Goal: Information Seeking & Learning: Find specific fact

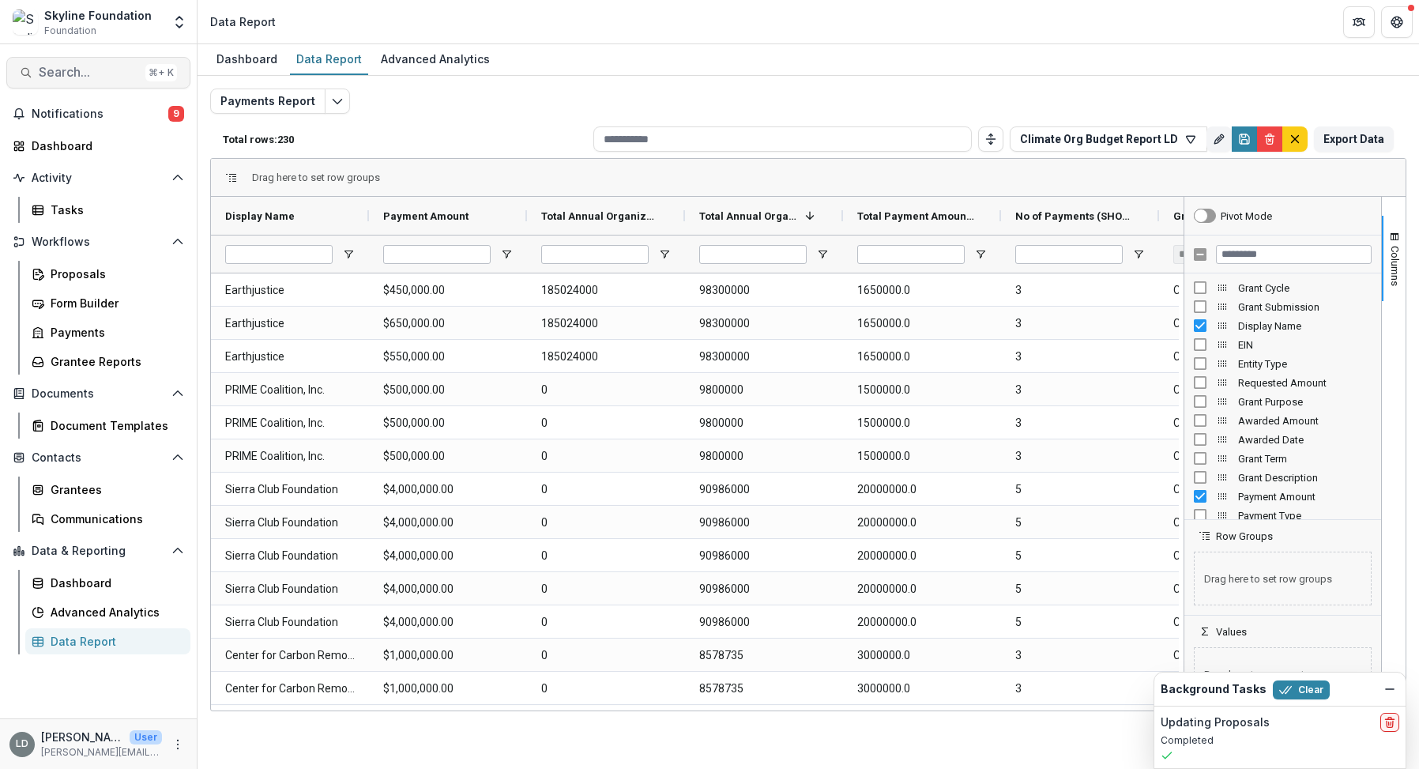
click at [107, 74] on span "Search..." at bounding box center [89, 72] width 100 height 15
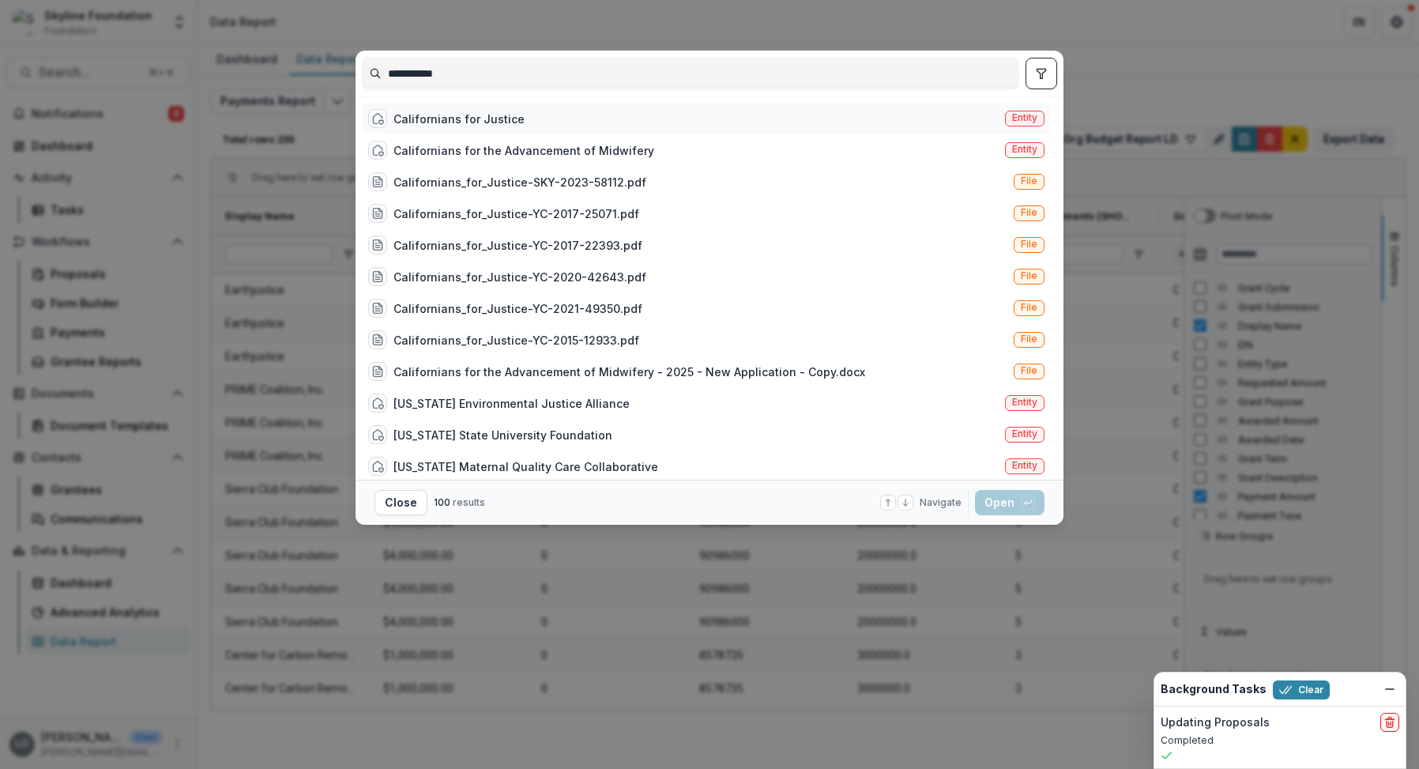
type input "**********"
click at [539, 120] on div "Californians for Justice Entity" at bounding box center [706, 119] width 689 height 32
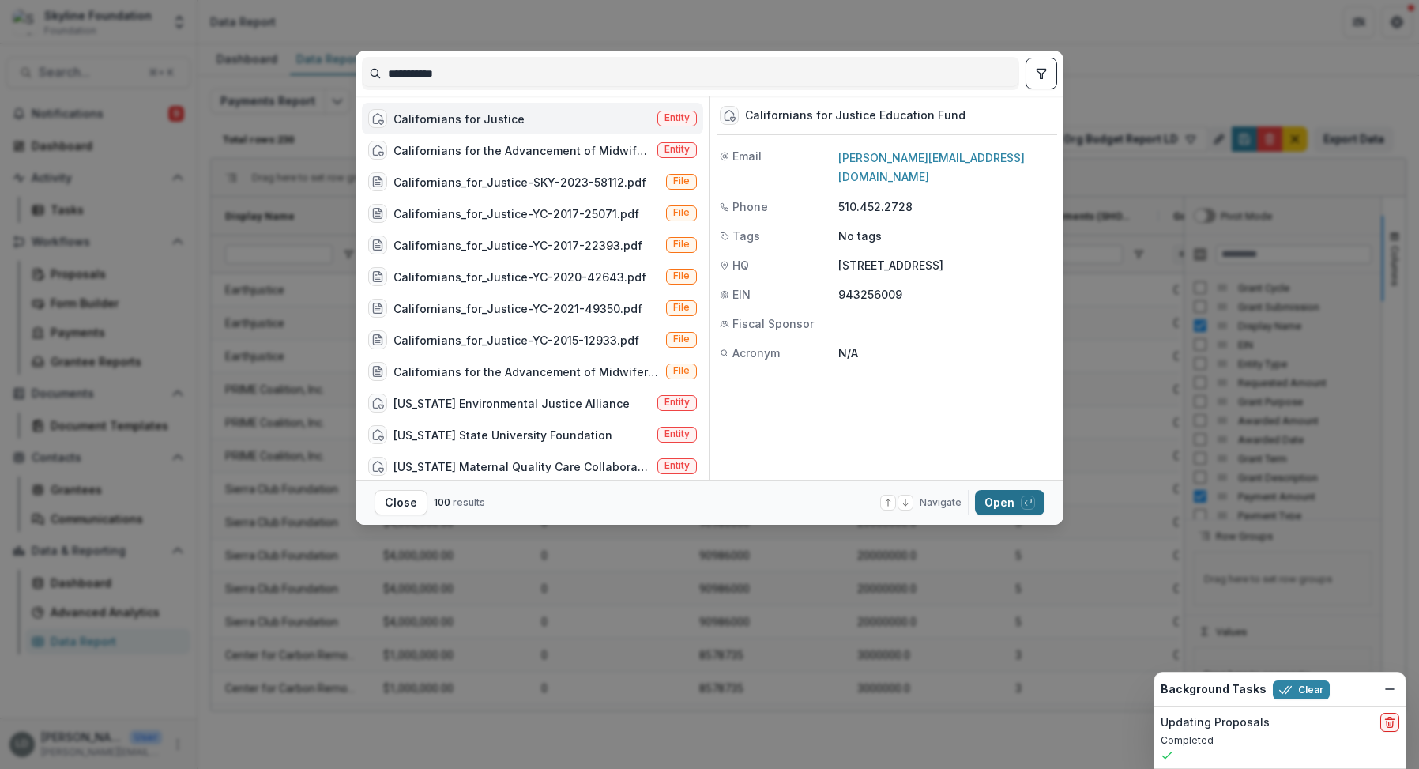
click at [1000, 500] on button "Open with enter key" at bounding box center [1010, 502] width 70 height 25
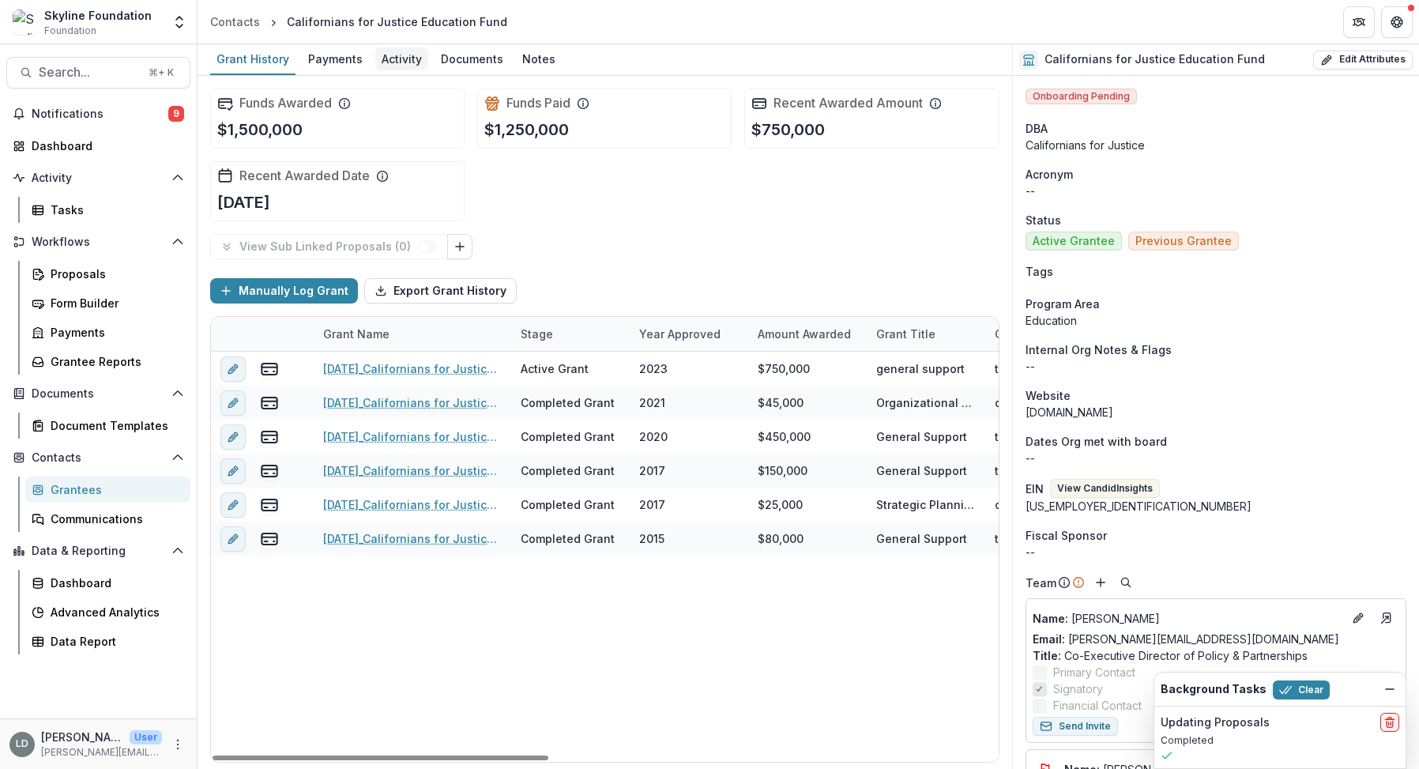
click at [405, 62] on div "Activity" at bounding box center [401, 58] width 53 height 23
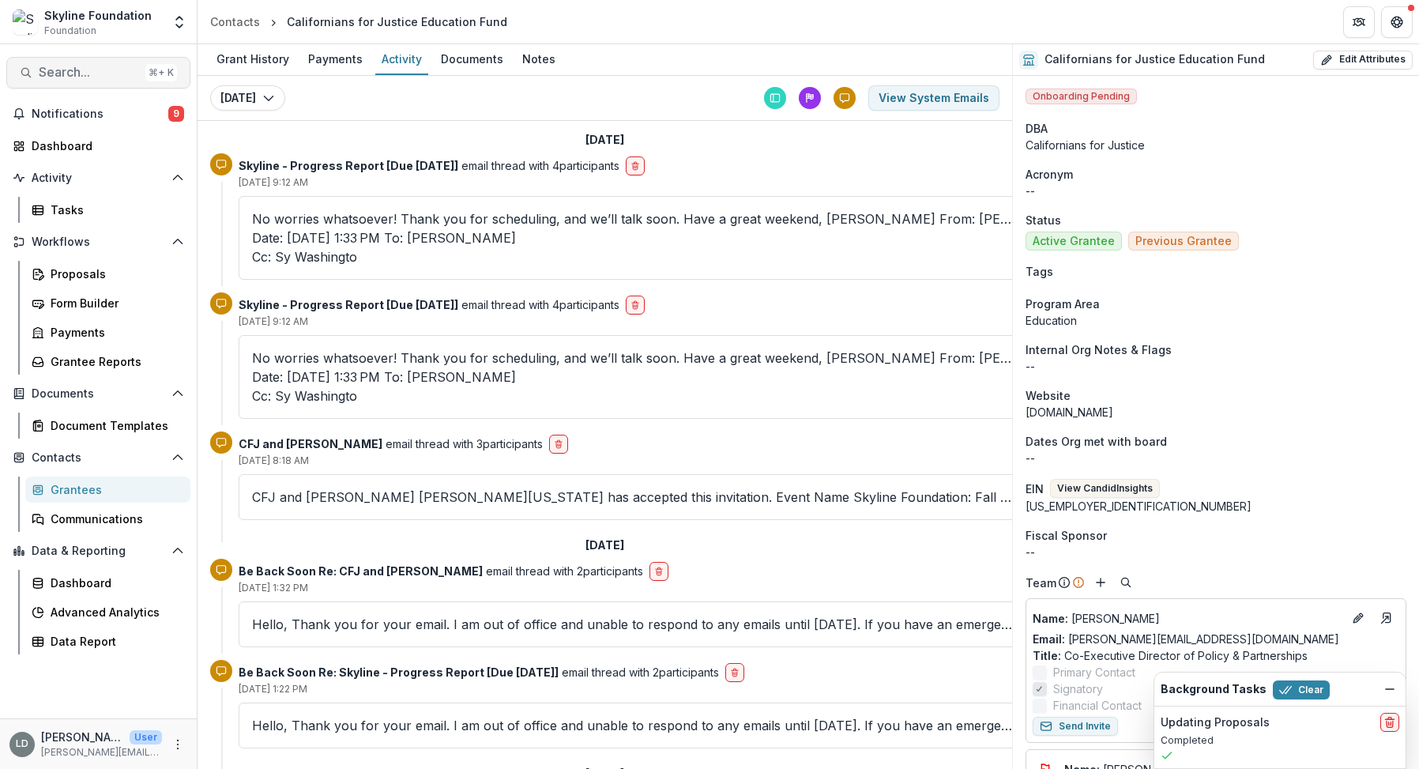
click at [109, 69] on span "Search..." at bounding box center [89, 72] width 100 height 15
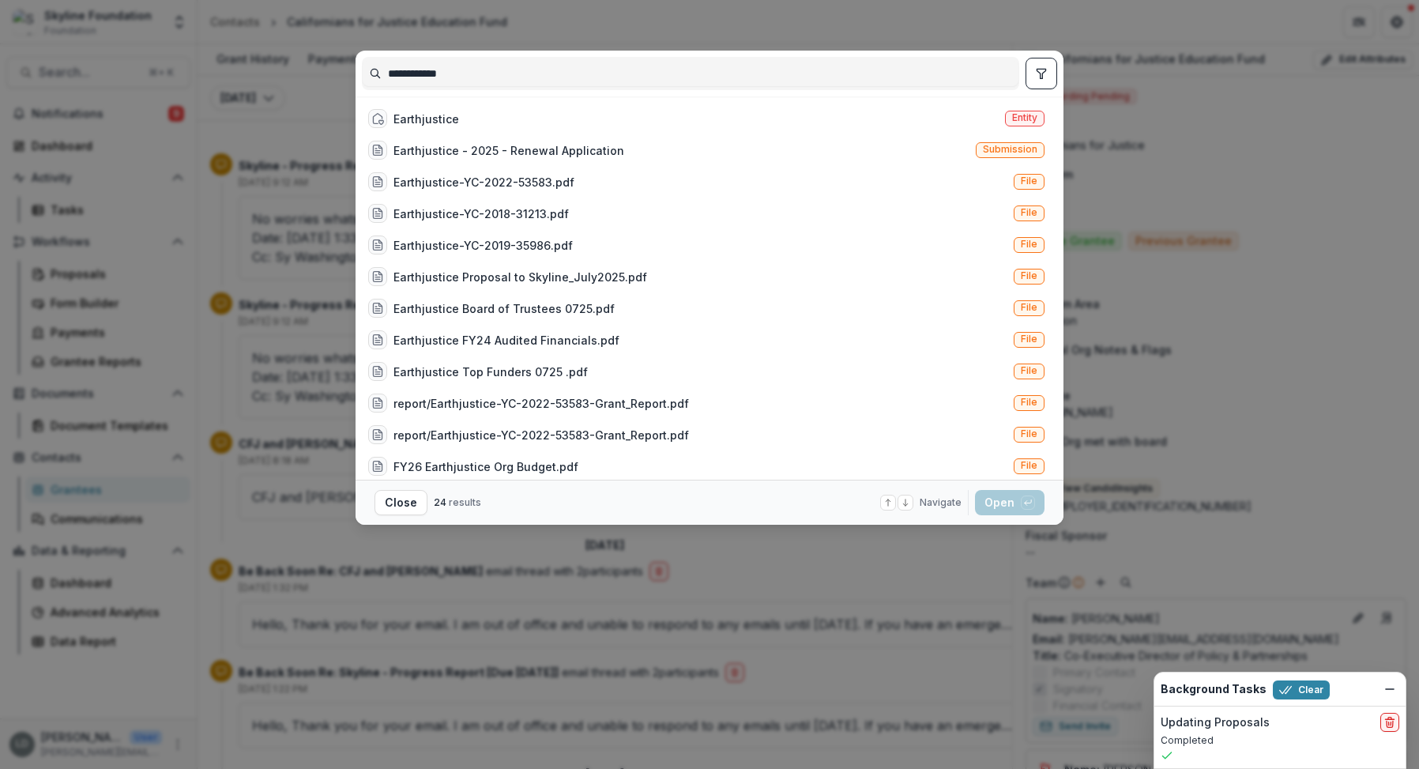
type input "**********"
click at [450, 109] on div "Earthjustice" at bounding box center [413, 118] width 91 height 19
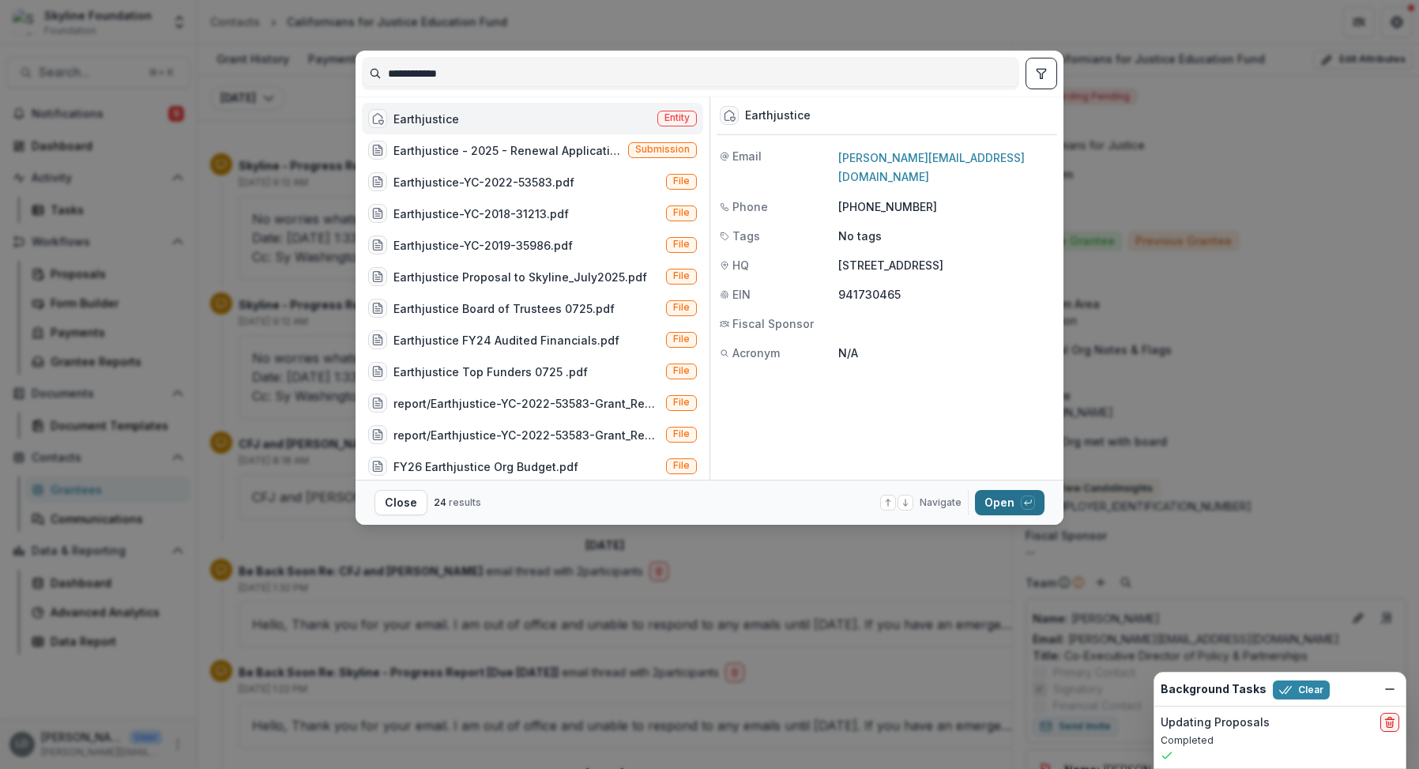
click at [991, 511] on button "Open with enter key" at bounding box center [1010, 502] width 70 height 25
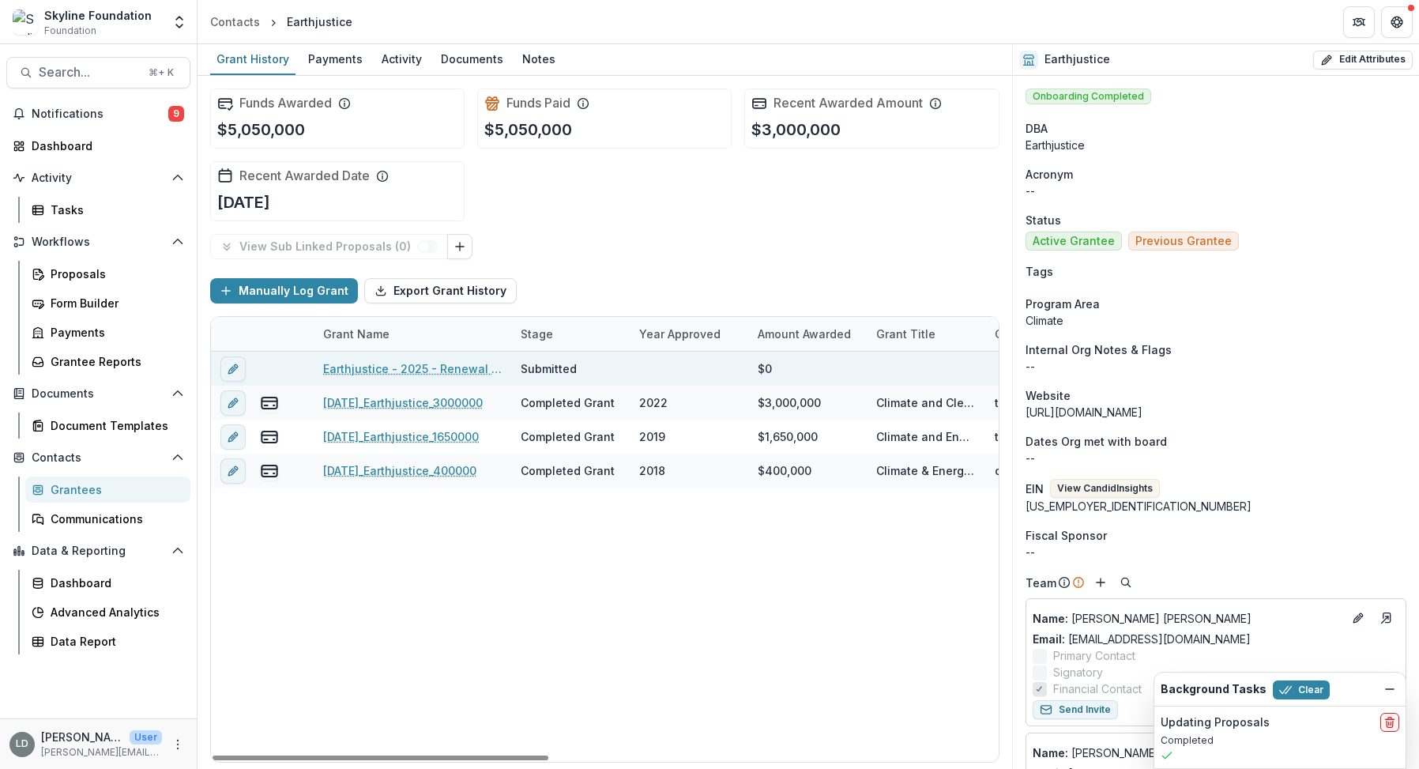
click at [383, 364] on link "Earthjustice - 2025 - Renewal Application" at bounding box center [412, 368] width 179 height 17
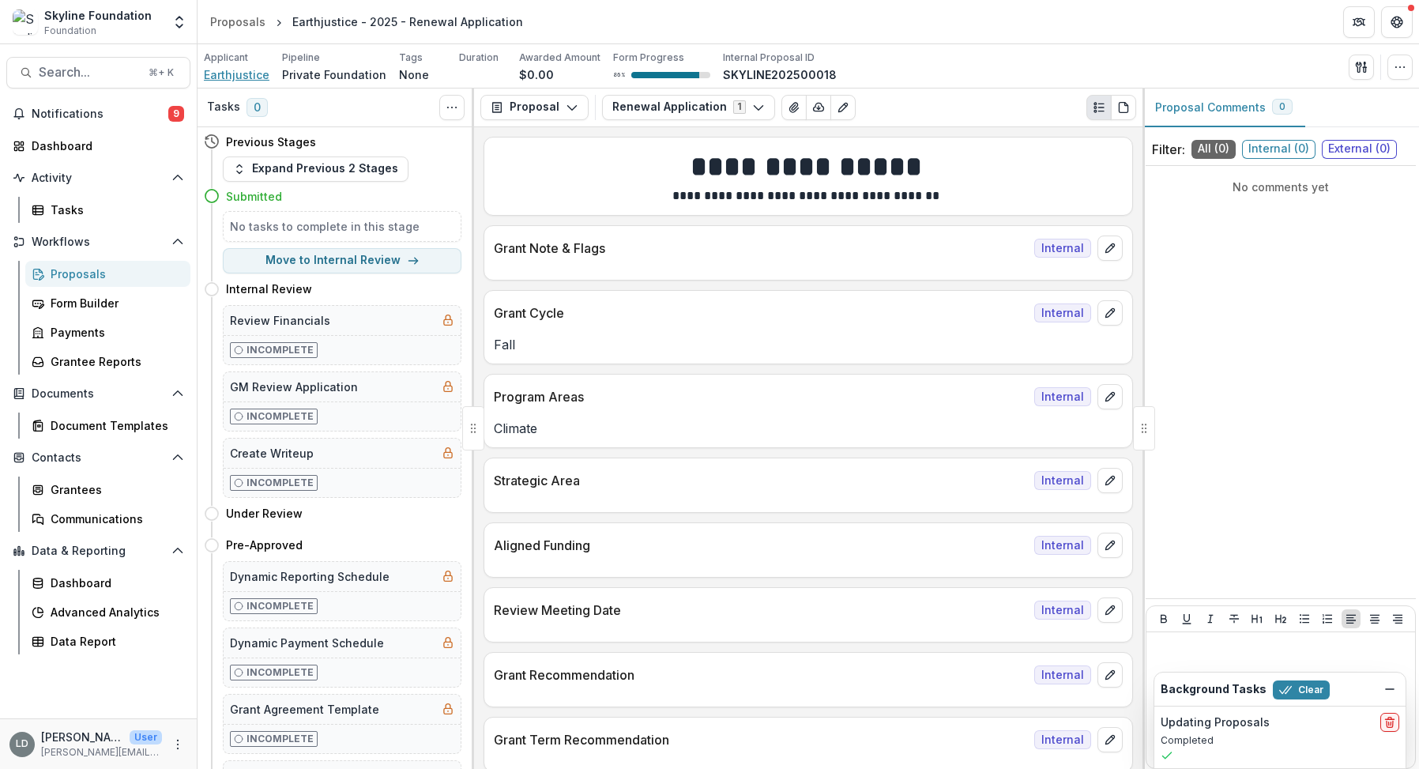
click at [250, 73] on span "Earthjustice" at bounding box center [237, 74] width 66 height 17
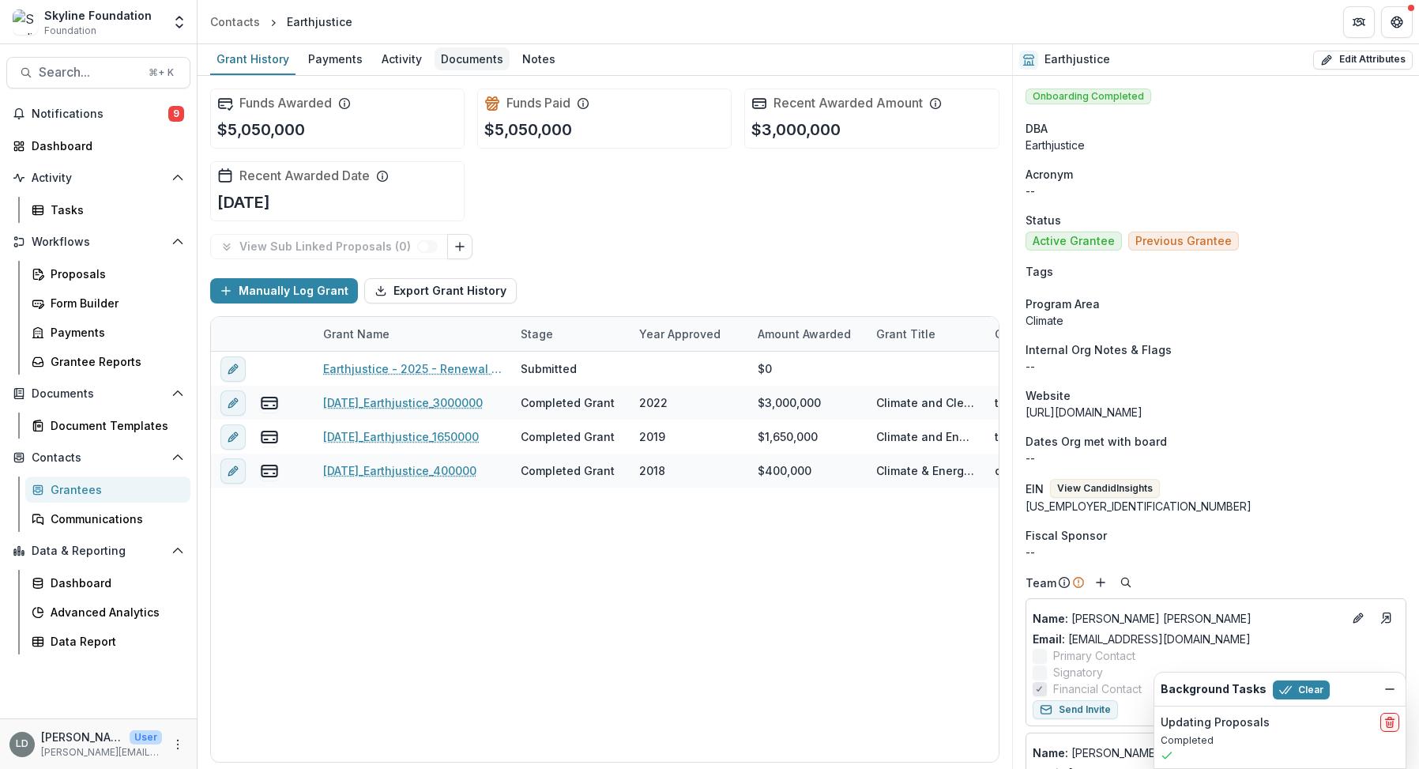
click at [437, 63] on div "Documents" at bounding box center [472, 58] width 75 height 23
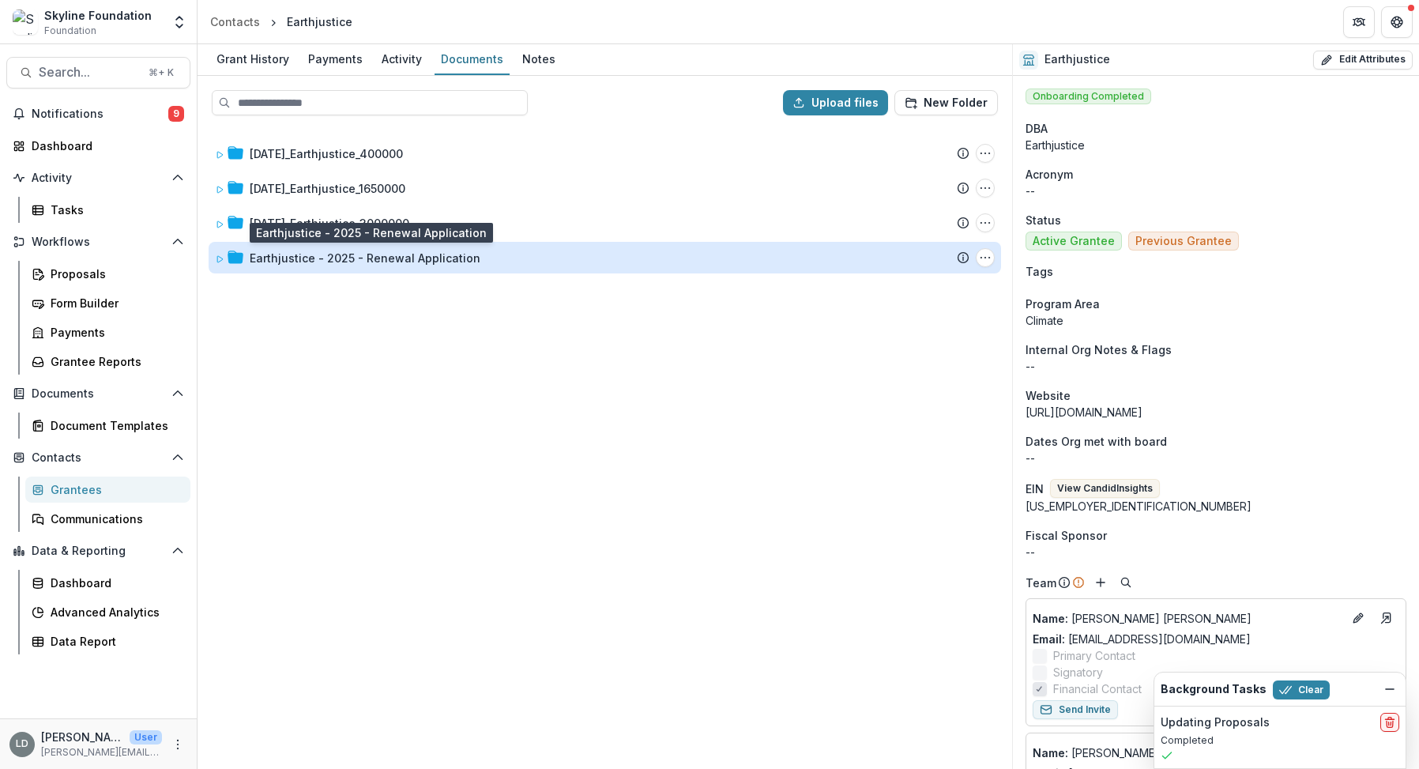
click at [398, 250] on div "Earthjustice - 2025 - Renewal Application" at bounding box center [365, 258] width 231 height 17
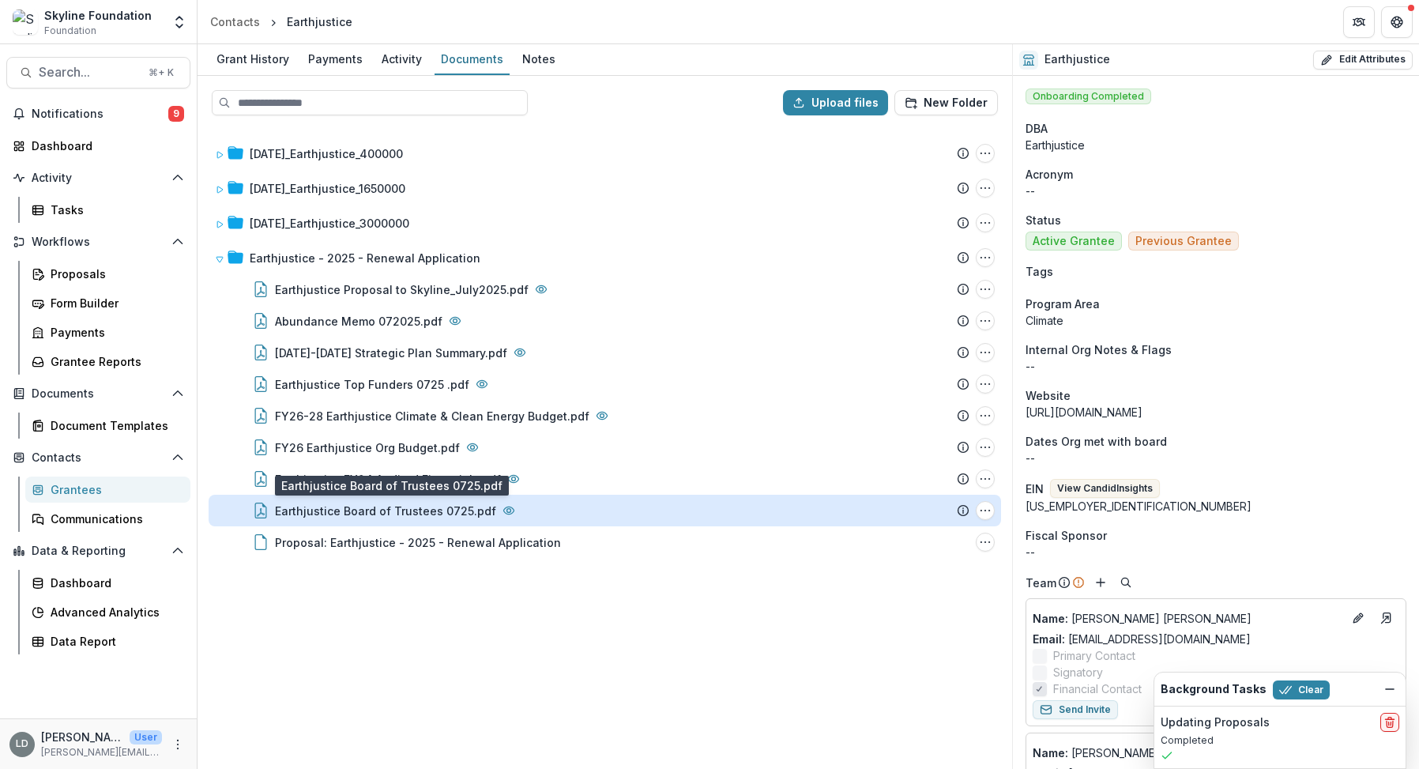
click at [418, 511] on div "Earthjustice Board of Trustees 0725.pdf" at bounding box center [385, 511] width 221 height 17
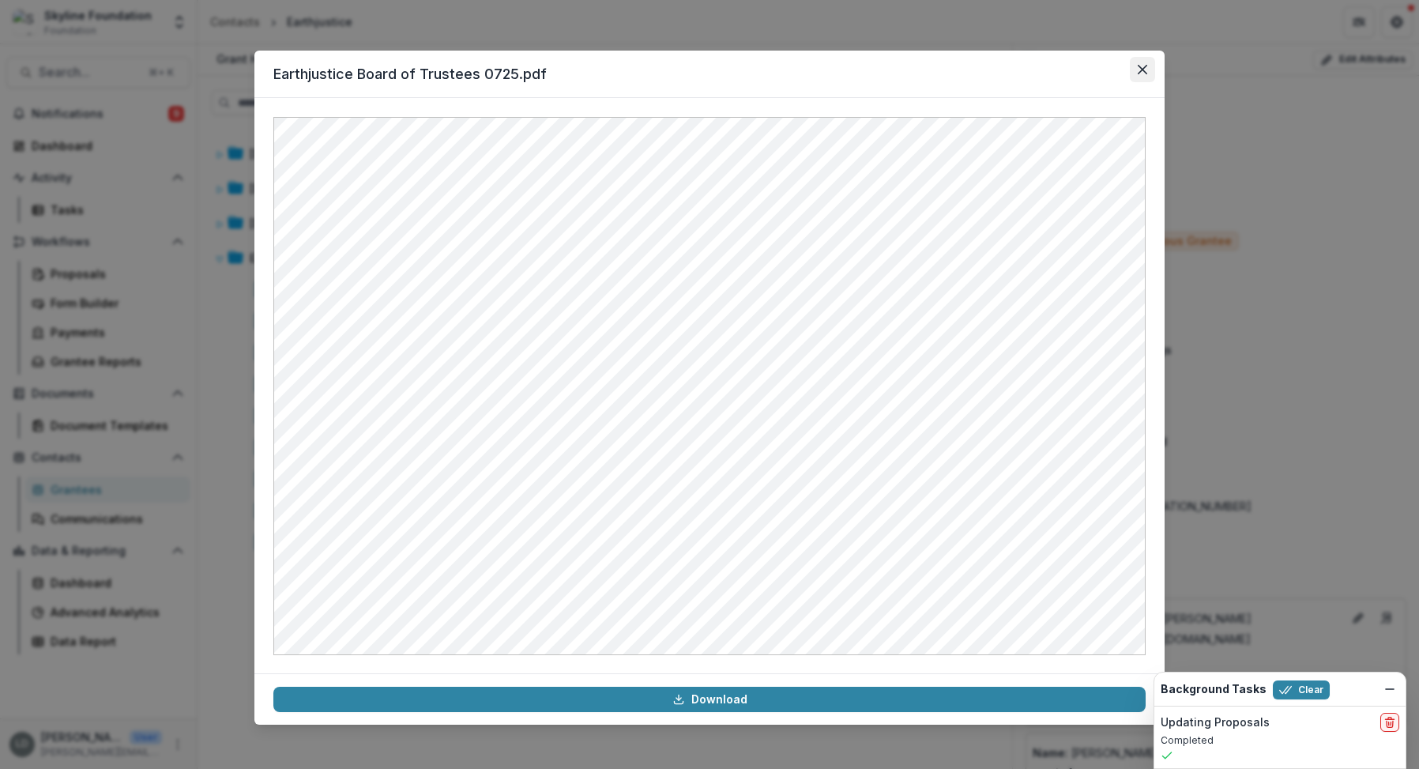
click at [1144, 66] on icon "Close" at bounding box center [1142, 69] width 9 height 9
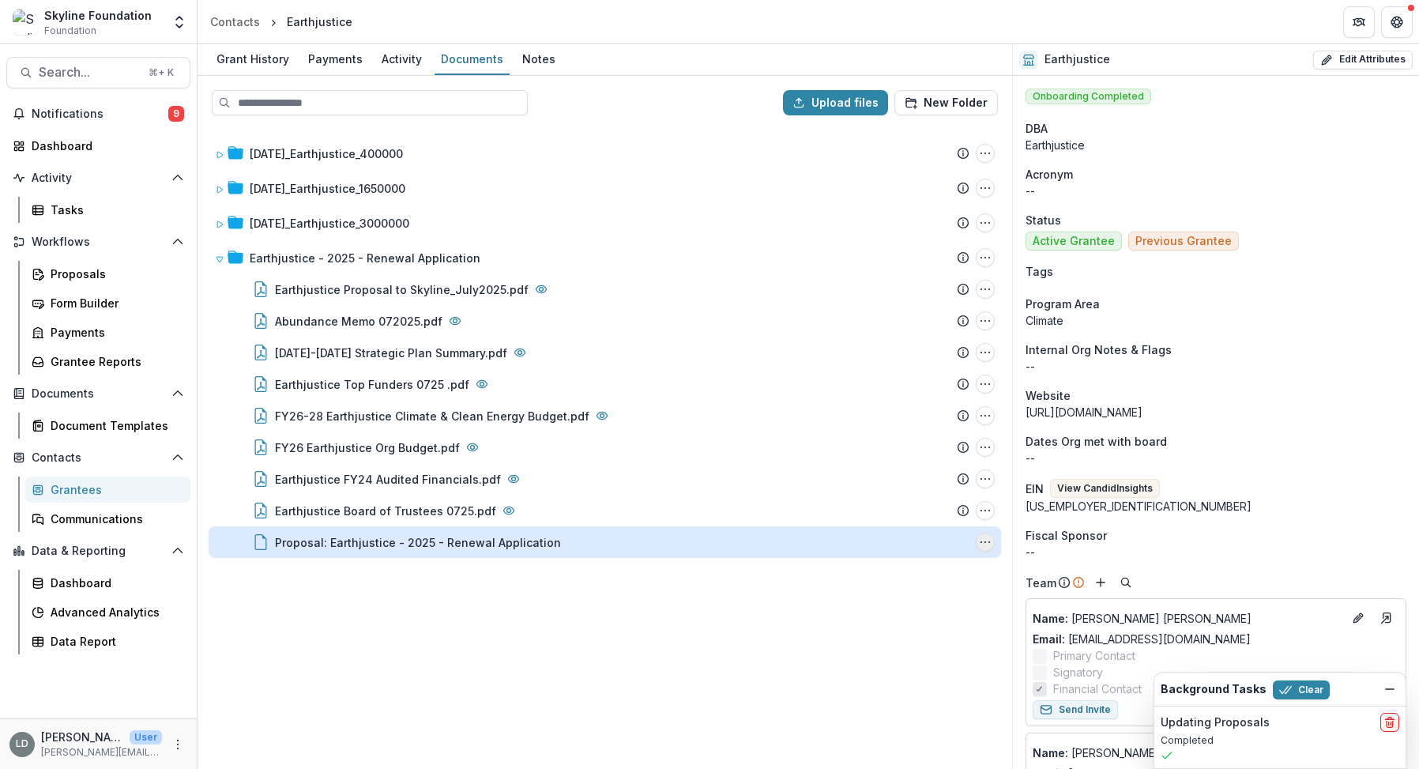
click at [986, 551] on button "Proposal: Earthjustice - 2025 - Renewal Application Options" at bounding box center [985, 542] width 19 height 19
click at [917, 601] on button "Download" at bounding box center [906, 599] width 169 height 26
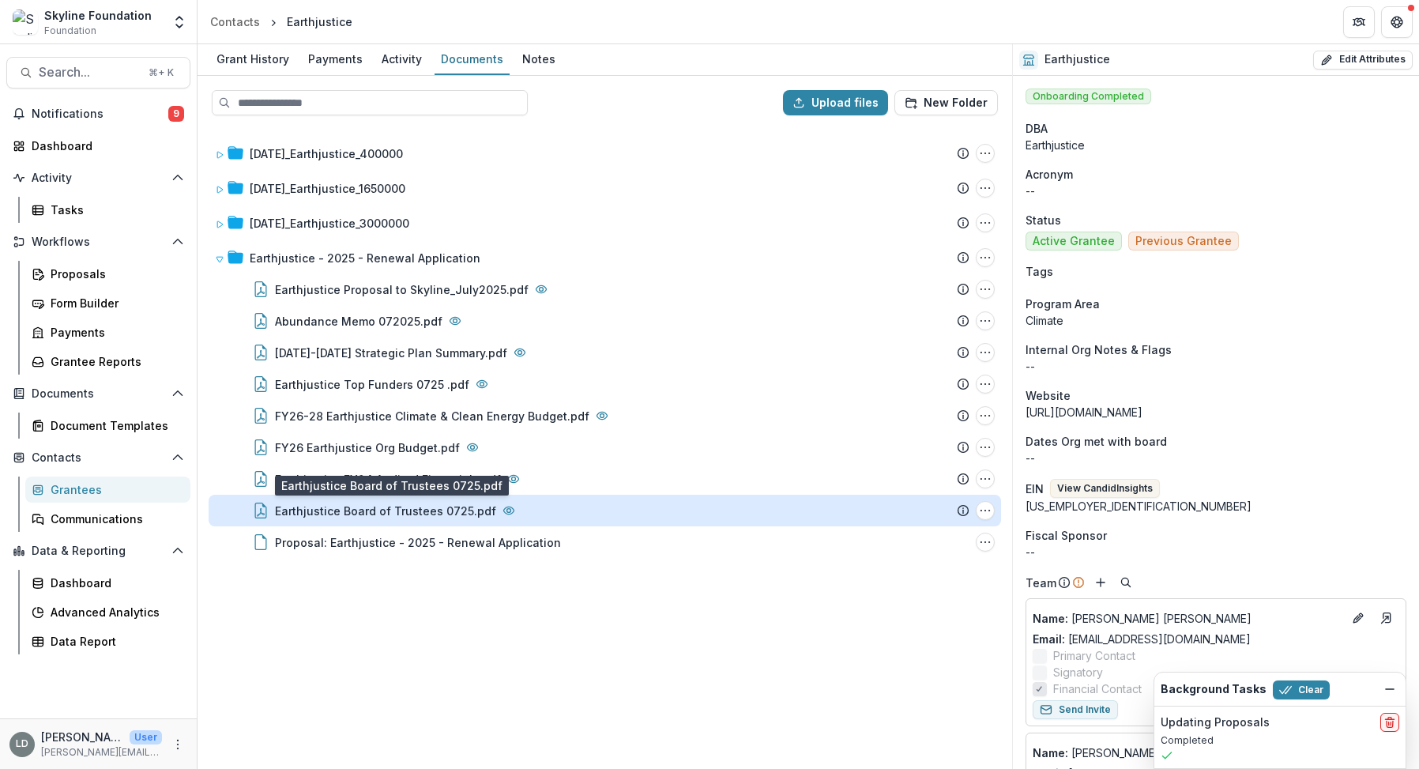
click at [428, 508] on div "Earthjustice Board of Trustees 0725.pdf" at bounding box center [385, 511] width 221 height 17
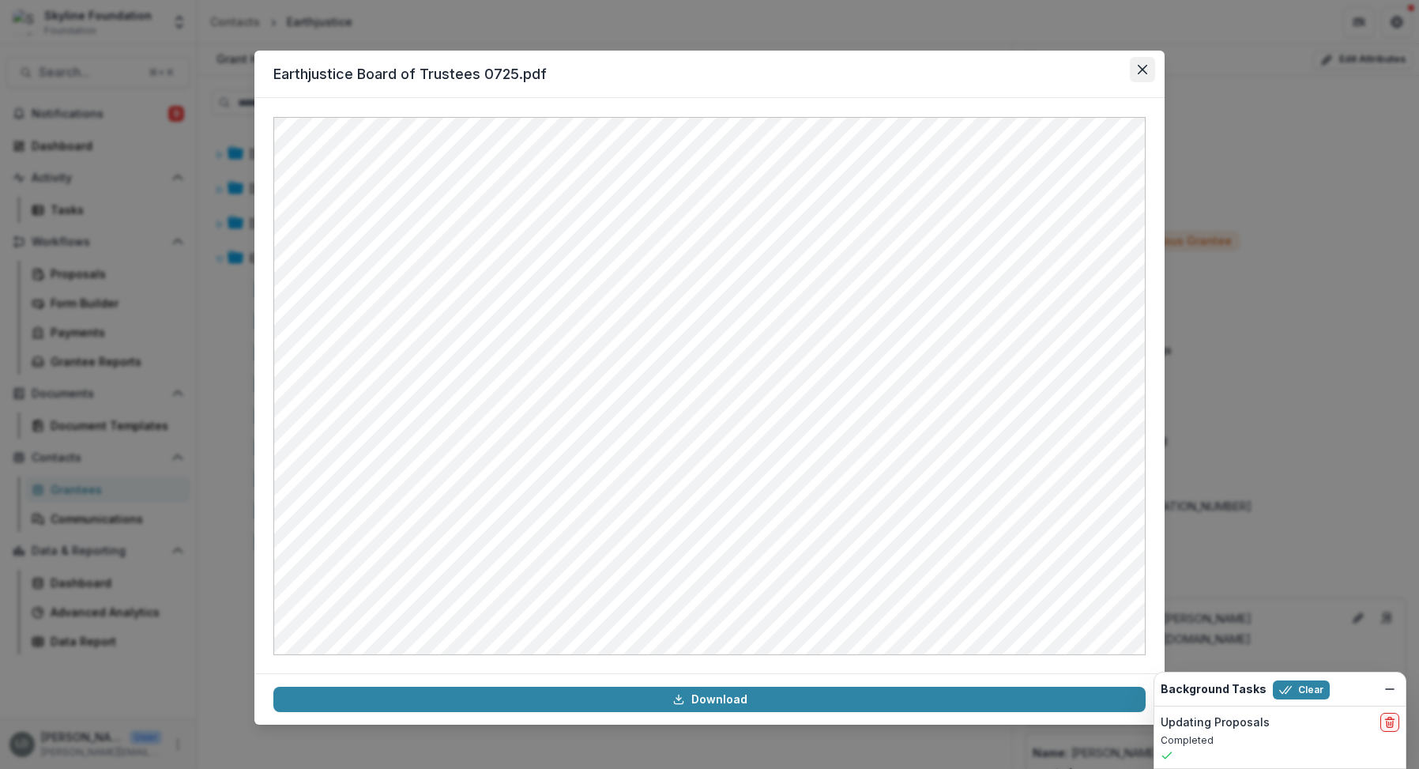
click at [1144, 72] on icon "Close" at bounding box center [1142, 69] width 9 height 9
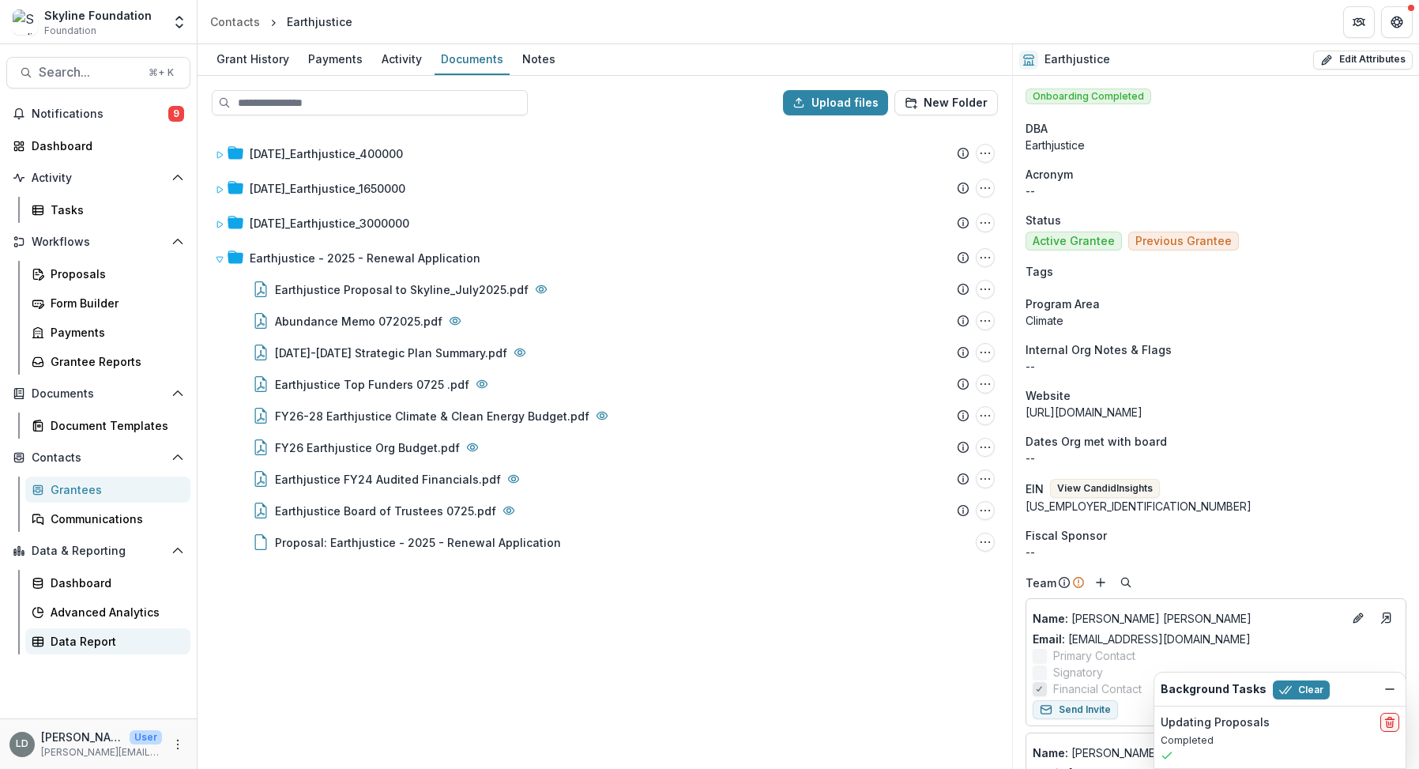
click at [117, 643] on div "Data Report" at bounding box center [114, 641] width 127 height 17
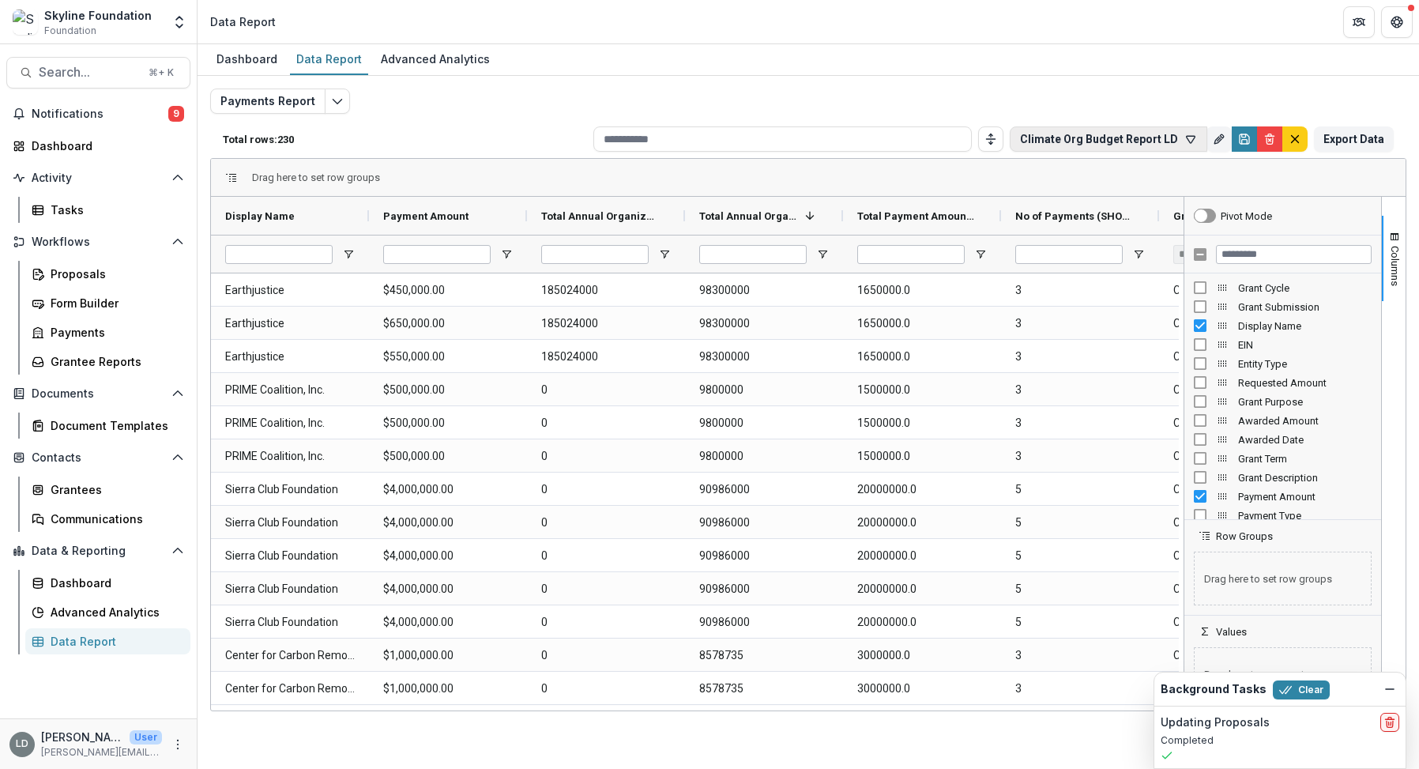
click at [1170, 138] on button "Climate Org Budget Report LD" at bounding box center [1109, 138] width 198 height 25
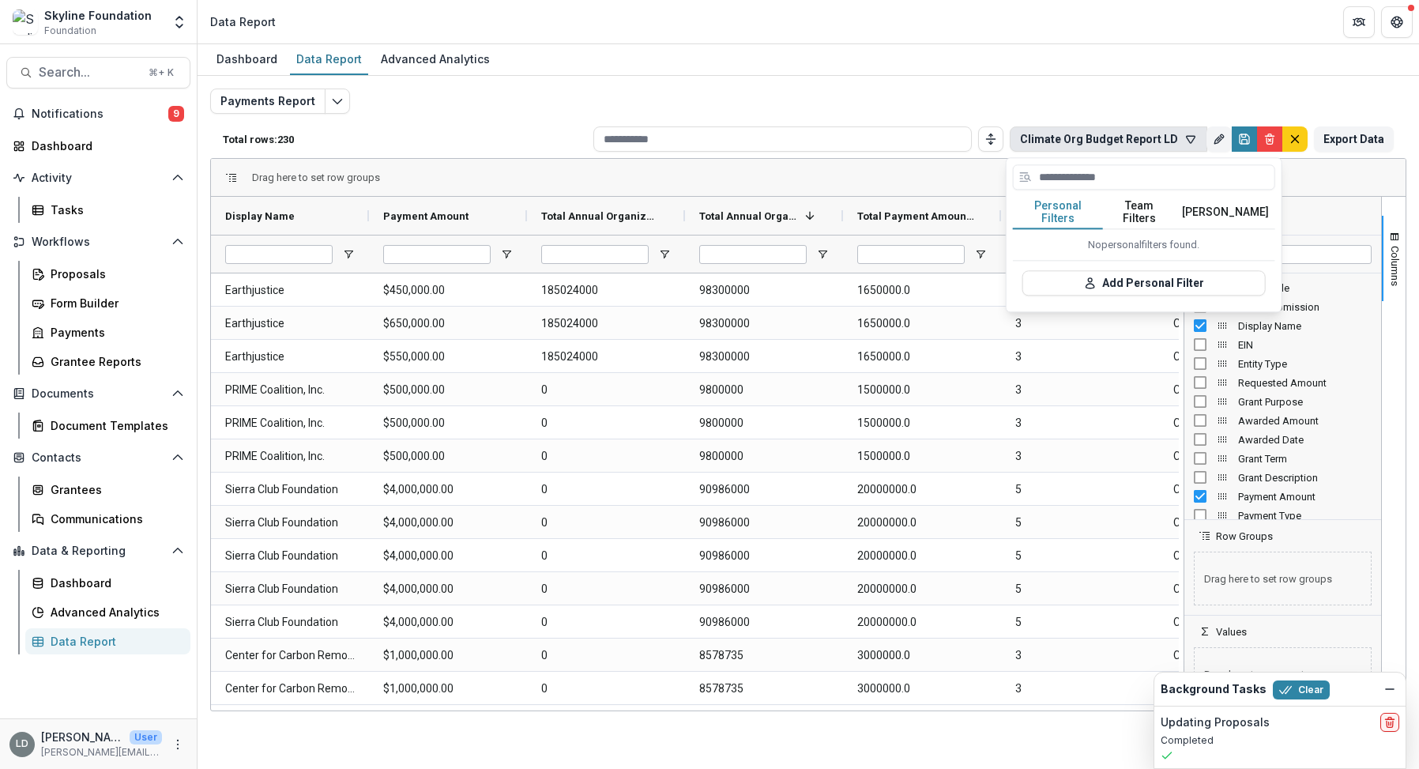
click at [1121, 89] on div "Payments Report Total rows: 230 Climate Org Budget Report LD Personal Filters T…" at bounding box center [808, 381] width 1197 height 585
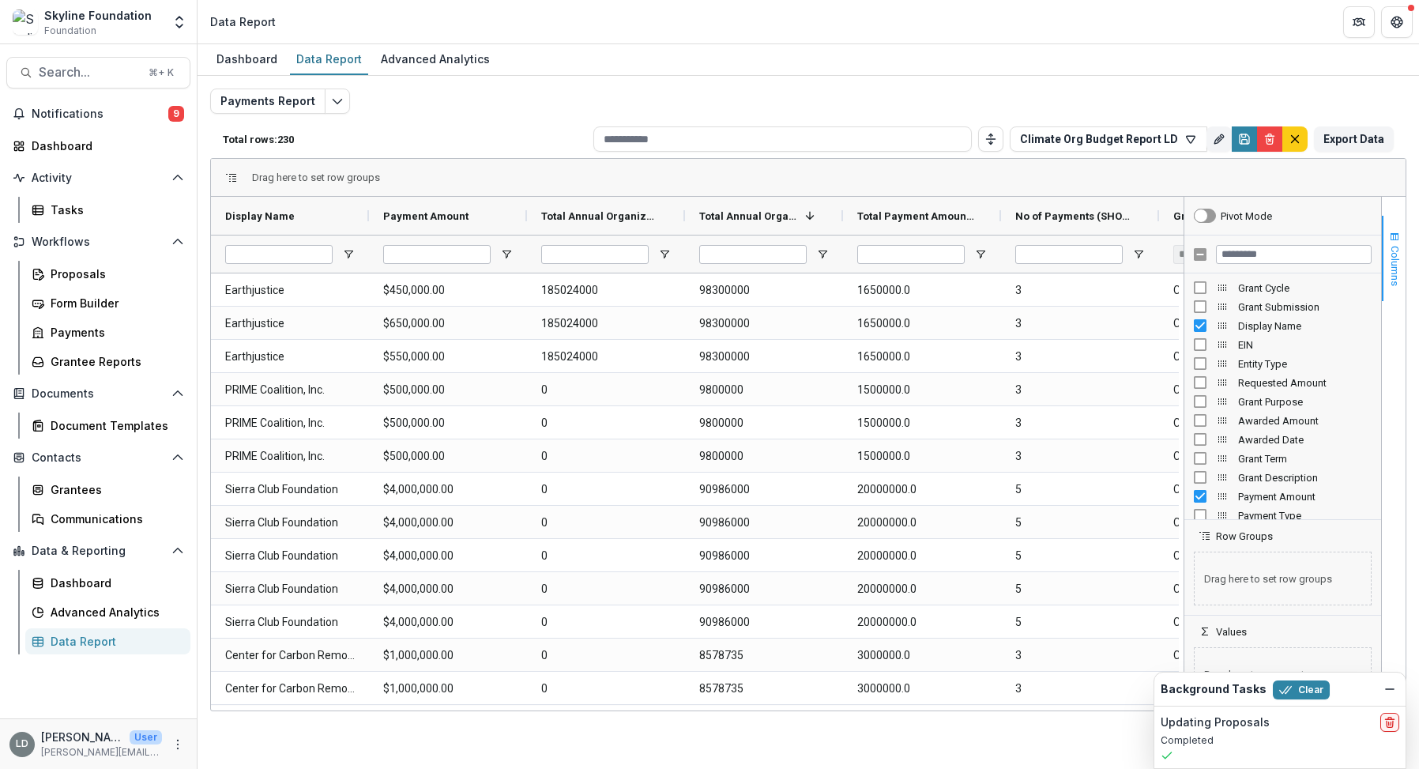
click at [1399, 256] on span "Columns" at bounding box center [1395, 266] width 12 height 40
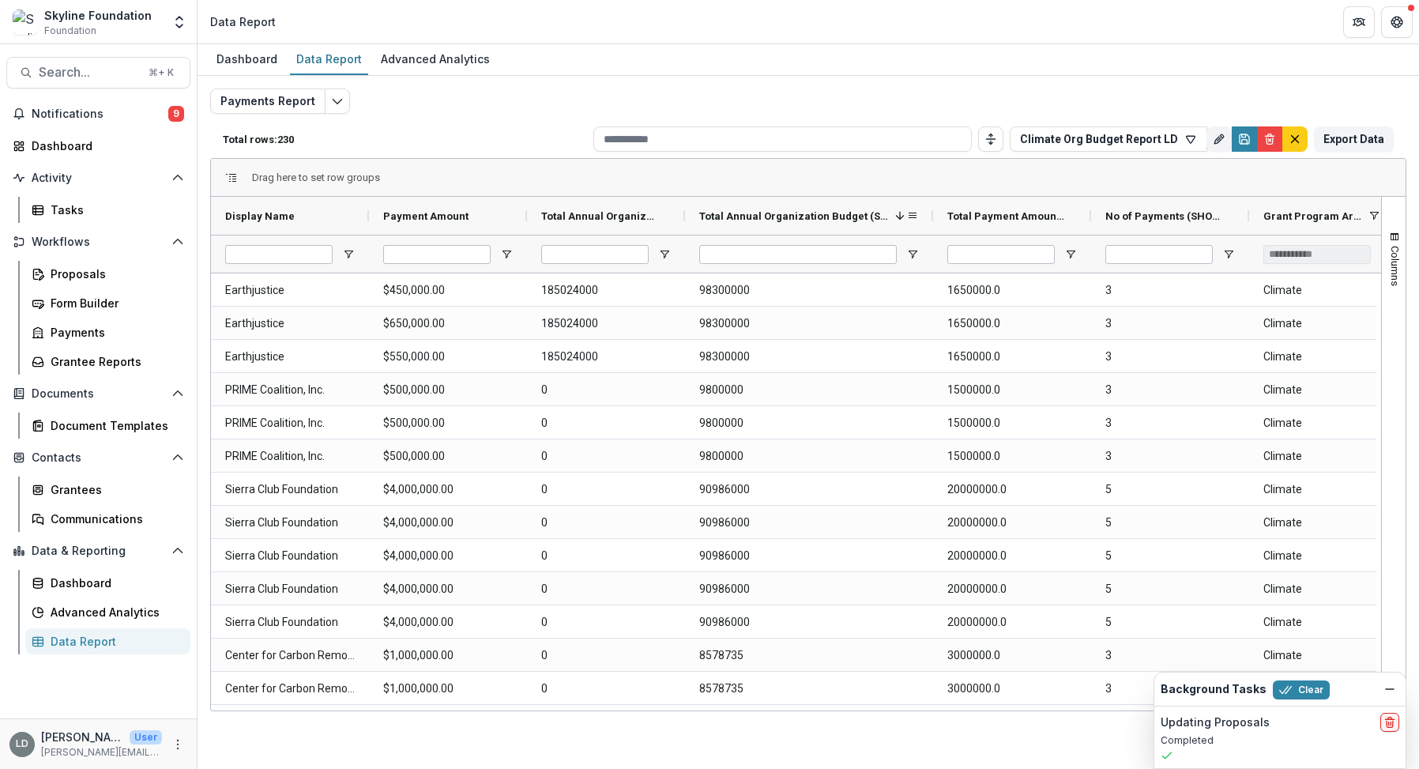
drag, startPoint x: 843, startPoint y: 217, endPoint x: 933, endPoint y: 217, distance: 90.1
click at [933, 217] on div at bounding box center [933, 216] width 6 height 38
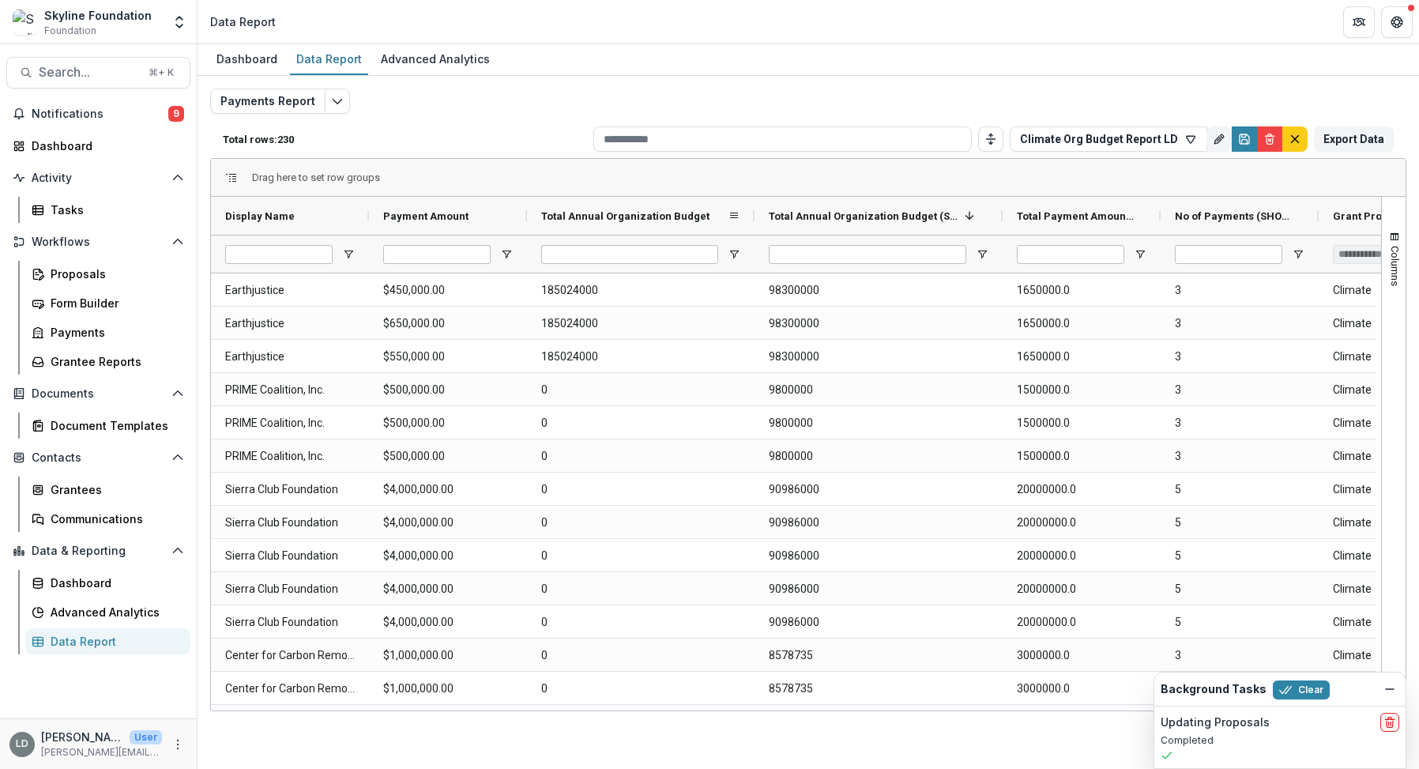
drag, startPoint x: 683, startPoint y: 214, endPoint x: 759, endPoint y: 232, distance: 77.8
click at [758, 232] on div at bounding box center [755, 216] width 6 height 38
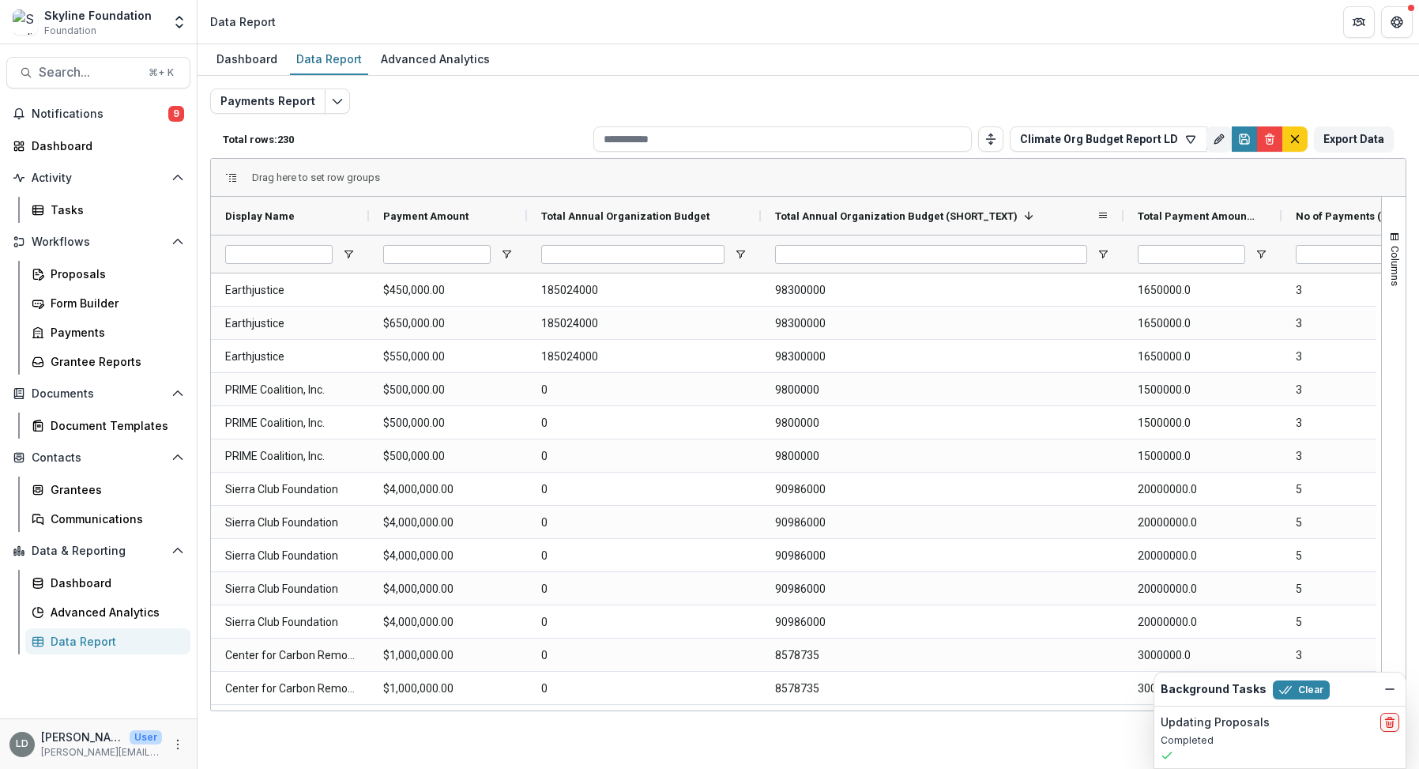
drag, startPoint x: 1007, startPoint y: 210, endPoint x: 1121, endPoint y: 223, distance: 115.3
click at [1121, 223] on div at bounding box center [1124, 216] width 6 height 38
click at [918, 212] on span "Total Annual Organization Budget (SHORT_TEXT)" at bounding box center [896, 216] width 243 height 12
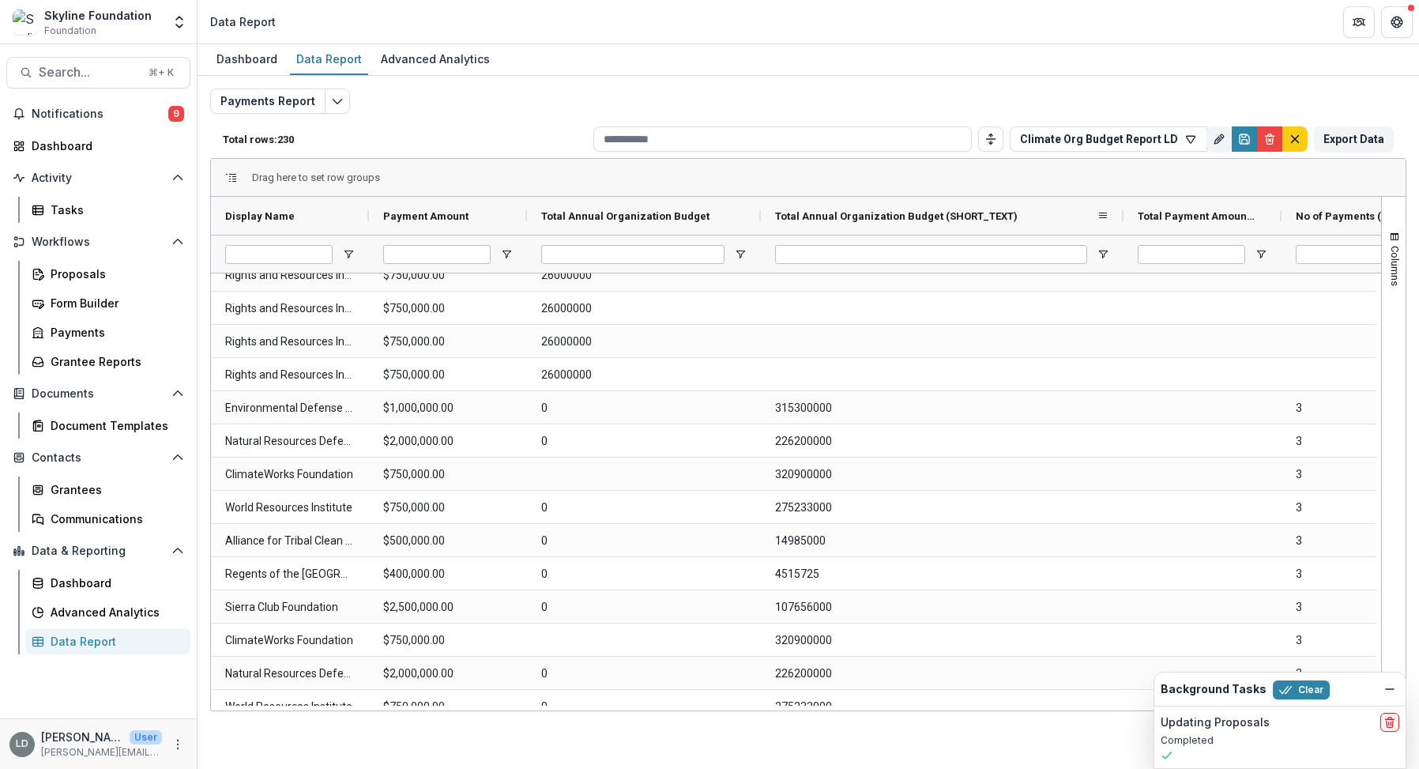
click at [1035, 217] on div "Total Annual Organization Budget (SHORT_TEXT)" at bounding box center [936, 216] width 322 height 30
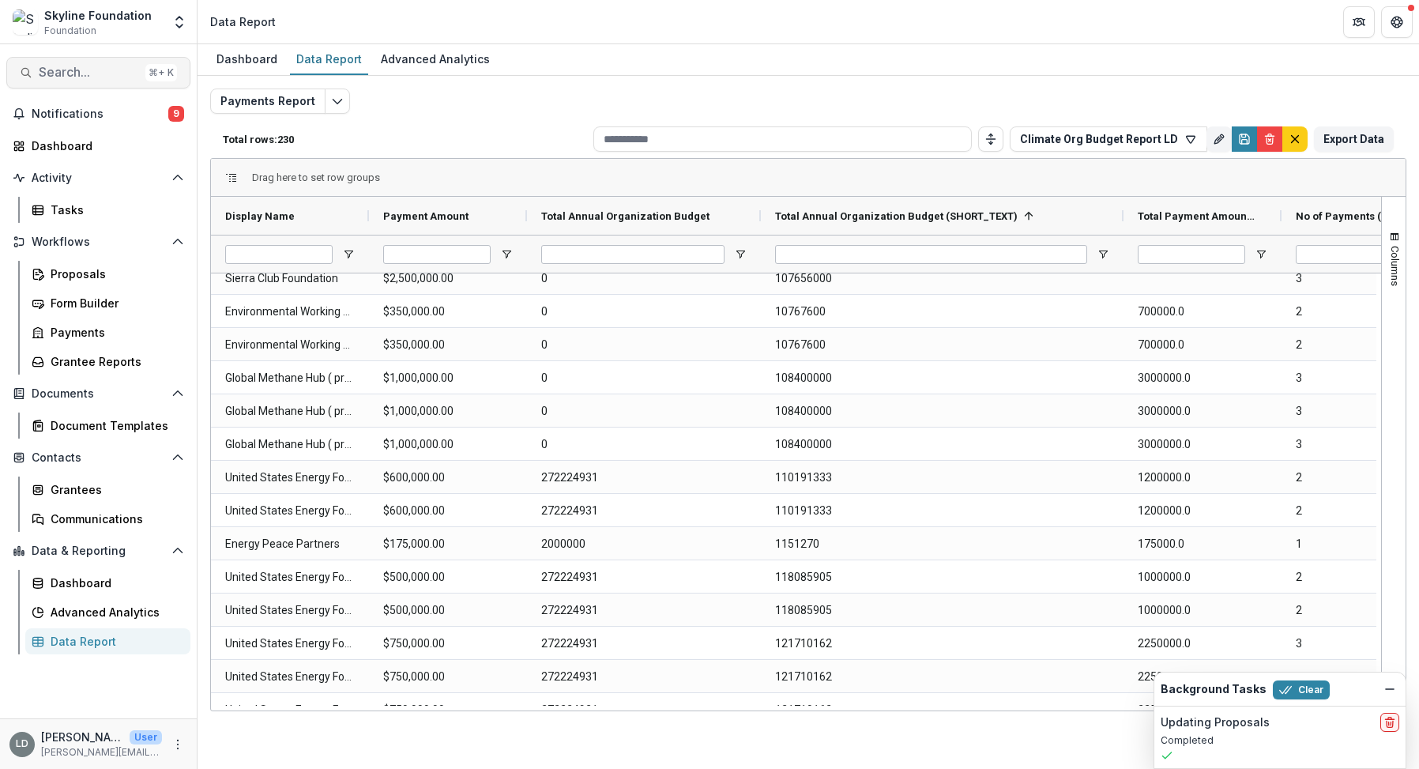
click at [93, 73] on span "Search..." at bounding box center [89, 72] width 100 height 15
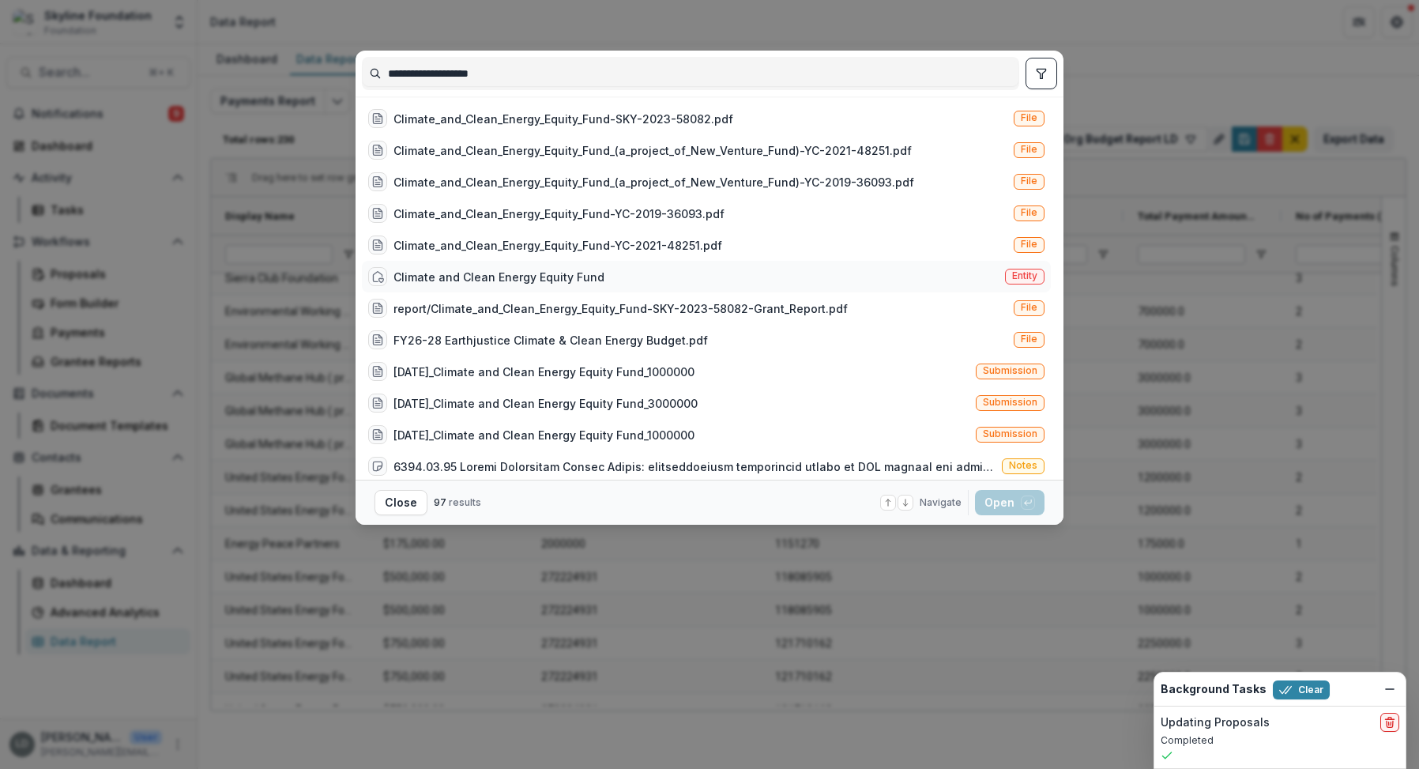
type input "**********"
click at [502, 277] on div "Climate and Clean Energy Equity Fund" at bounding box center [499, 277] width 211 height 17
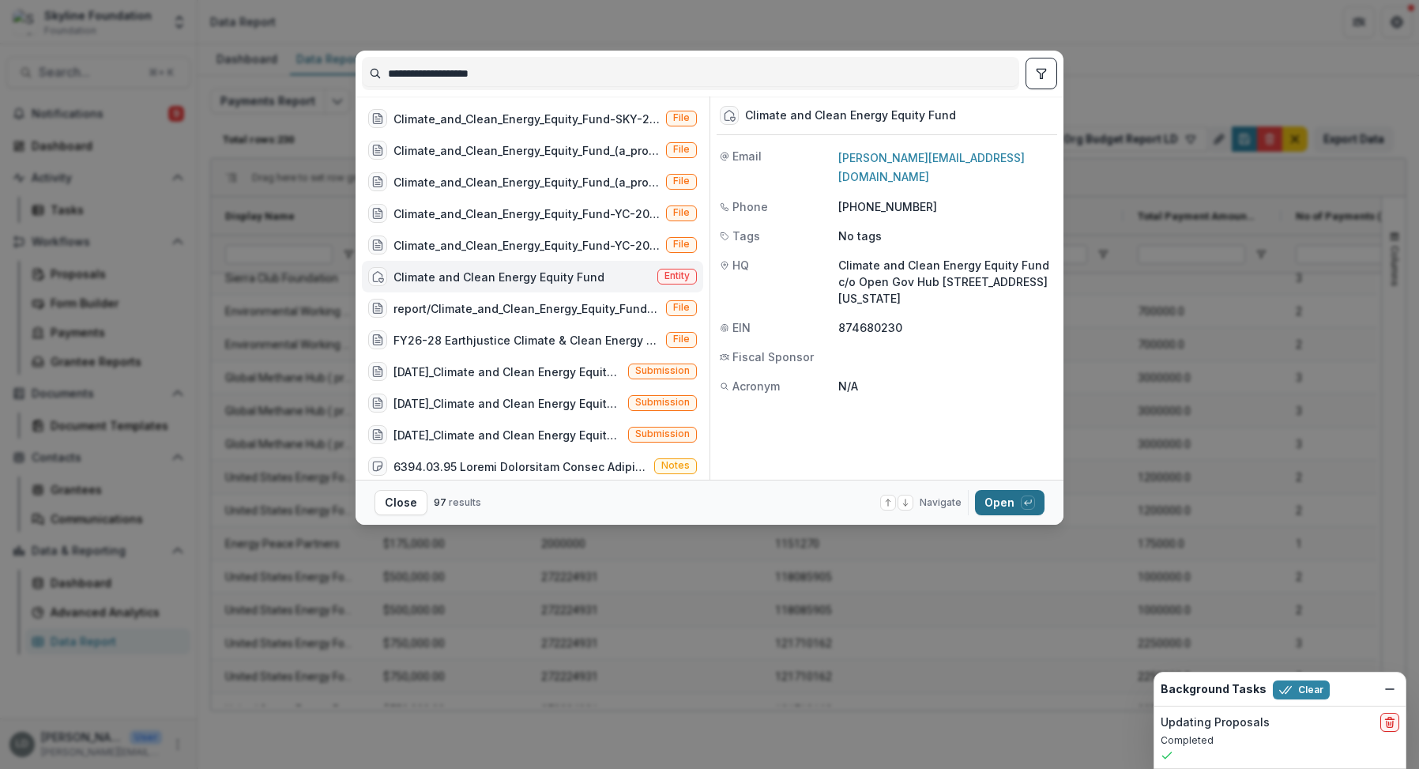
click at [1000, 507] on button "Open with enter key" at bounding box center [1010, 502] width 70 height 25
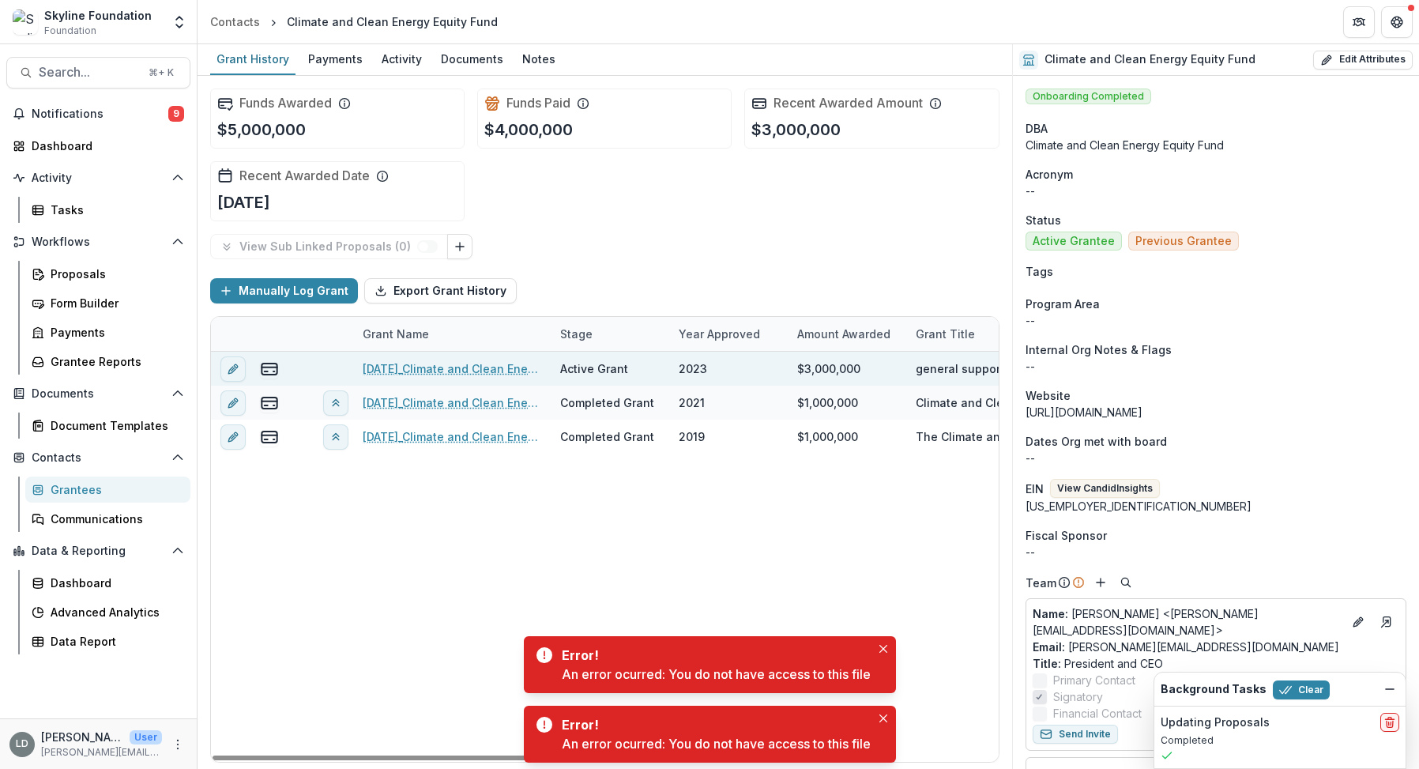
click at [462, 364] on link "[DATE]_Climate and Clean Energy Equity Fund_3000000" at bounding box center [452, 368] width 179 height 17
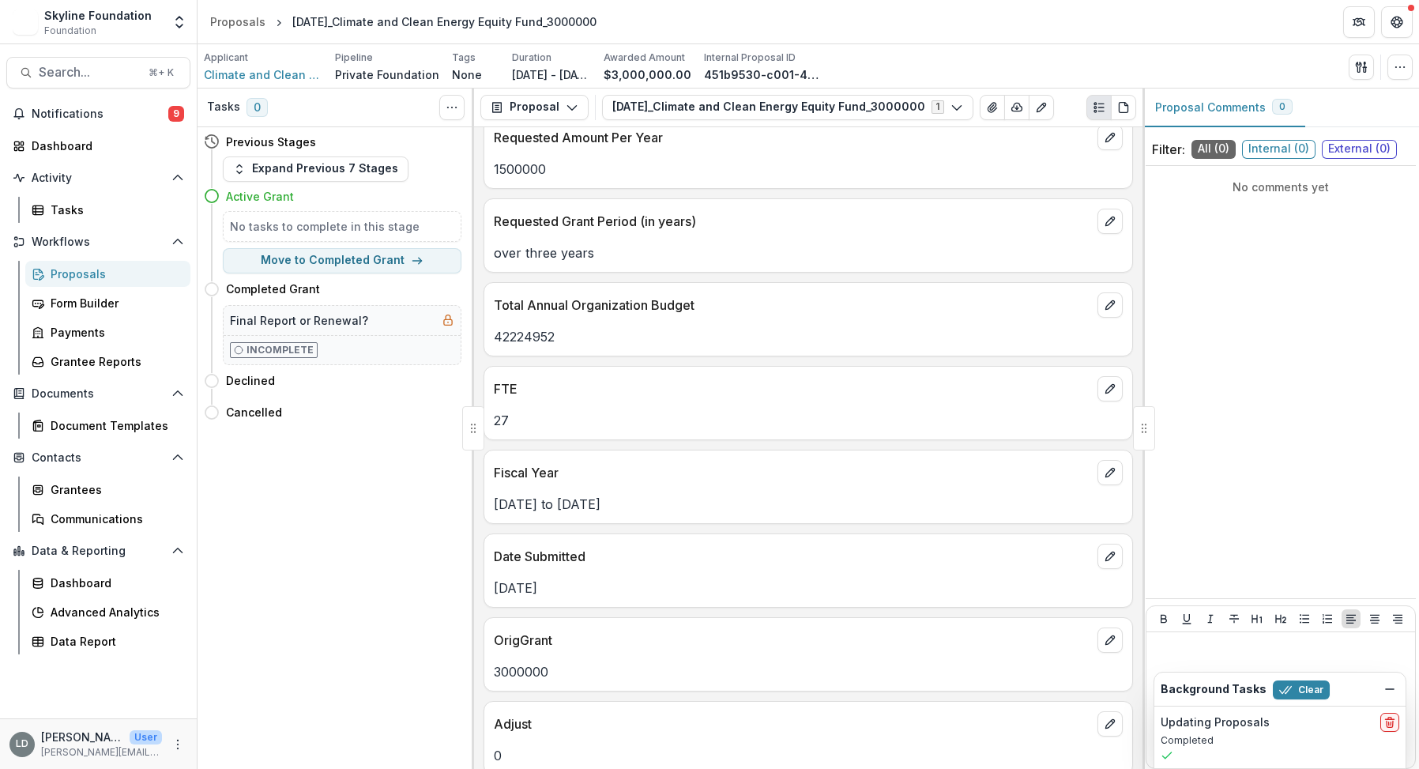
scroll to position [1626, 0]
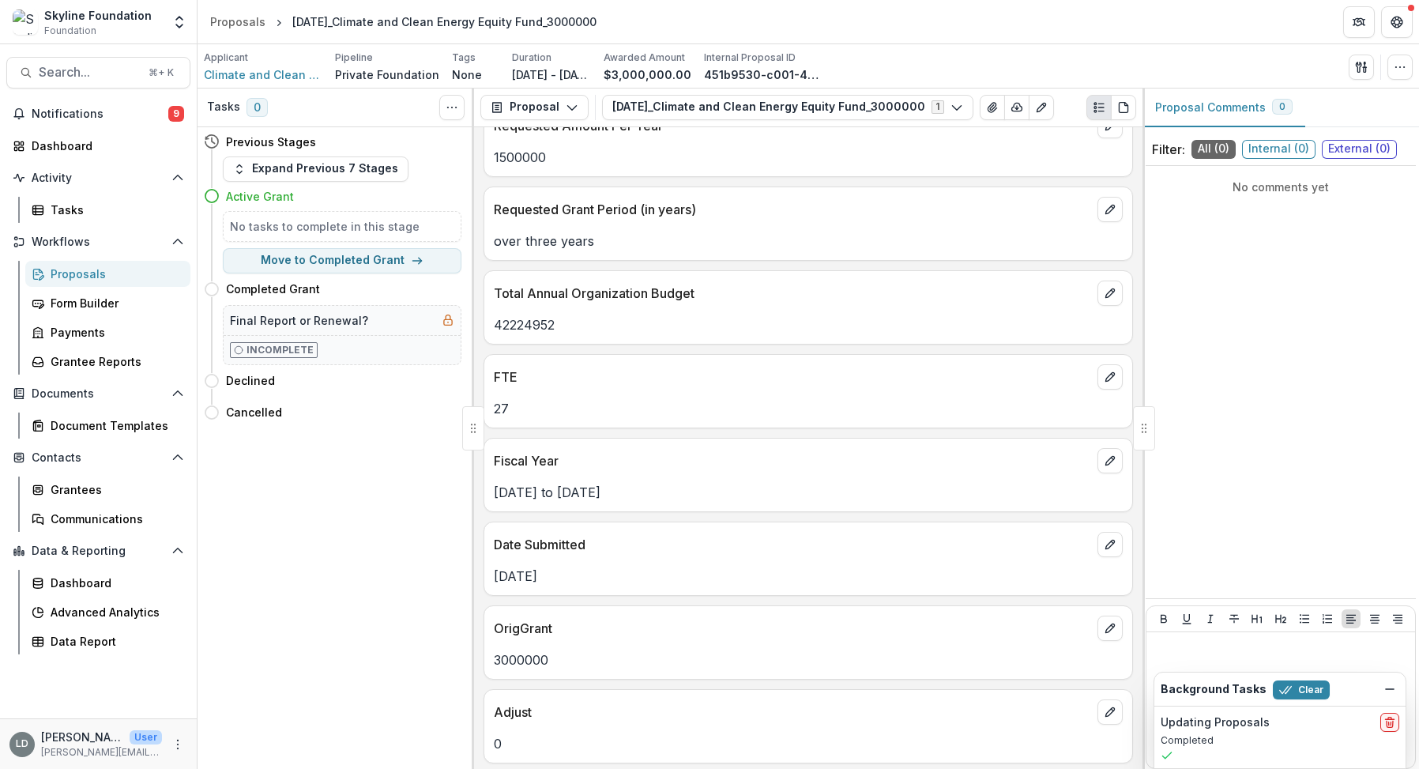
click at [699, 284] on p "Total Annual Organization Budget" at bounding box center [792, 293] width 597 height 19
drag, startPoint x: 512, startPoint y: 311, endPoint x: 574, endPoint y: 311, distance: 61.6
click at [574, 315] on p "42224952" at bounding box center [808, 324] width 629 height 19
click at [103, 639] on div "Data Report" at bounding box center [114, 641] width 127 height 17
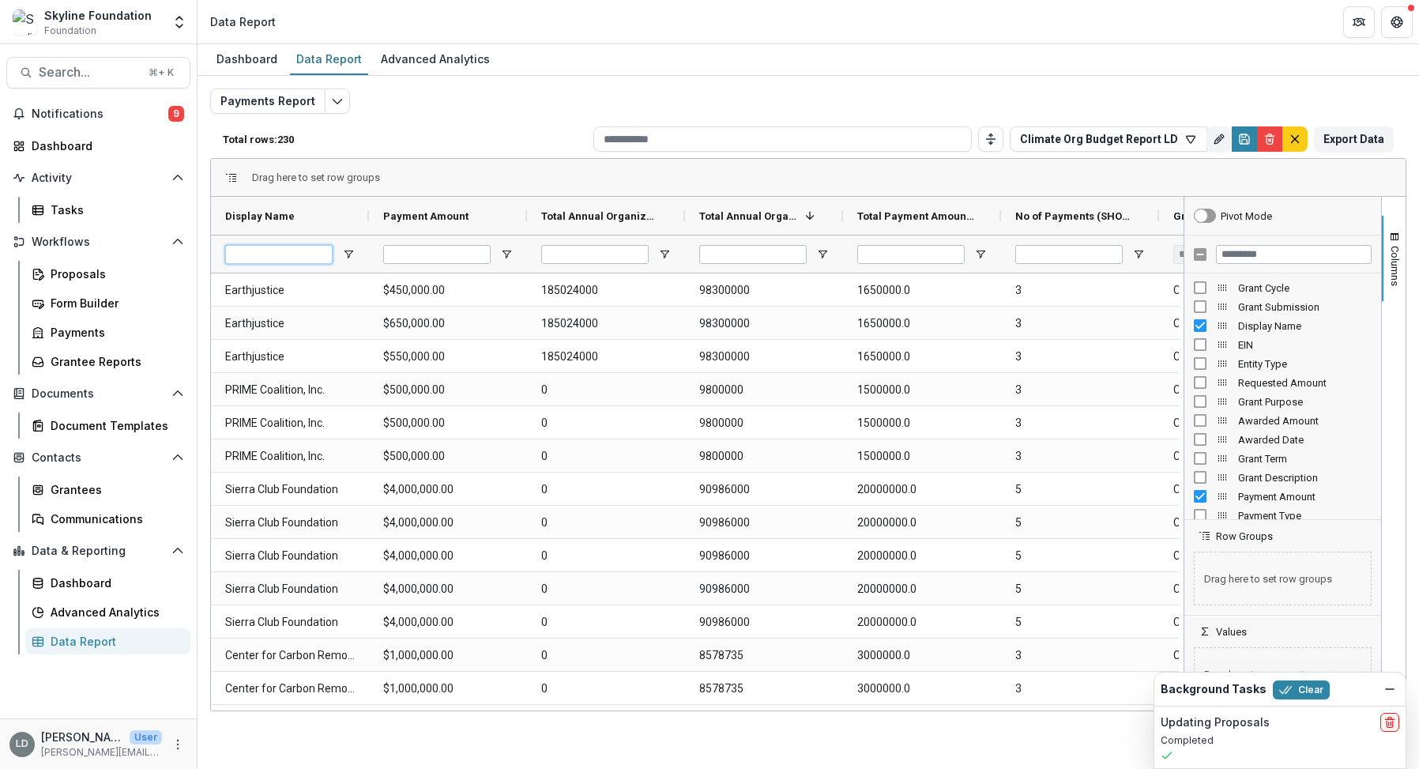
click at [303, 257] on input "Display Name Filter Input" at bounding box center [278, 254] width 107 height 19
type input "*"
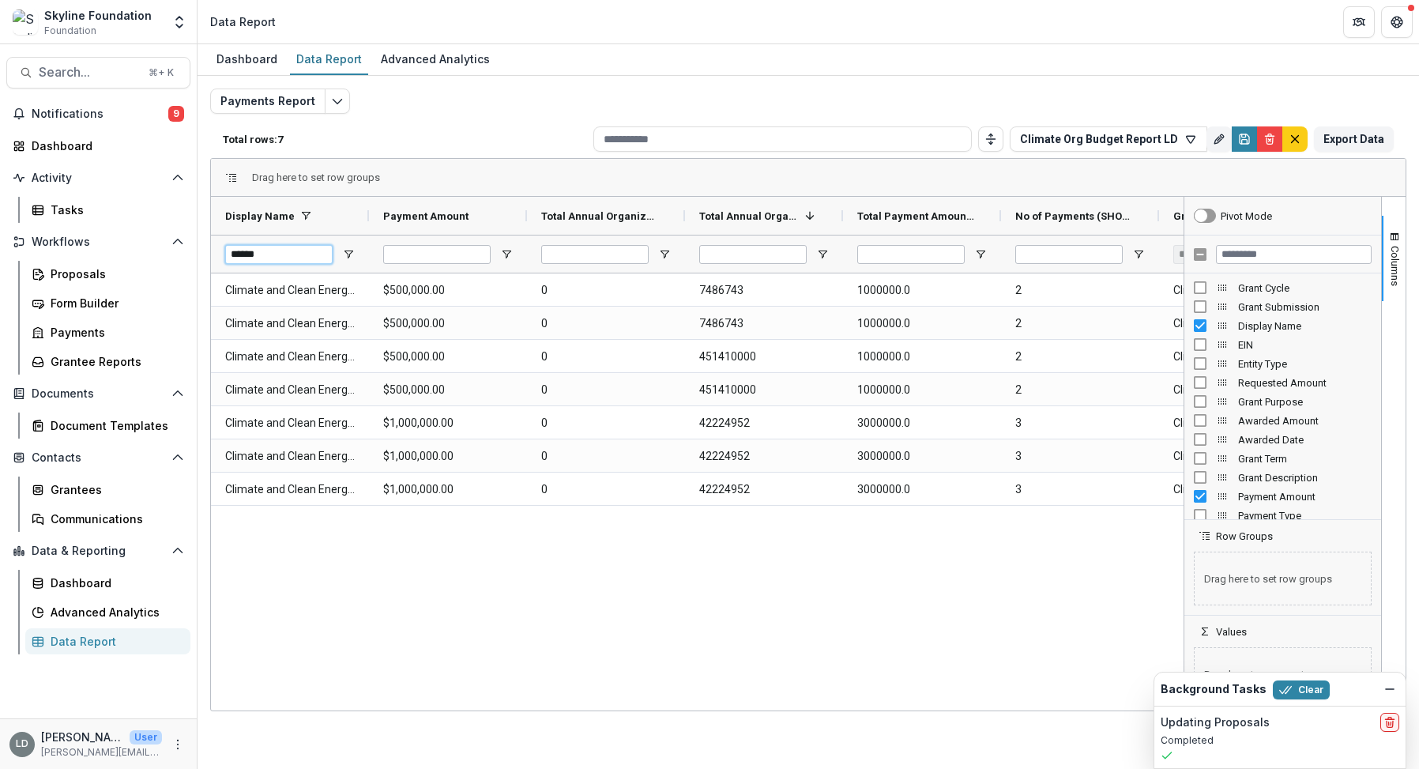
type input "******"
click at [306, 254] on input "******" at bounding box center [278, 254] width 107 height 19
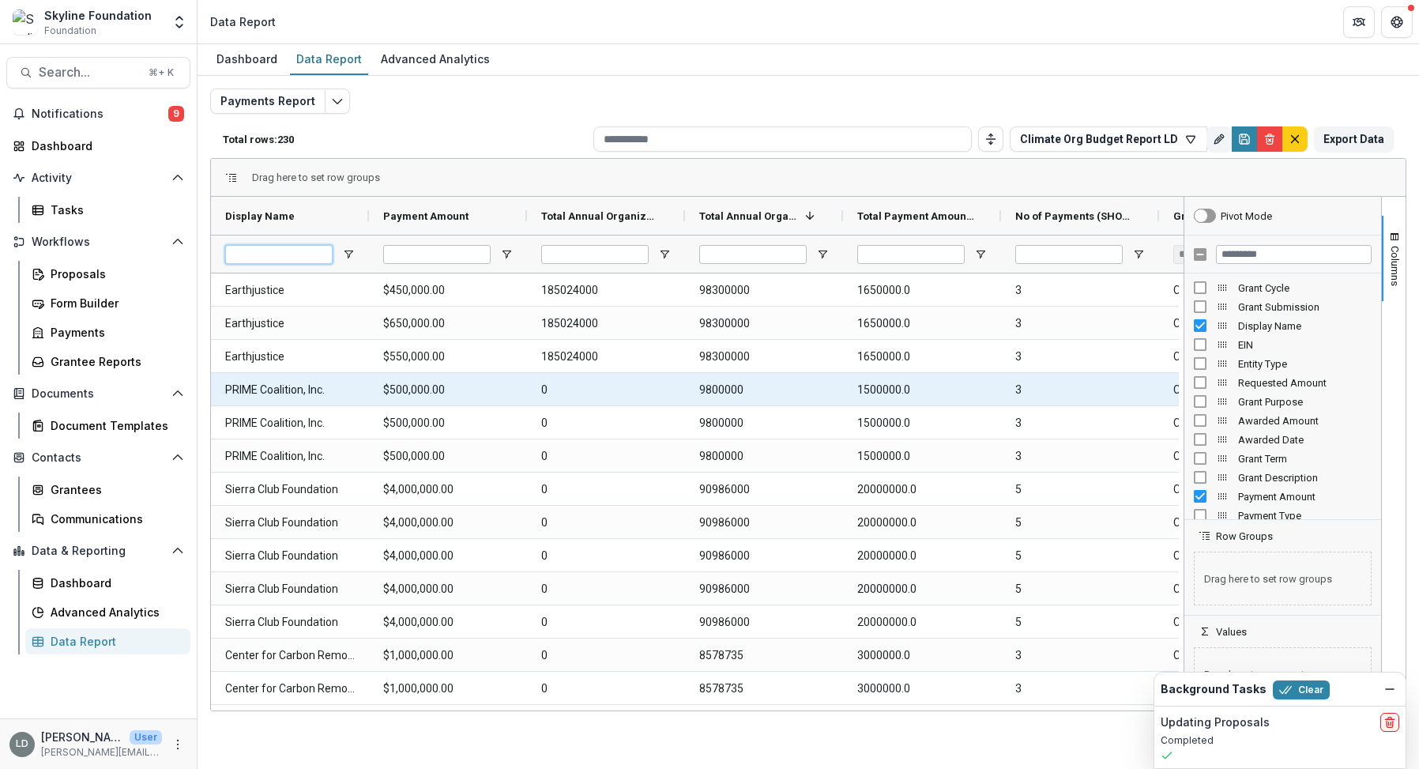
scroll to position [0, 138]
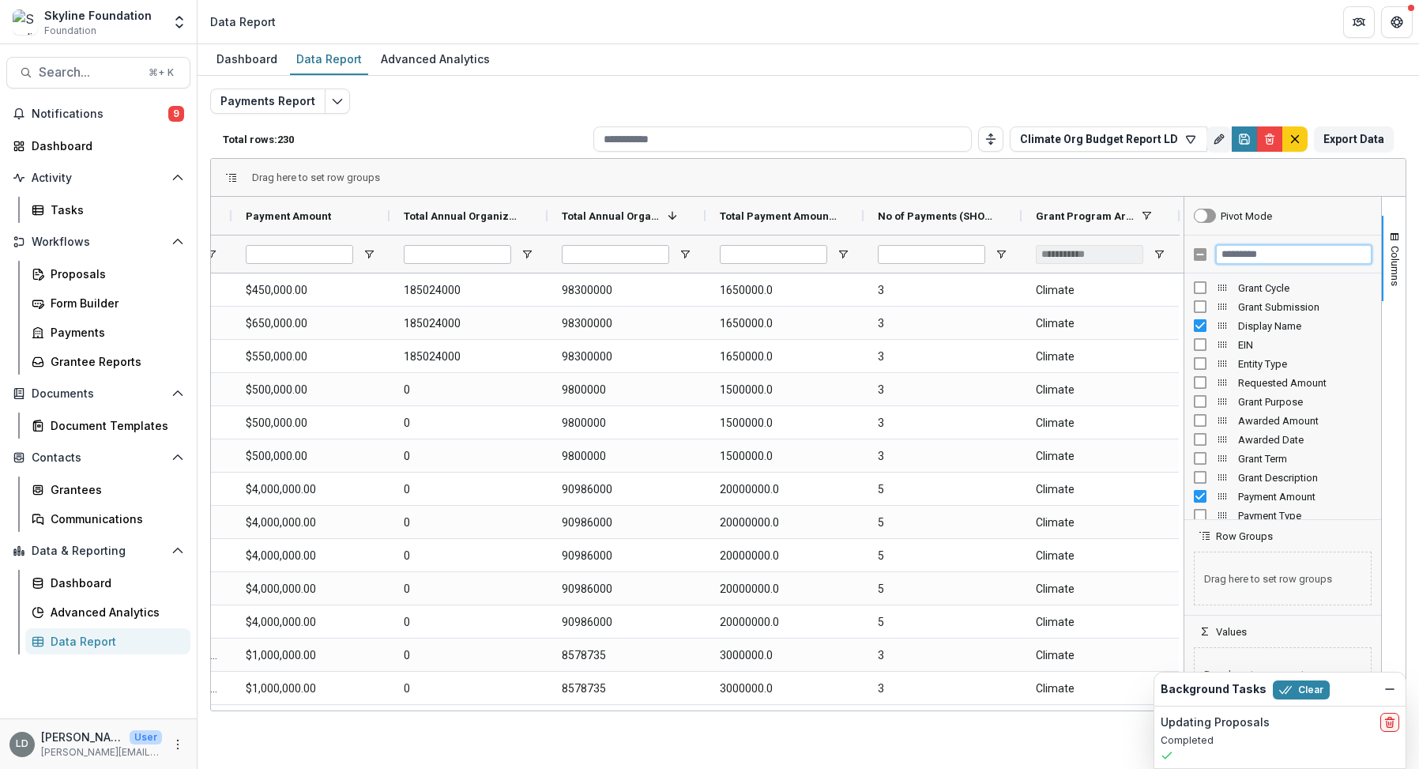
click at [1265, 252] on input "Filter Columns Input" at bounding box center [1294, 254] width 156 height 19
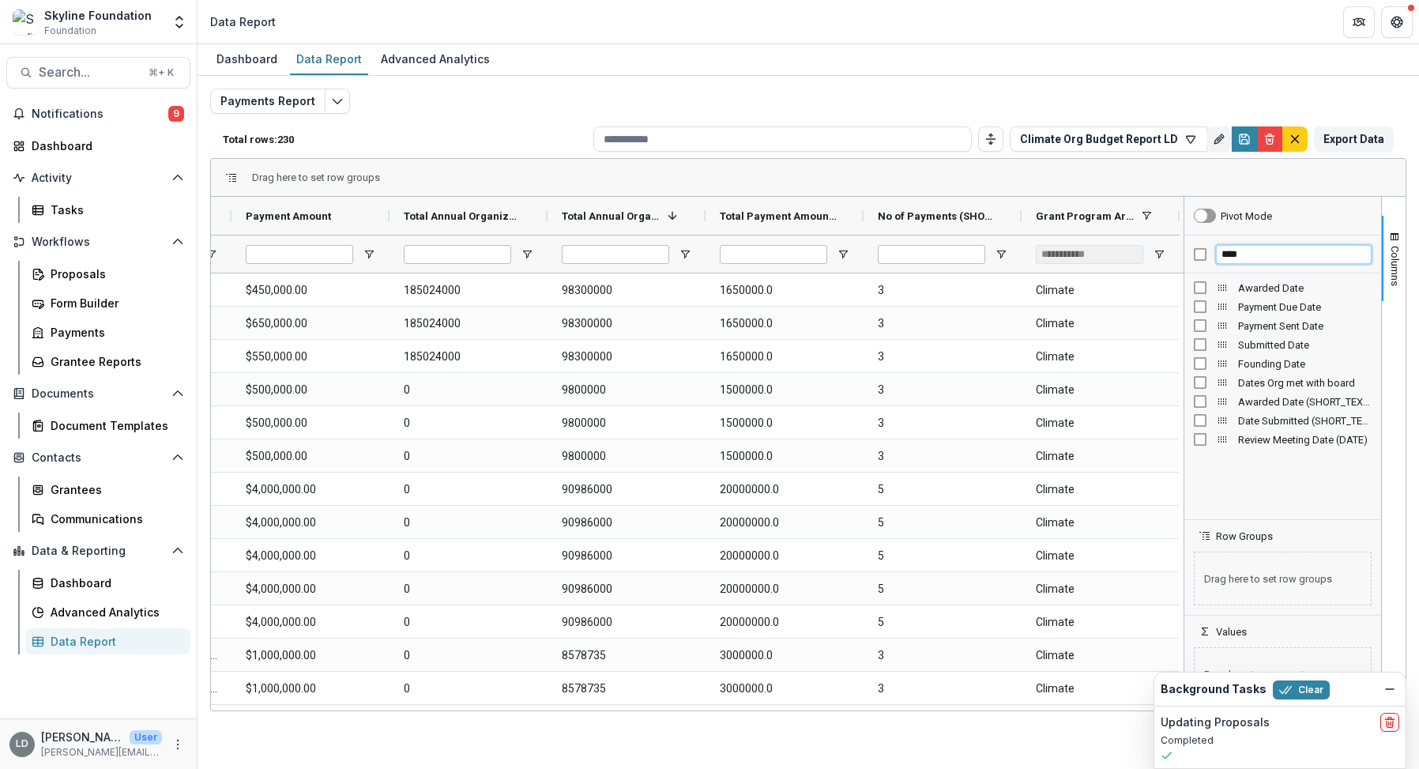
type input "****"
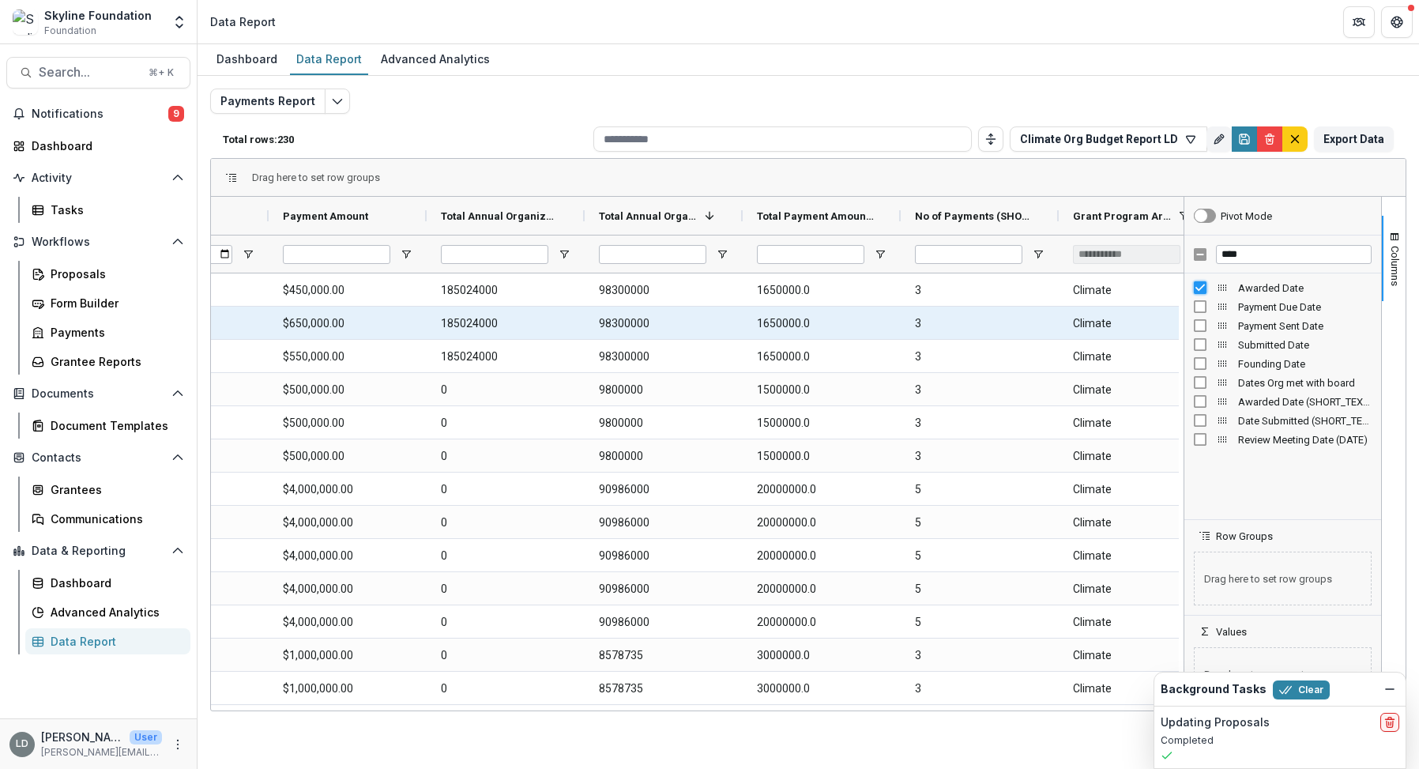
scroll to position [0, 269]
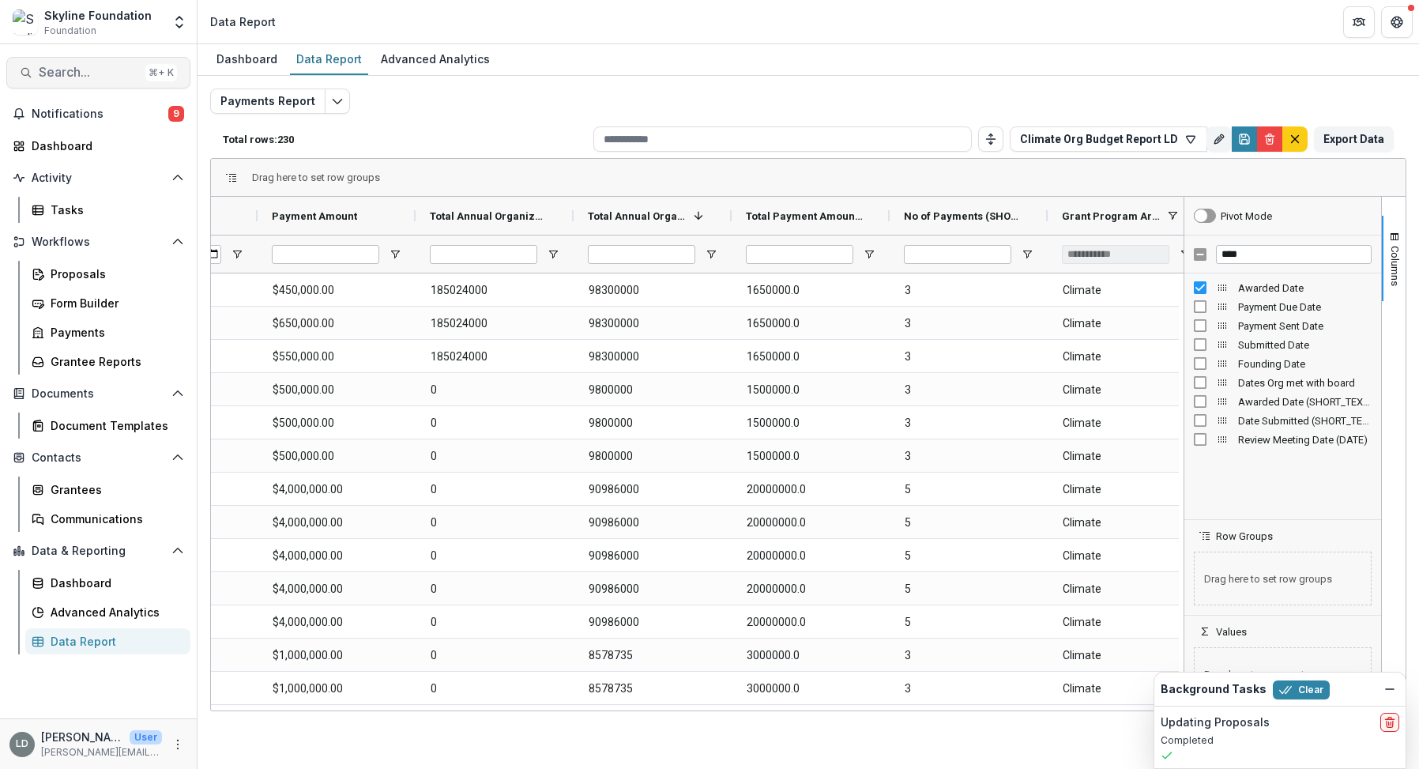
click at [75, 73] on span "Search..." at bounding box center [89, 72] width 100 height 15
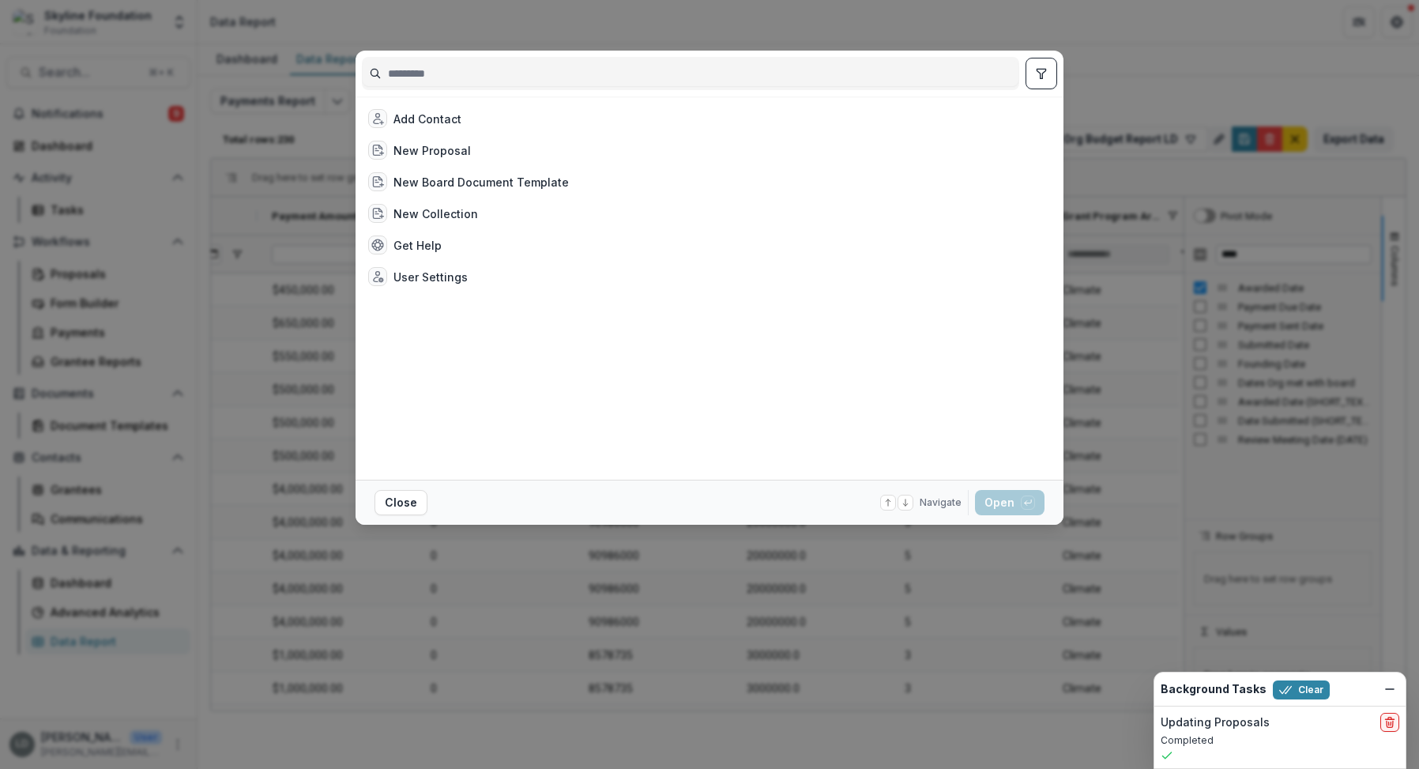
click at [477, 35] on div "Add Contact New Proposal New Board Document Template New Collection Get Help Us…" at bounding box center [709, 384] width 1419 height 769
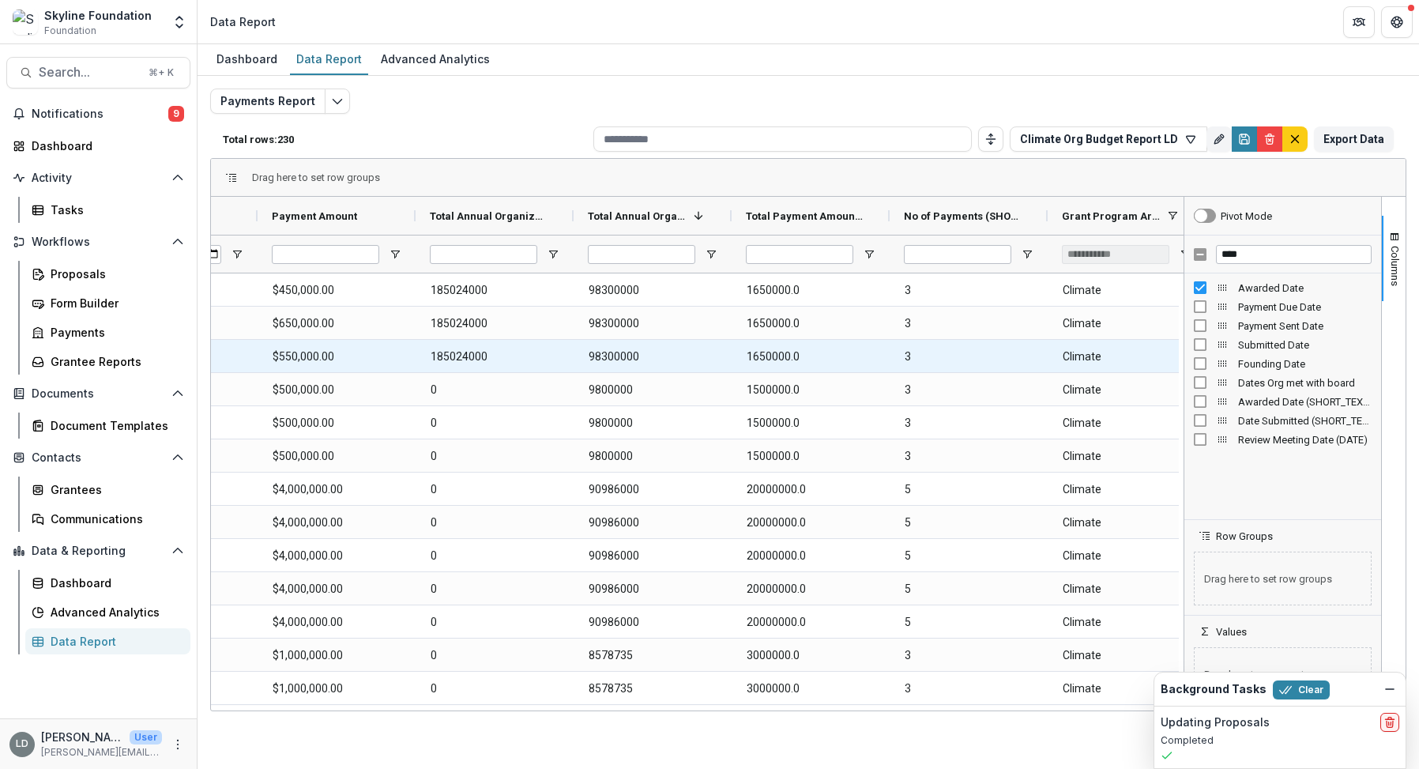
scroll to position [0, 0]
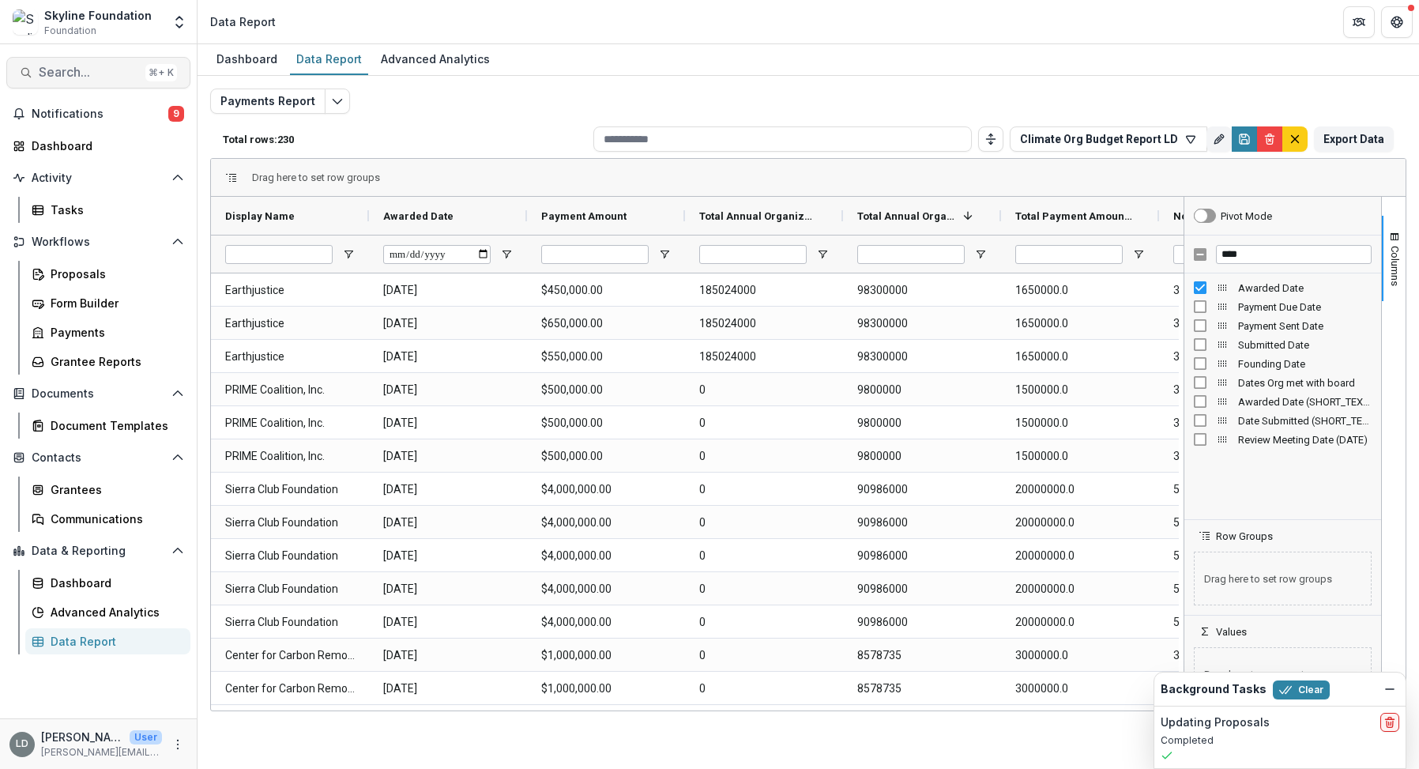
click at [124, 68] on span "Search..." at bounding box center [89, 72] width 100 height 15
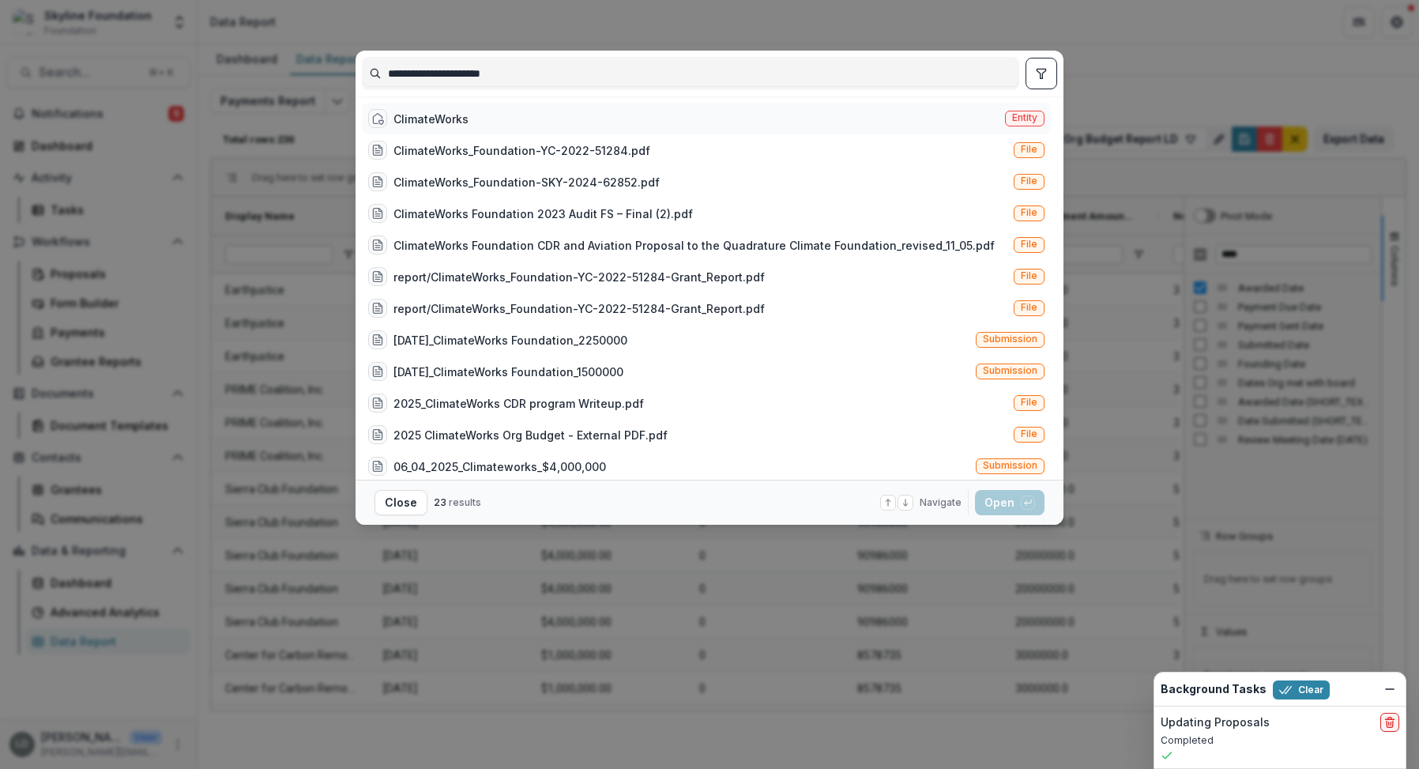
type input "**********"
click at [475, 115] on div "ClimateWorks Entity" at bounding box center [706, 119] width 689 height 32
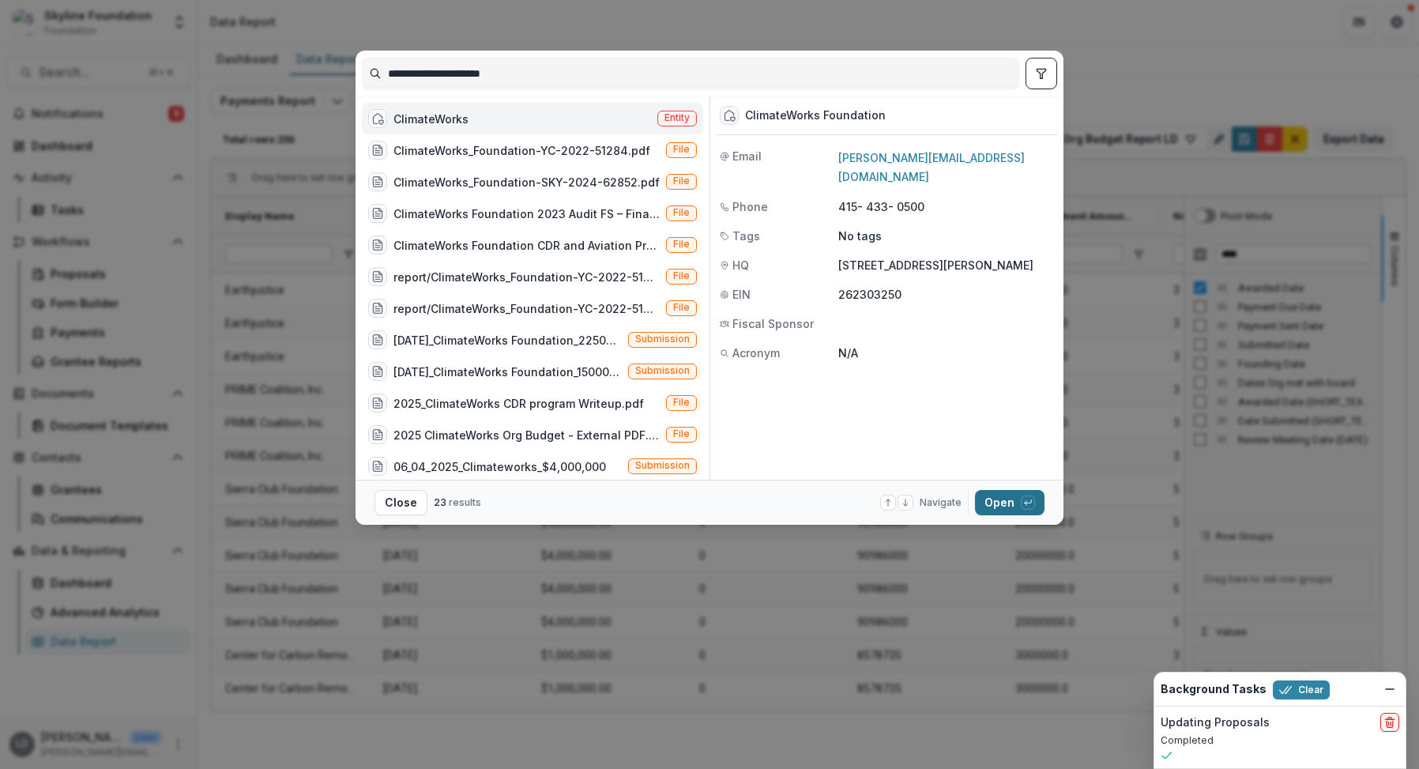
click at [1006, 506] on button "Open with enter key" at bounding box center [1010, 502] width 70 height 25
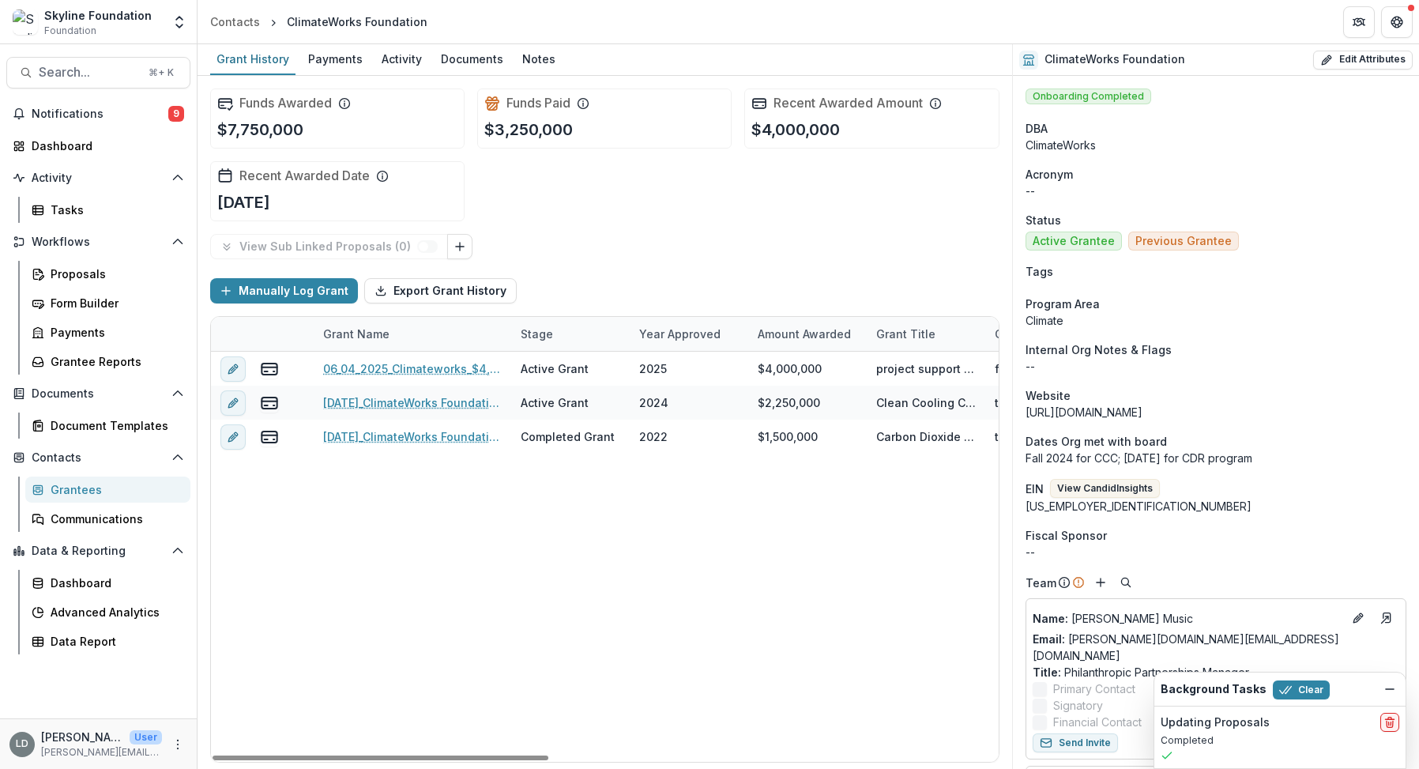
drag, startPoint x: 511, startPoint y: 332, endPoint x: 634, endPoint y: 318, distance: 123.3
click at [638, 318] on div "Grant Name Stage Year approved Amount Awarded Grant Title Grant Term Grant Cycl…" at bounding box center [1131, 334] width 1841 height 34
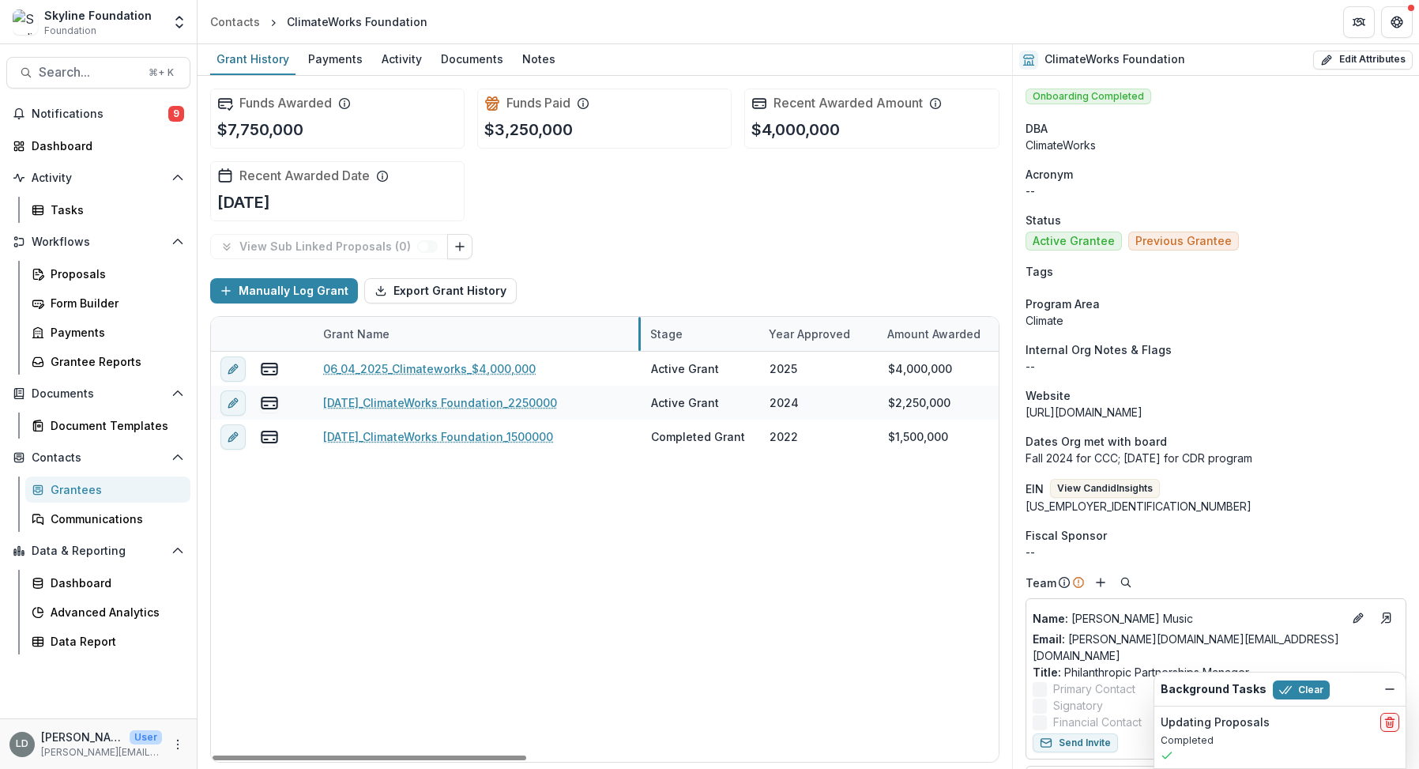
drag, startPoint x: 509, startPoint y: 330, endPoint x: 637, endPoint y: 330, distance: 128.0
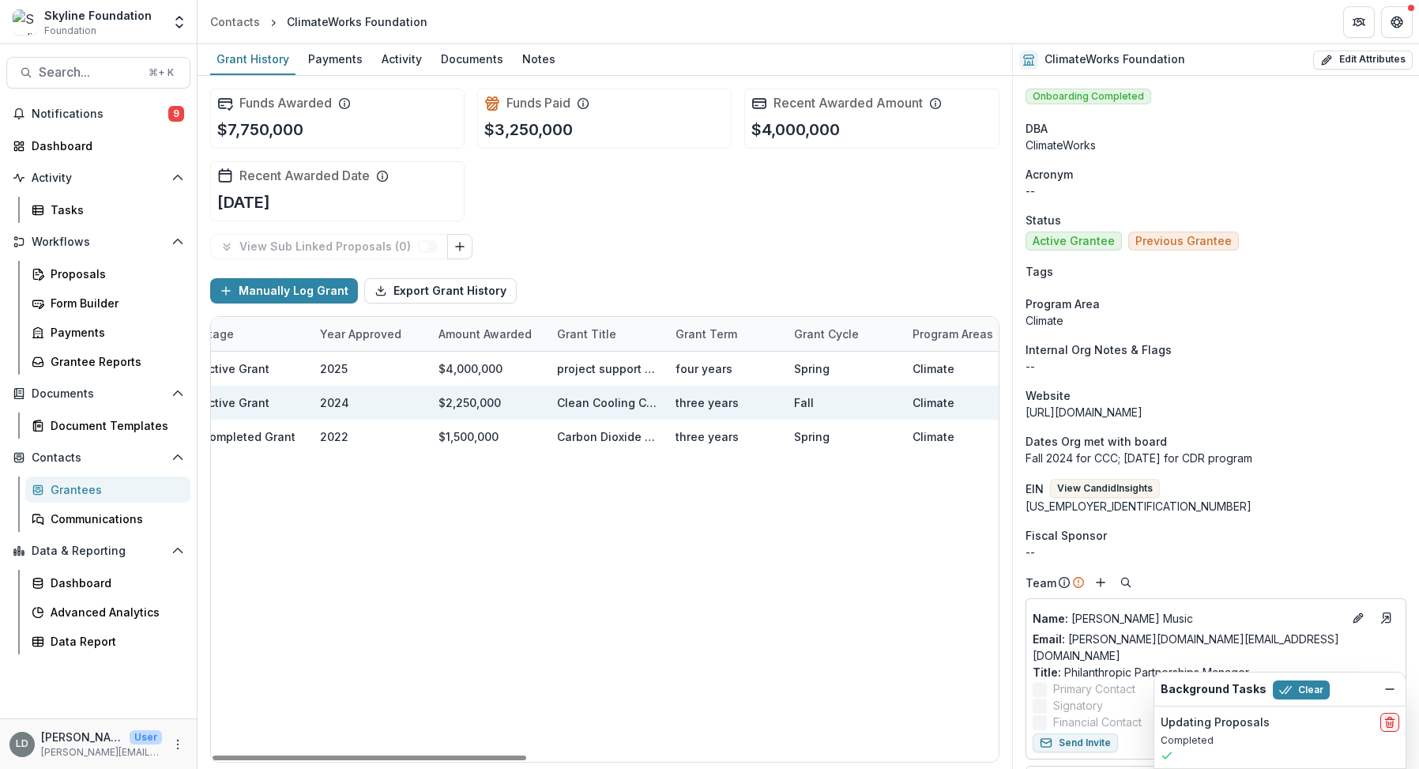
scroll to position [0, 378]
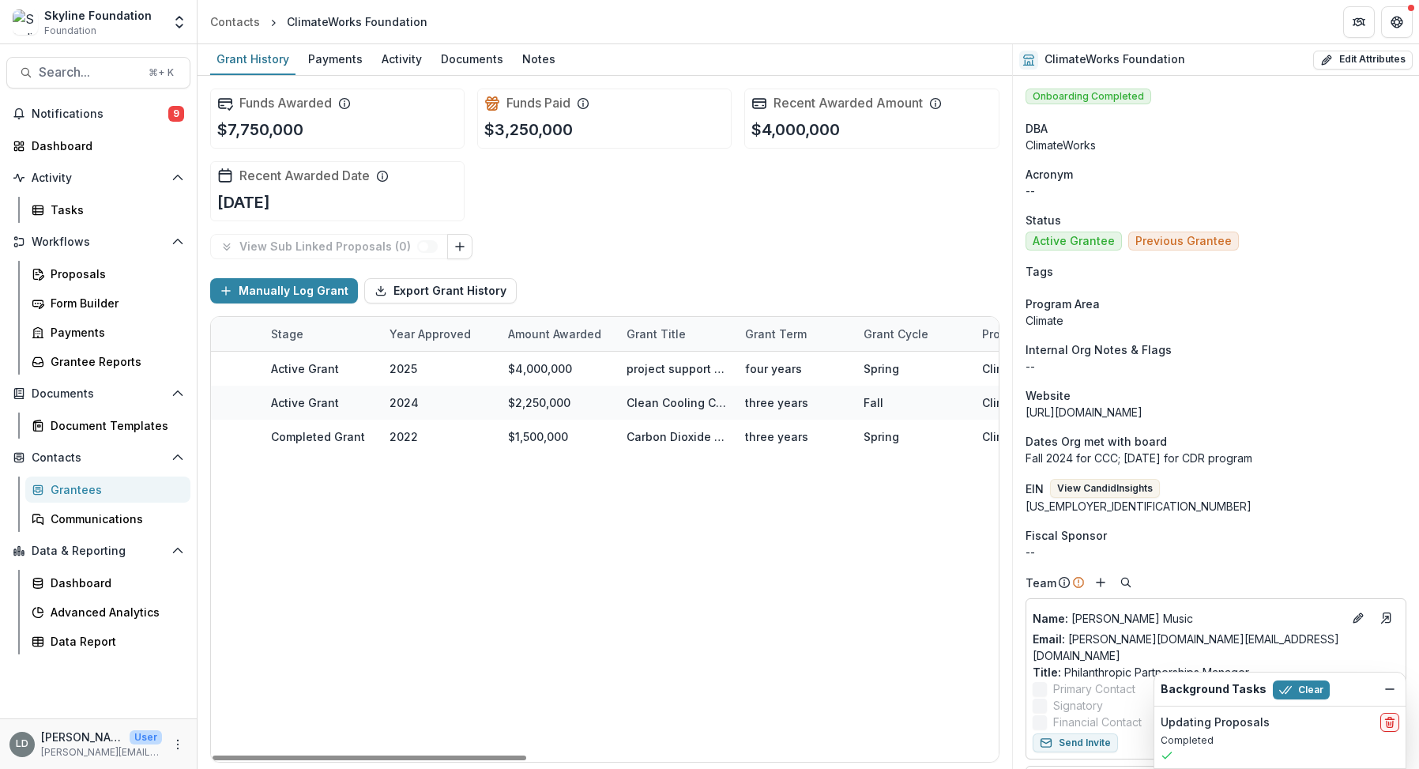
drag, startPoint x: 732, startPoint y: 325, endPoint x: 775, endPoint y: 329, distance: 43.6
click at [775, 329] on div "Grant Name Stage Year approved Amount Awarded Grant Title Grant Term Grant Cycl…" at bounding box center [817, 334] width 1969 height 34
drag, startPoint x: 733, startPoint y: 333, endPoint x: 899, endPoint y: 334, distance: 166.0
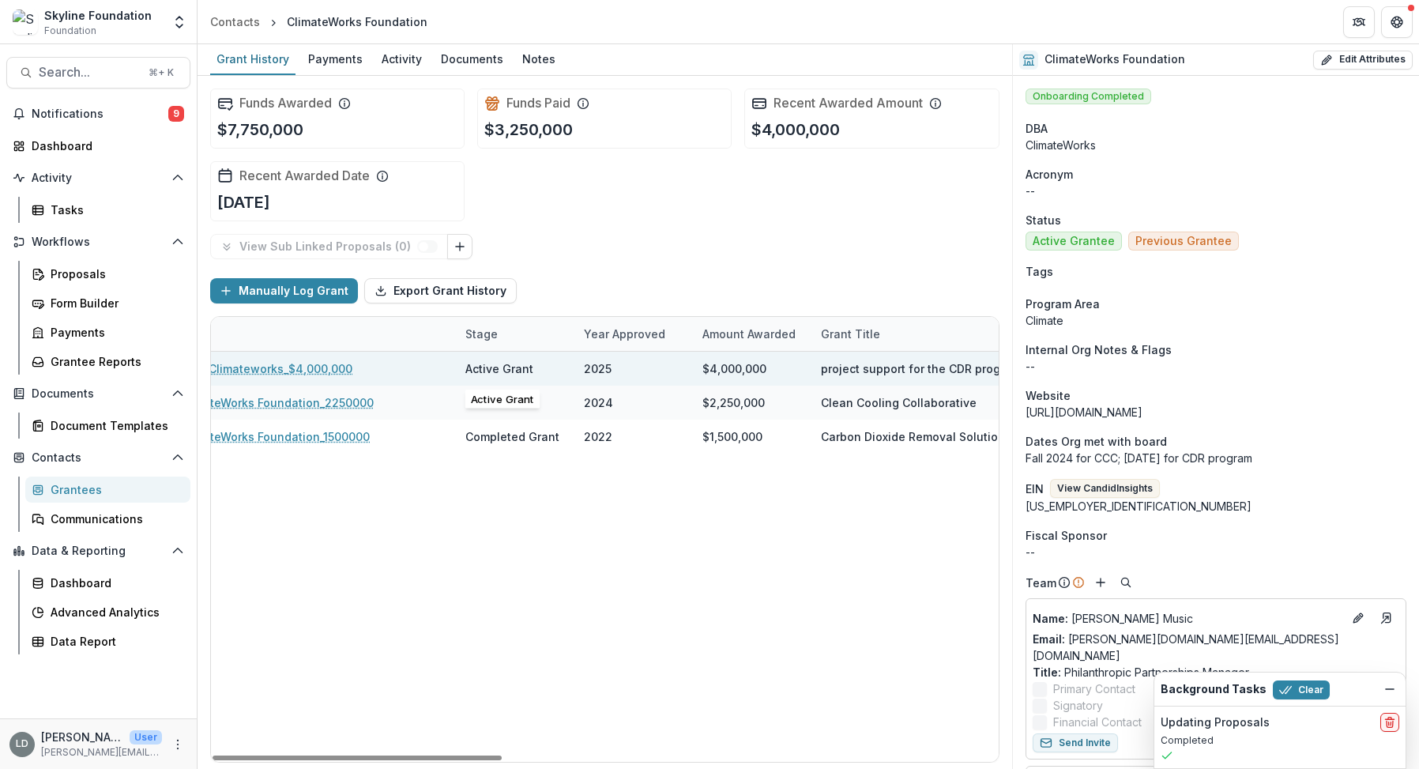
scroll to position [0, 43]
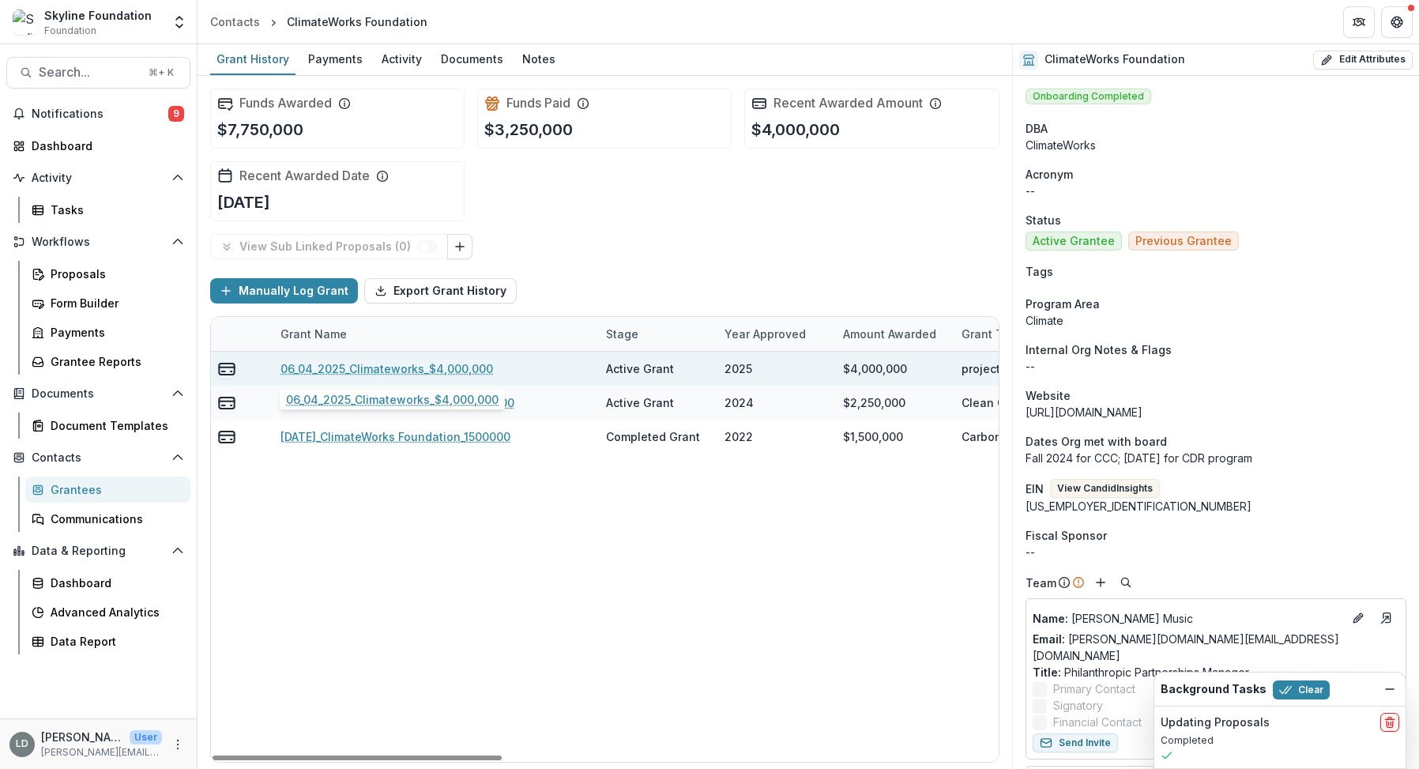
click at [315, 364] on link "06_04_2025_Climateworks_$4,000,000" at bounding box center [387, 368] width 213 height 17
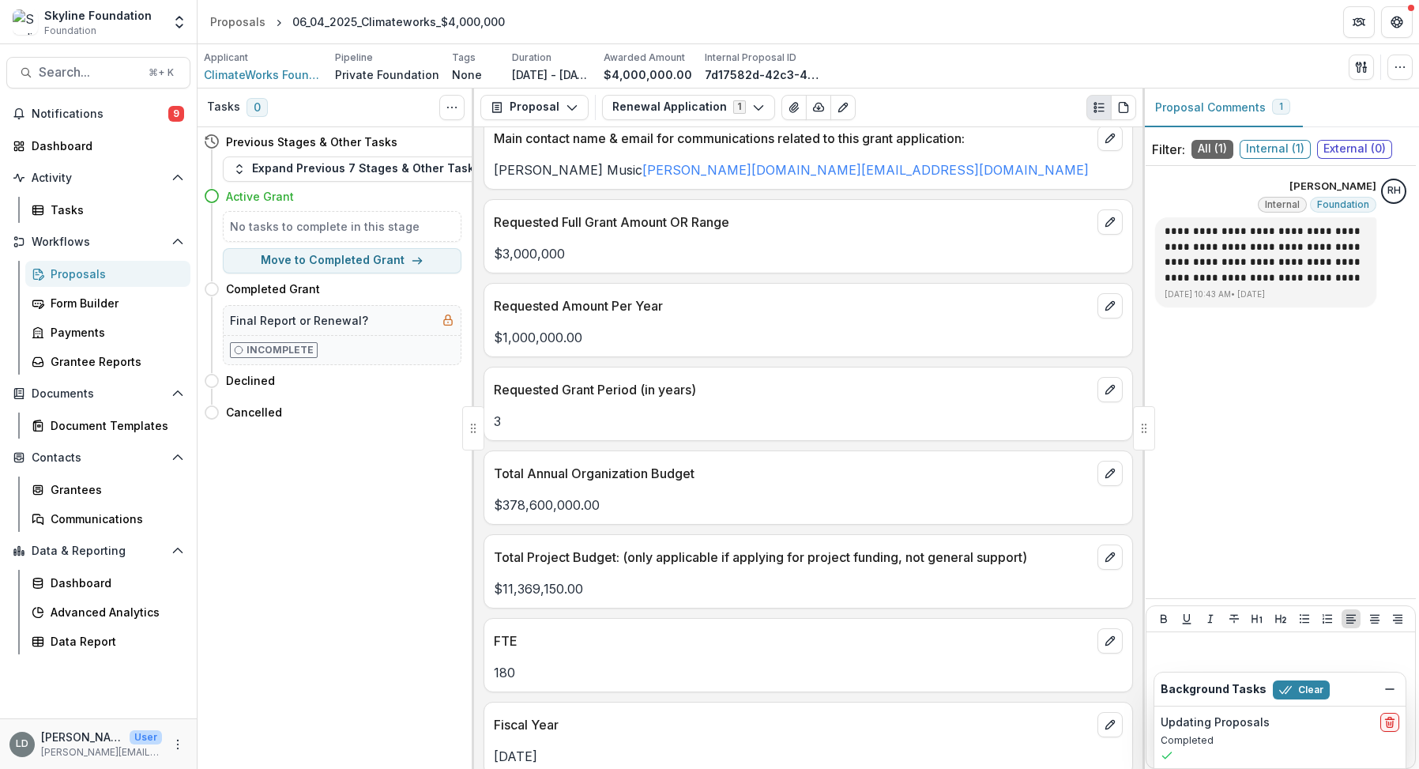
scroll to position [2844, 0]
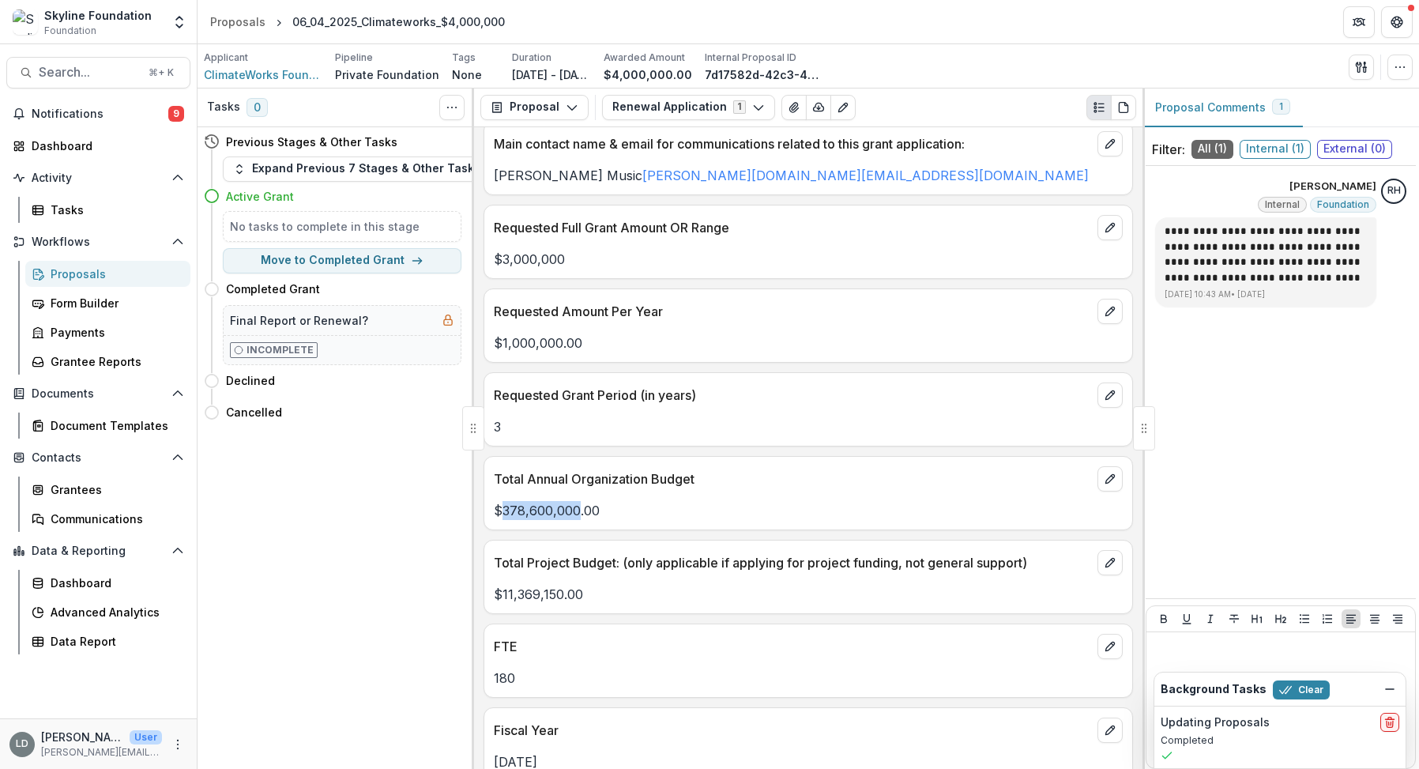
drag, startPoint x: 578, startPoint y: 487, endPoint x: 499, endPoint y: 486, distance: 79.0
click at [499, 501] on p "$378,600,000.00" at bounding box center [808, 510] width 629 height 19
copy p "378,600,000"
click at [115, 62] on button "Search... ⌘ + K" at bounding box center [98, 73] width 184 height 32
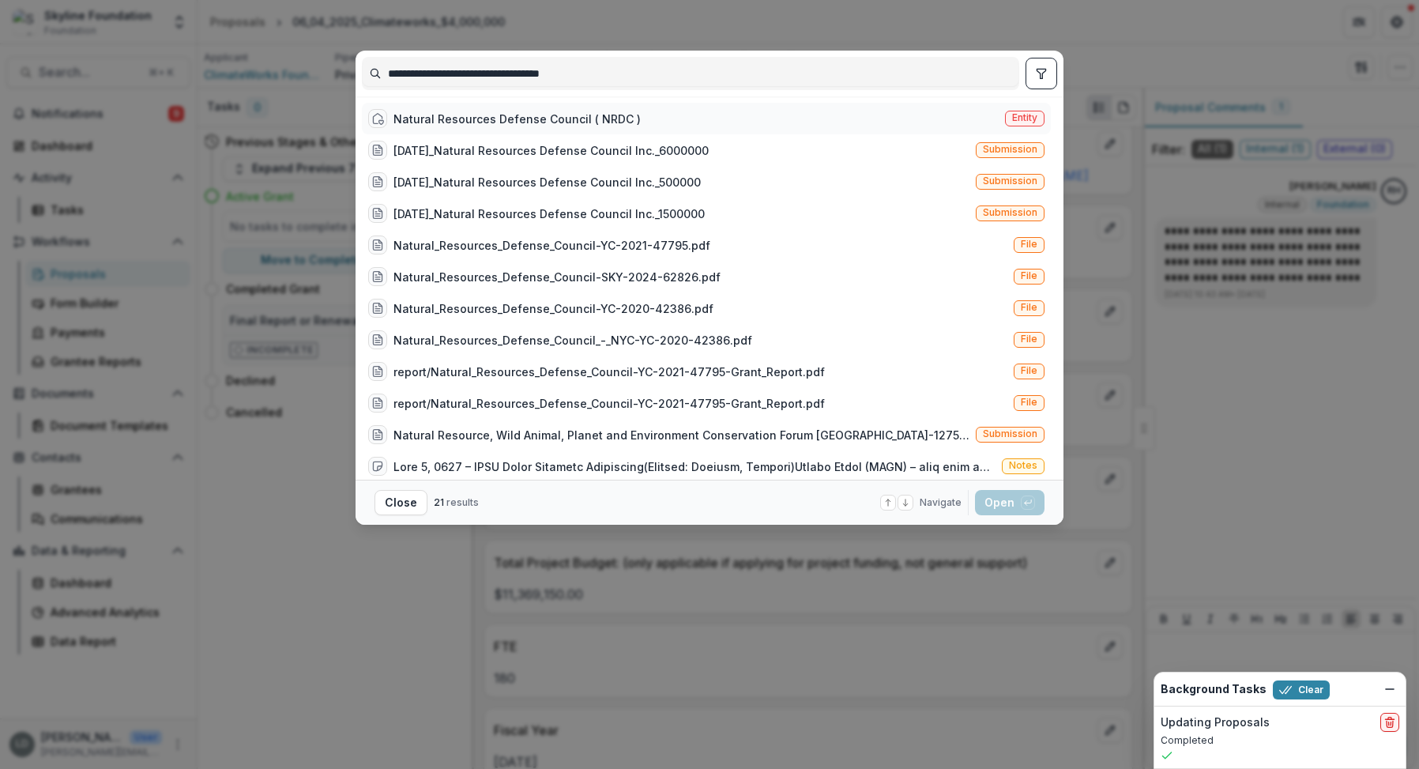
type input "**********"
click at [466, 111] on div "Natural Resources Defense Council ( NRDC )" at bounding box center [517, 119] width 247 height 17
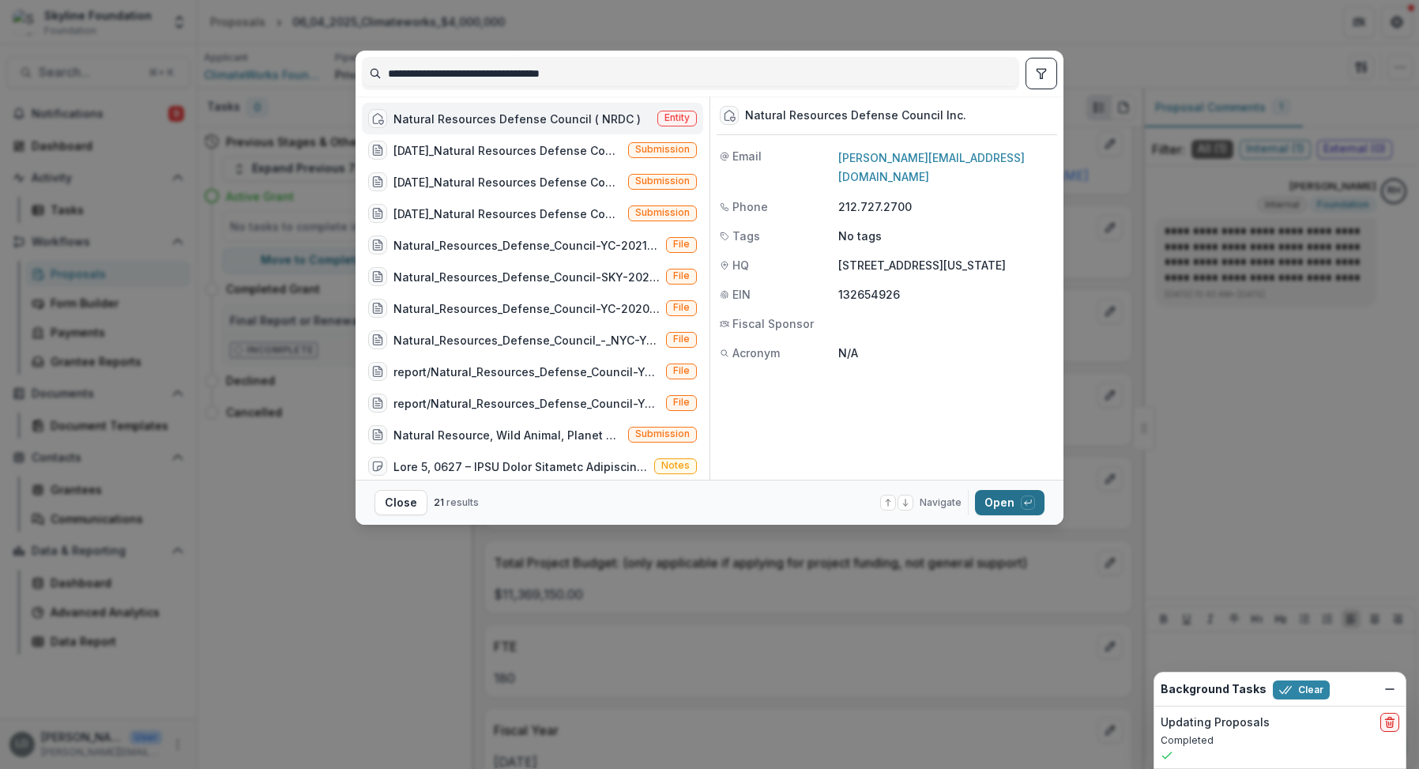
click at [1004, 507] on button "Open with enter key" at bounding box center [1010, 502] width 70 height 25
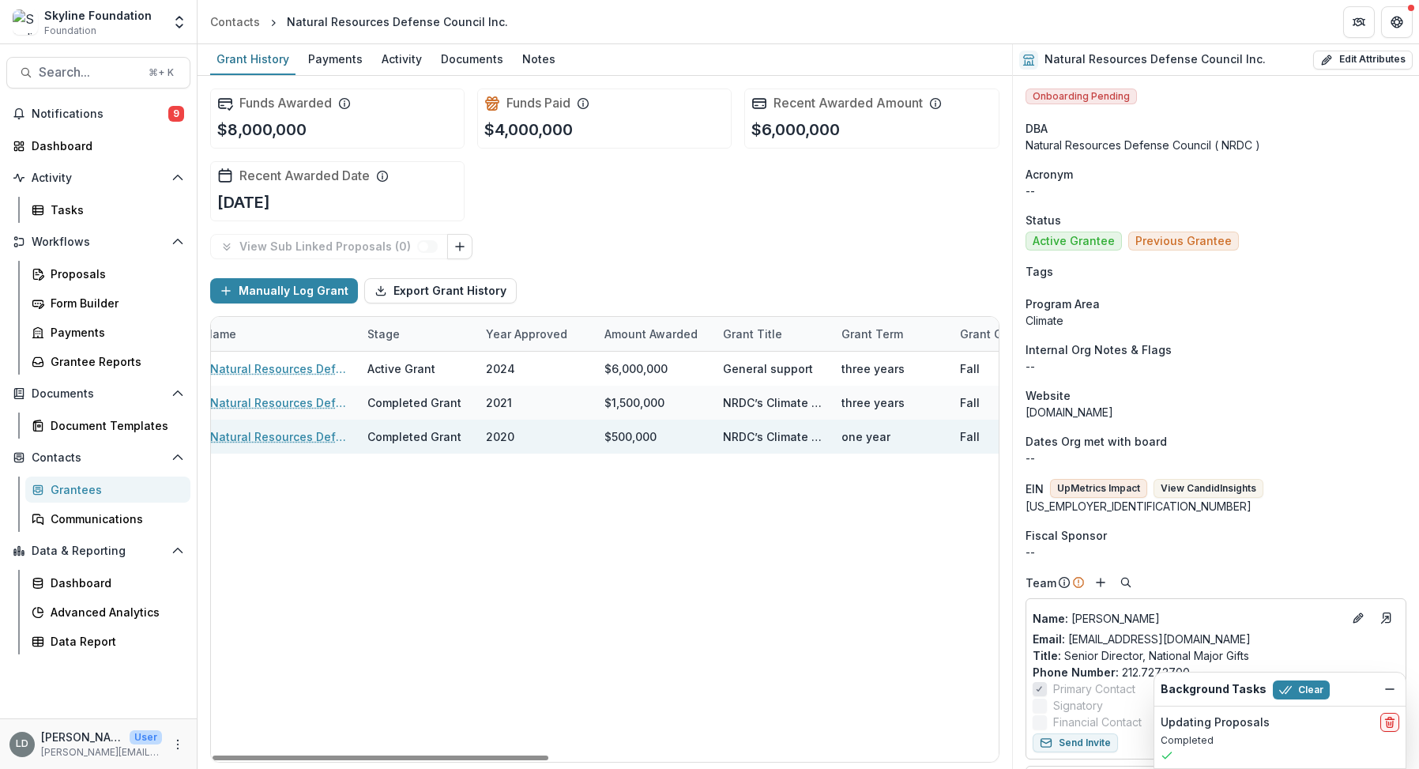
scroll to position [0, 215]
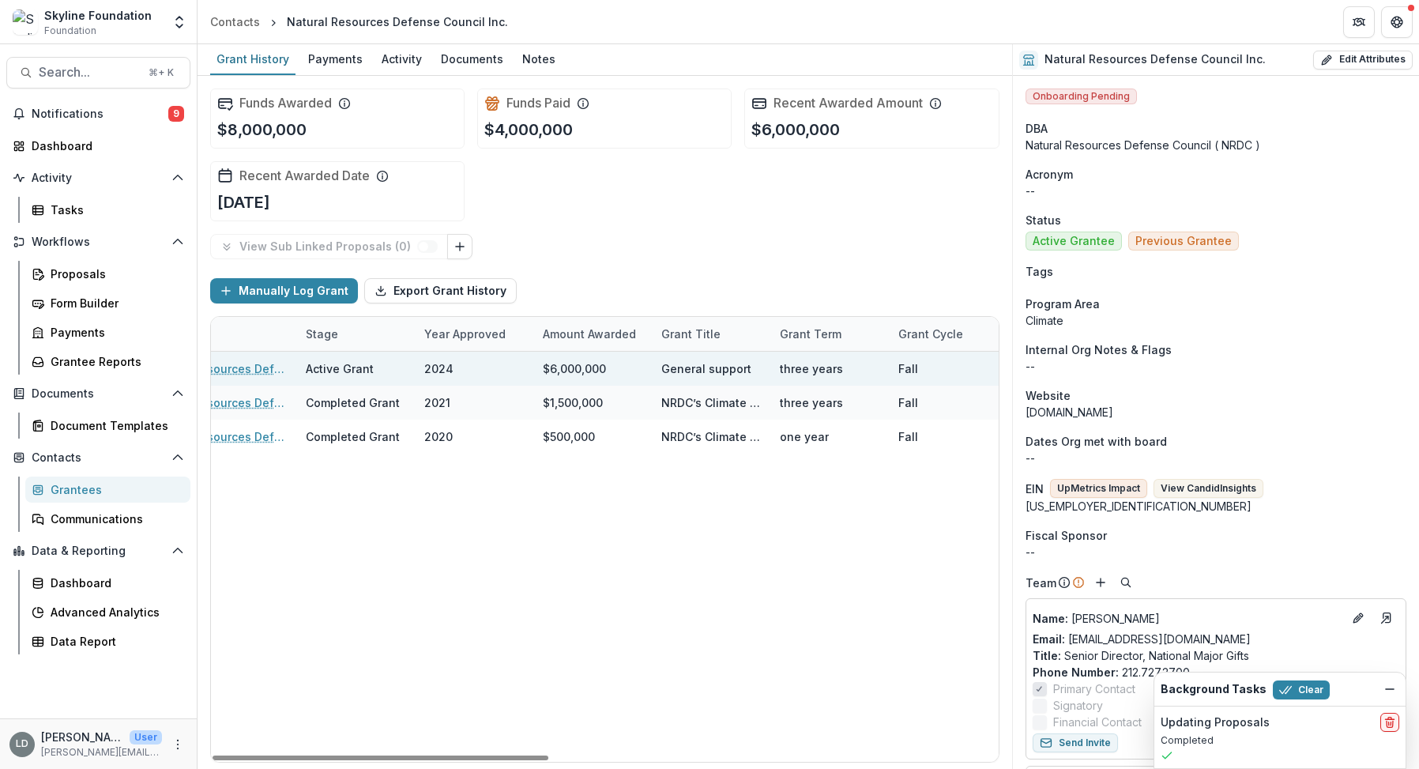
click at [257, 364] on link "[DATE]_Natural Resources Defense Council Inc._6000000" at bounding box center [197, 368] width 179 height 17
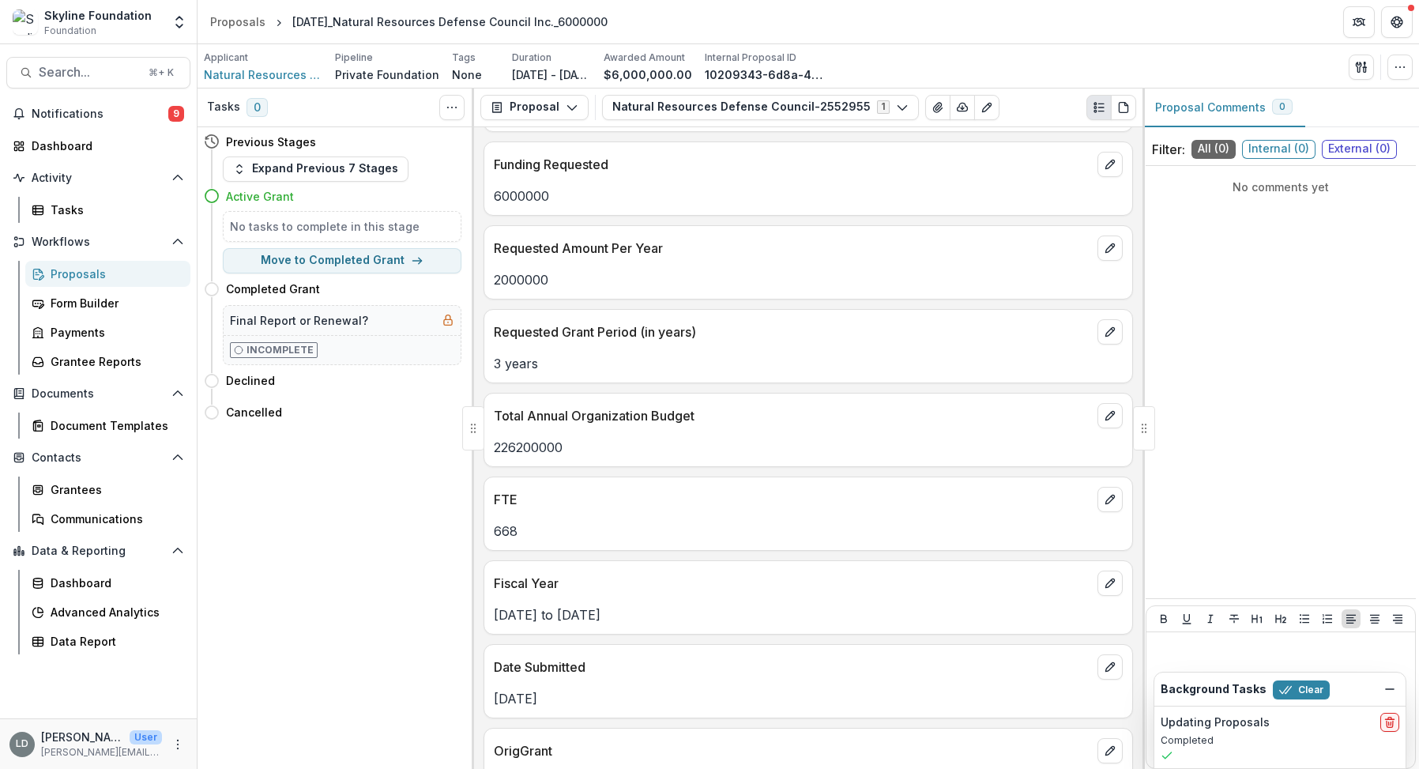
scroll to position [1590, 0]
click at [541, 435] on p "226200000" at bounding box center [808, 444] width 629 height 19
copy p "226200000"
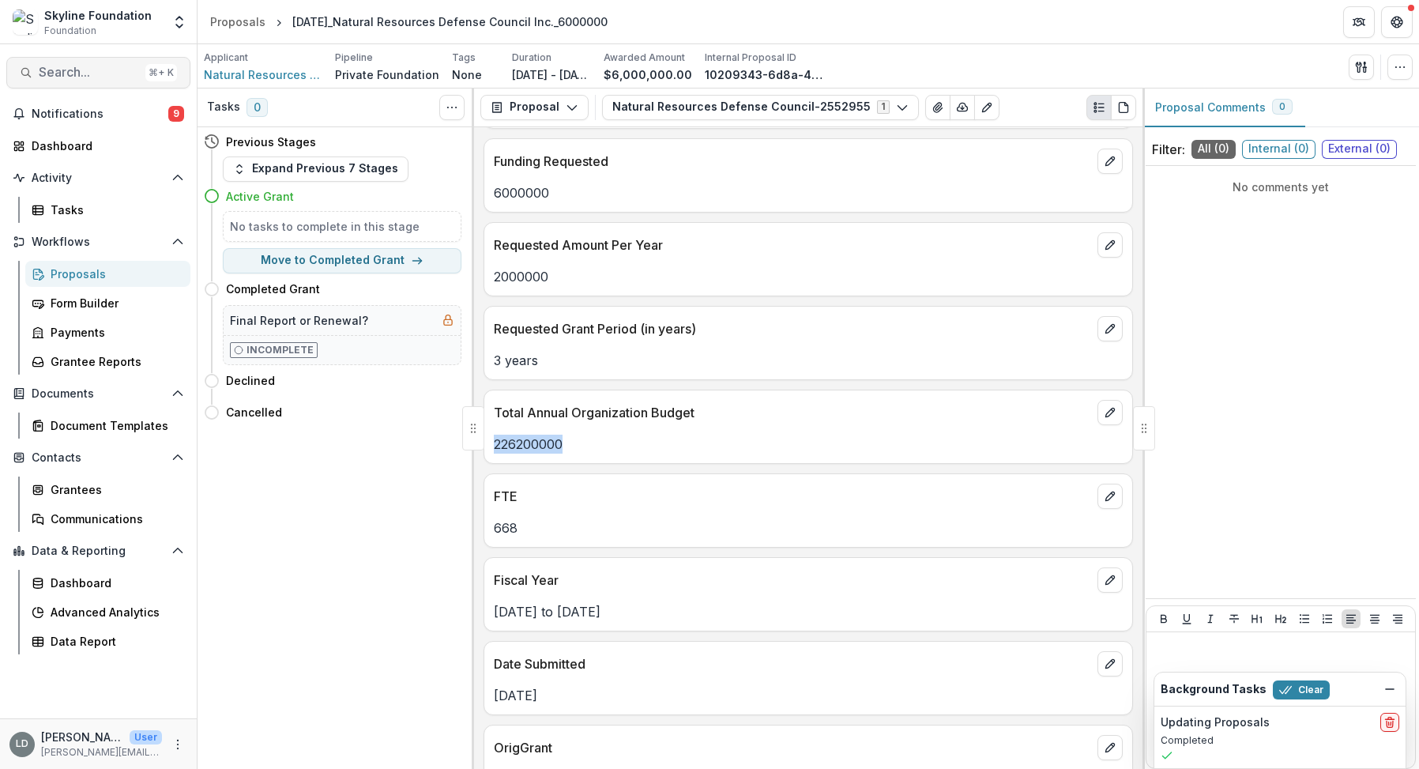
click at [109, 76] on span "Search..." at bounding box center [89, 72] width 100 height 15
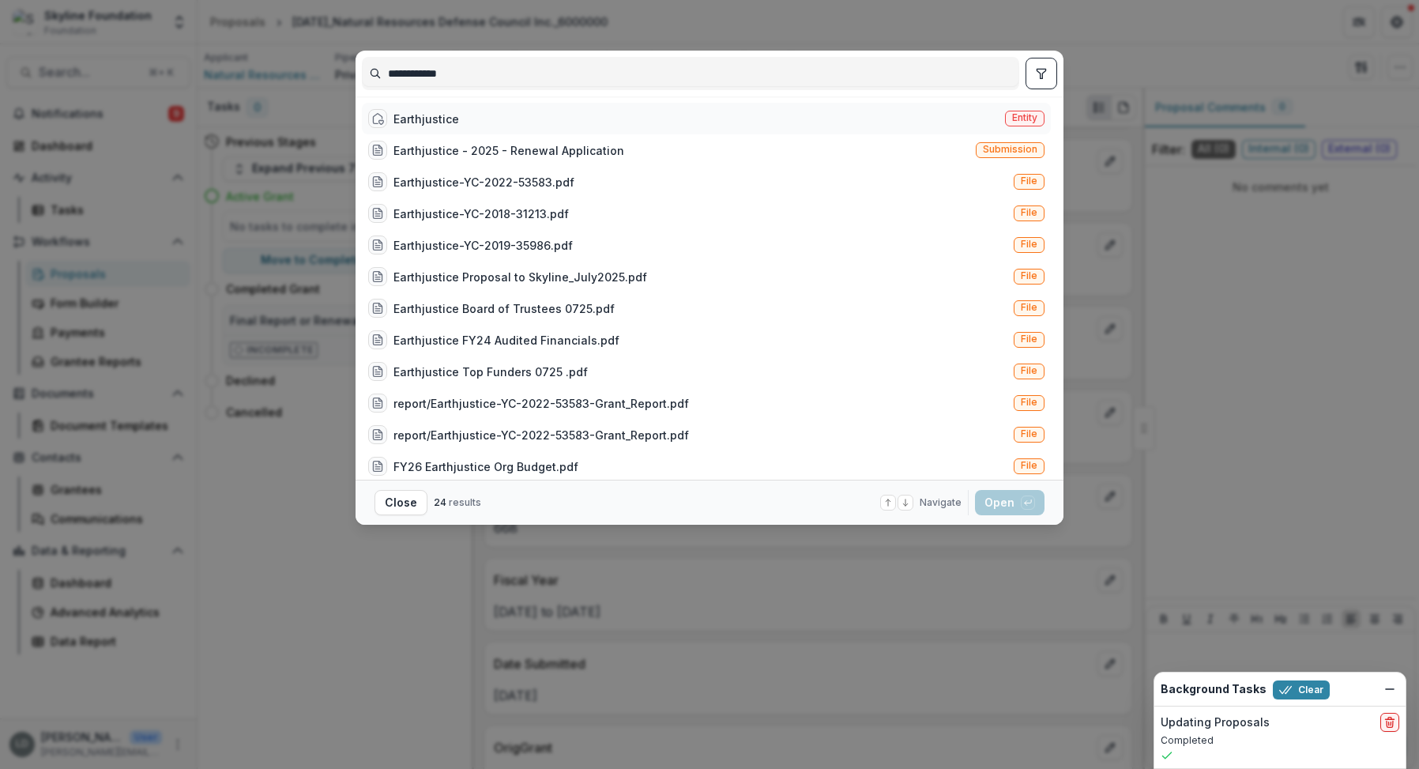
type input "**********"
click at [461, 122] on div "Earthjustice Entity" at bounding box center [706, 119] width 689 height 32
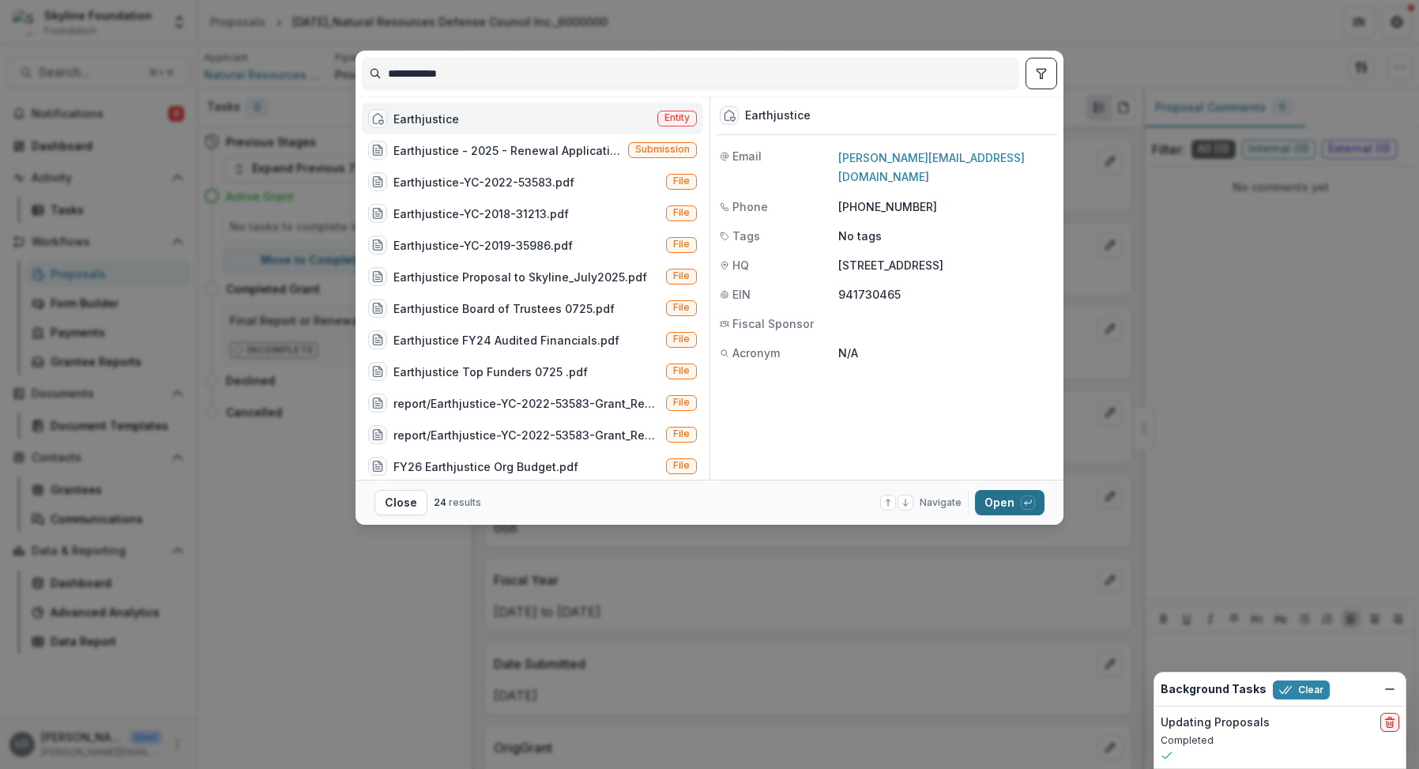
click at [992, 506] on button "Open with enter key" at bounding box center [1010, 502] width 70 height 25
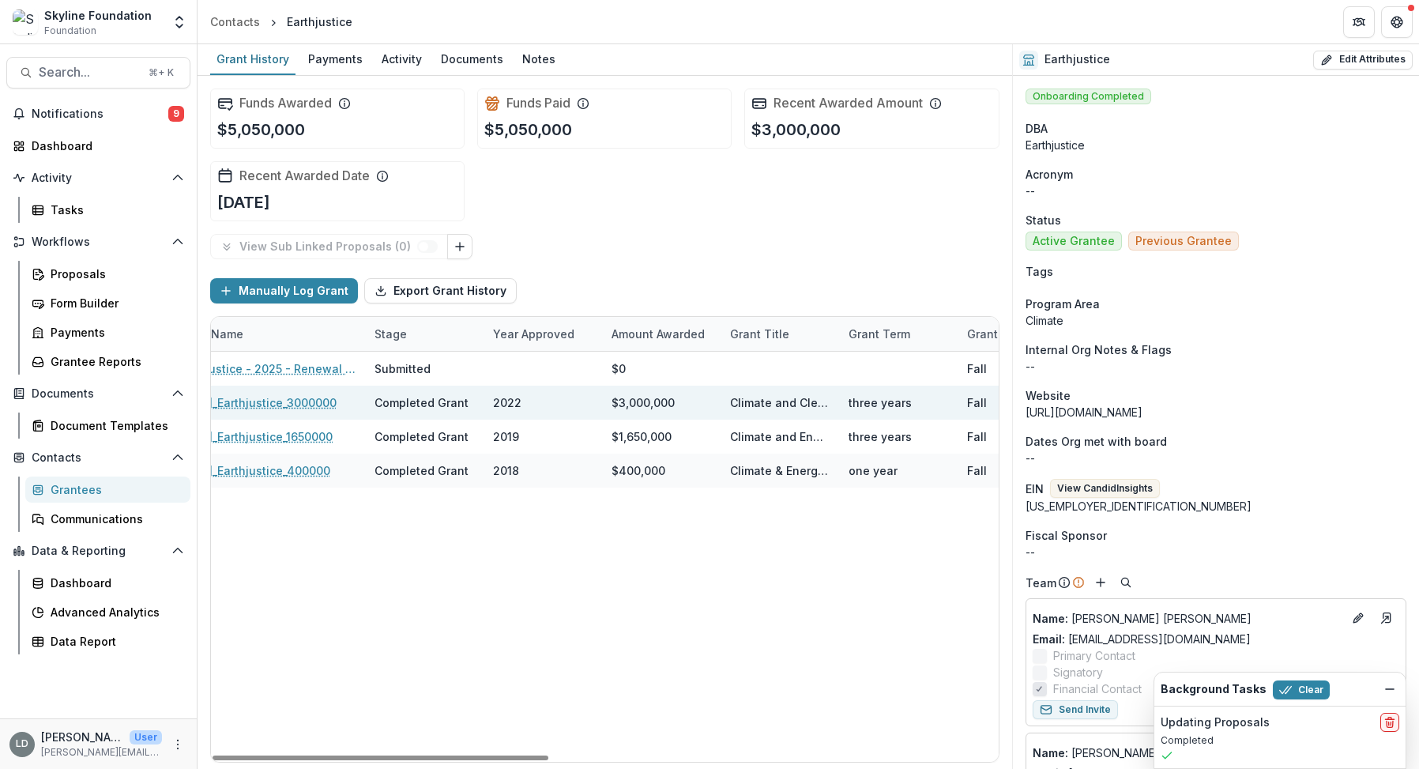
scroll to position [0, 147]
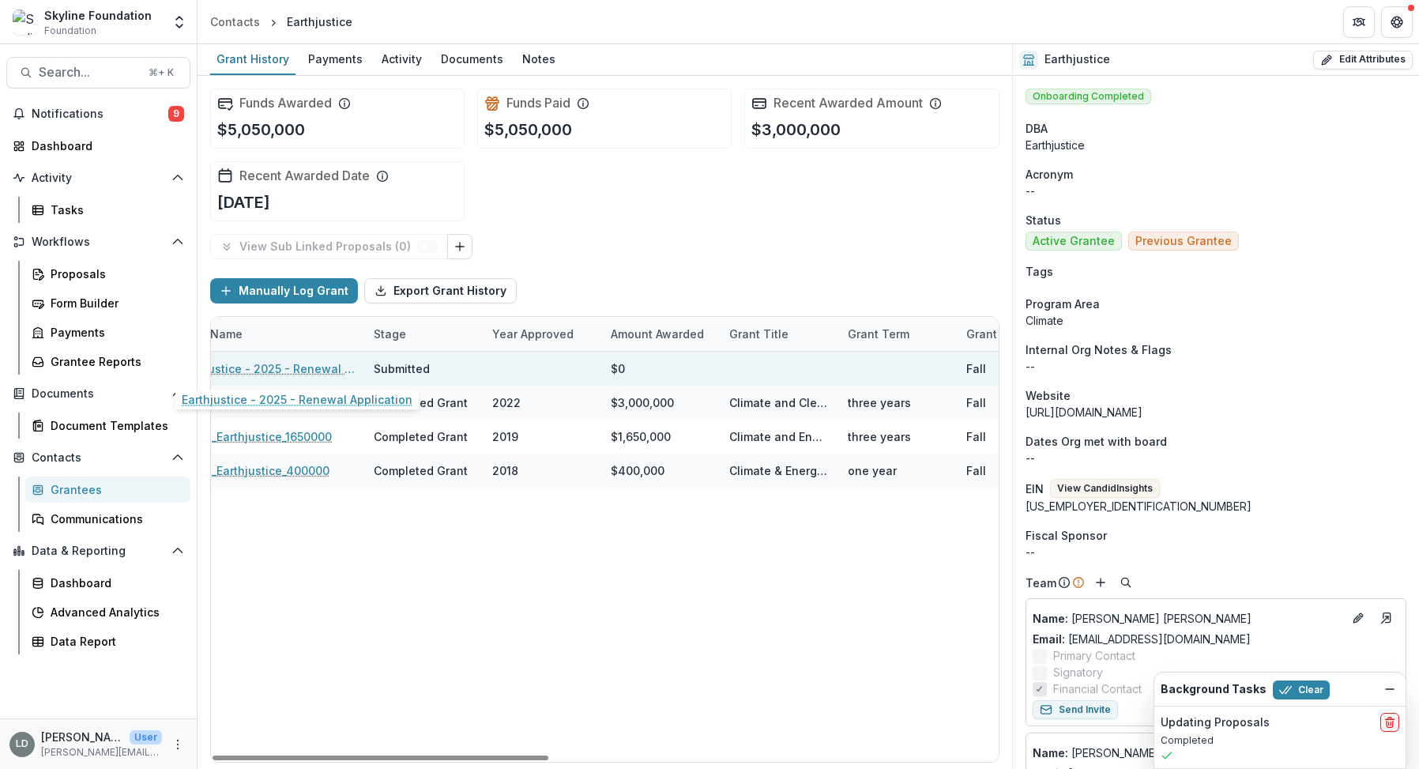
click at [308, 371] on link "Earthjustice - 2025 - Renewal Application" at bounding box center [265, 368] width 179 height 17
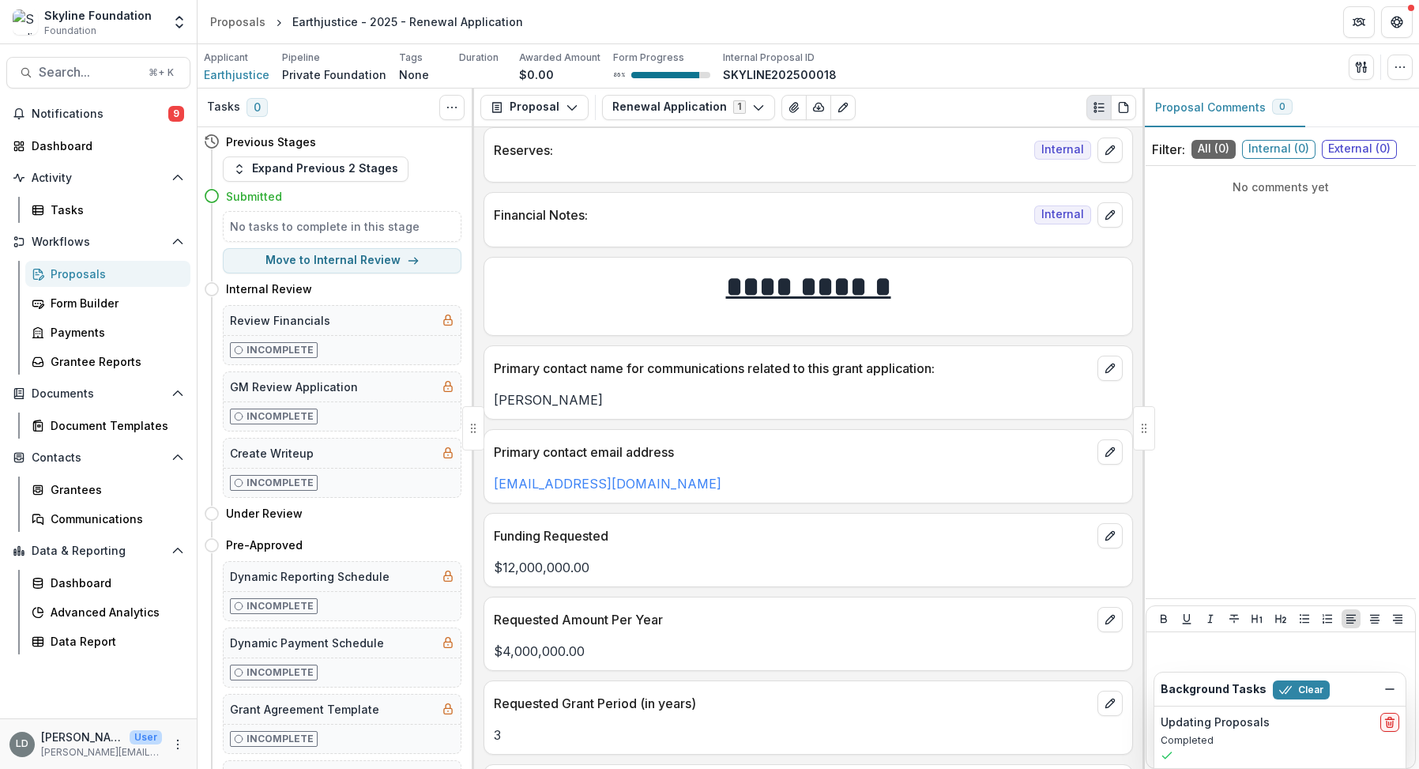
scroll to position [2689, 0]
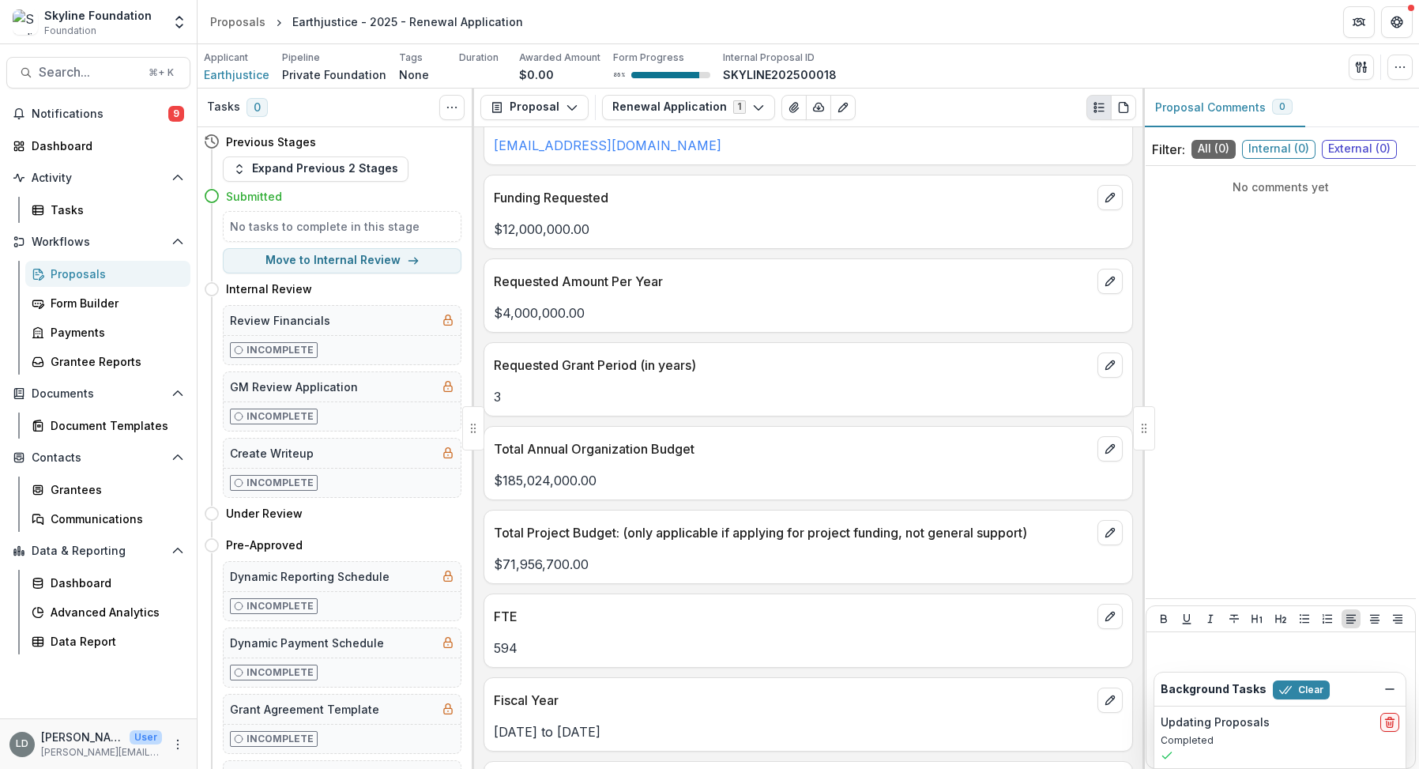
click at [552, 471] on p "$185,024,000.00" at bounding box center [808, 480] width 629 height 19
copy p "$185,024,000.00"
click at [103, 66] on span "Search..." at bounding box center [89, 72] width 100 height 15
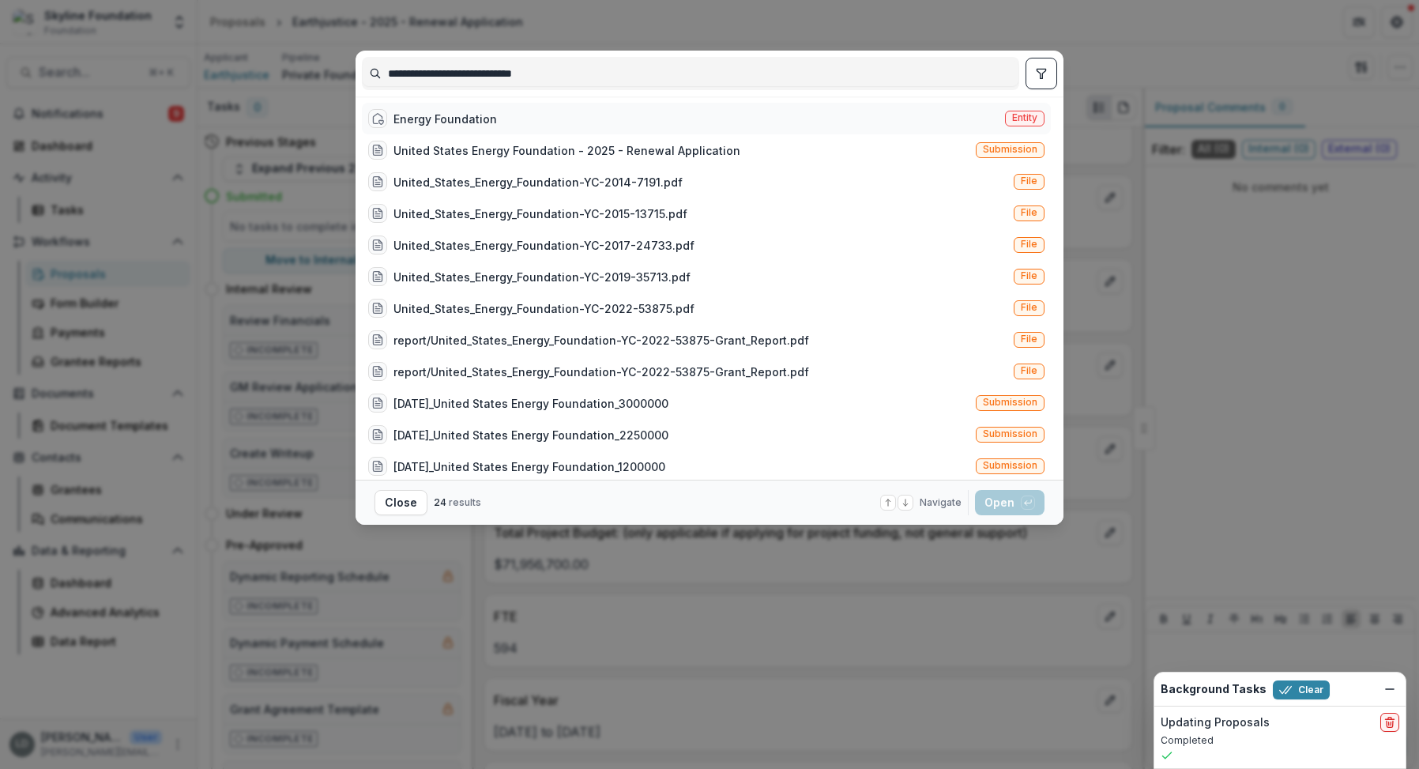
type input "**********"
click at [455, 112] on div "Energy Foundation" at bounding box center [446, 119] width 104 height 17
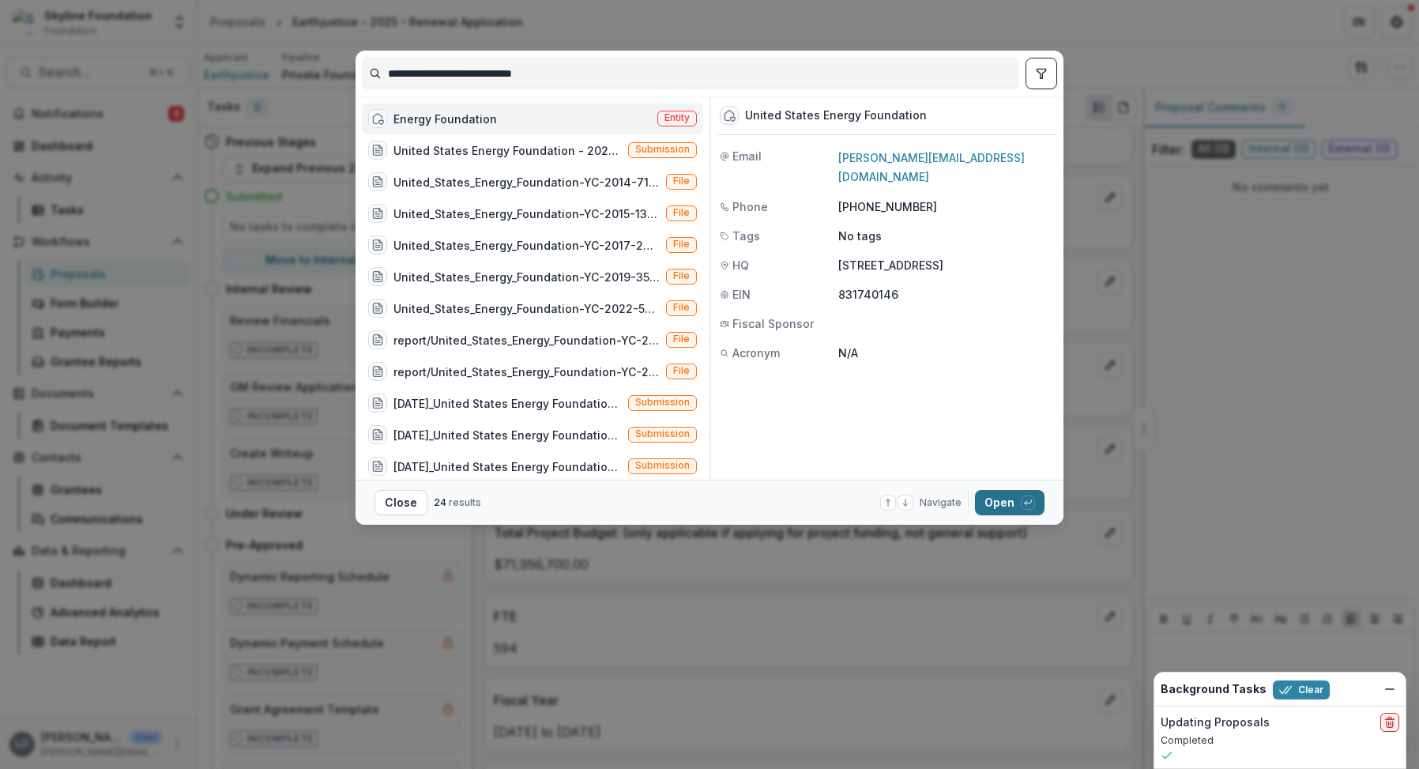
click at [997, 506] on button "Open with enter key" at bounding box center [1010, 502] width 70 height 25
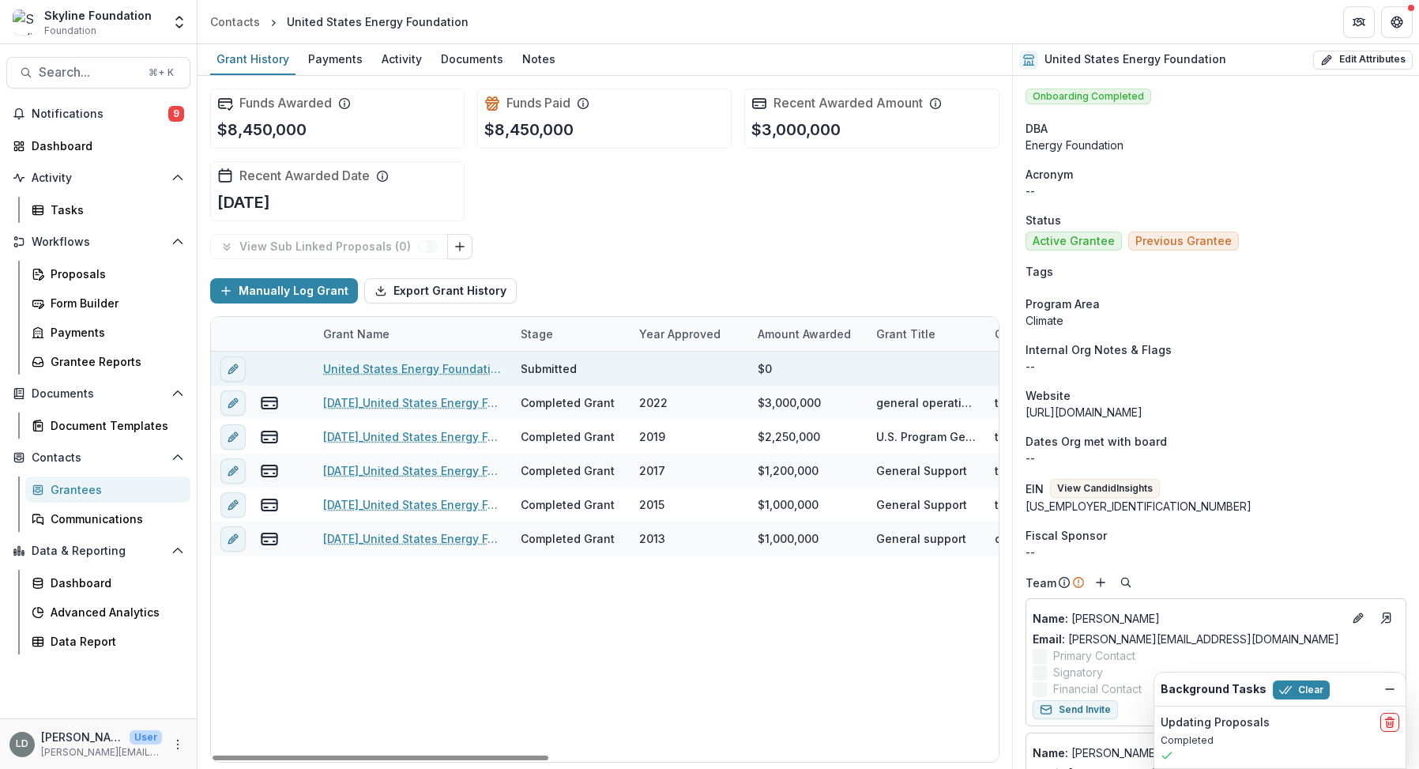
click at [383, 367] on link "United States Energy Foundation - 2025 - Renewal Application" at bounding box center [412, 368] width 179 height 17
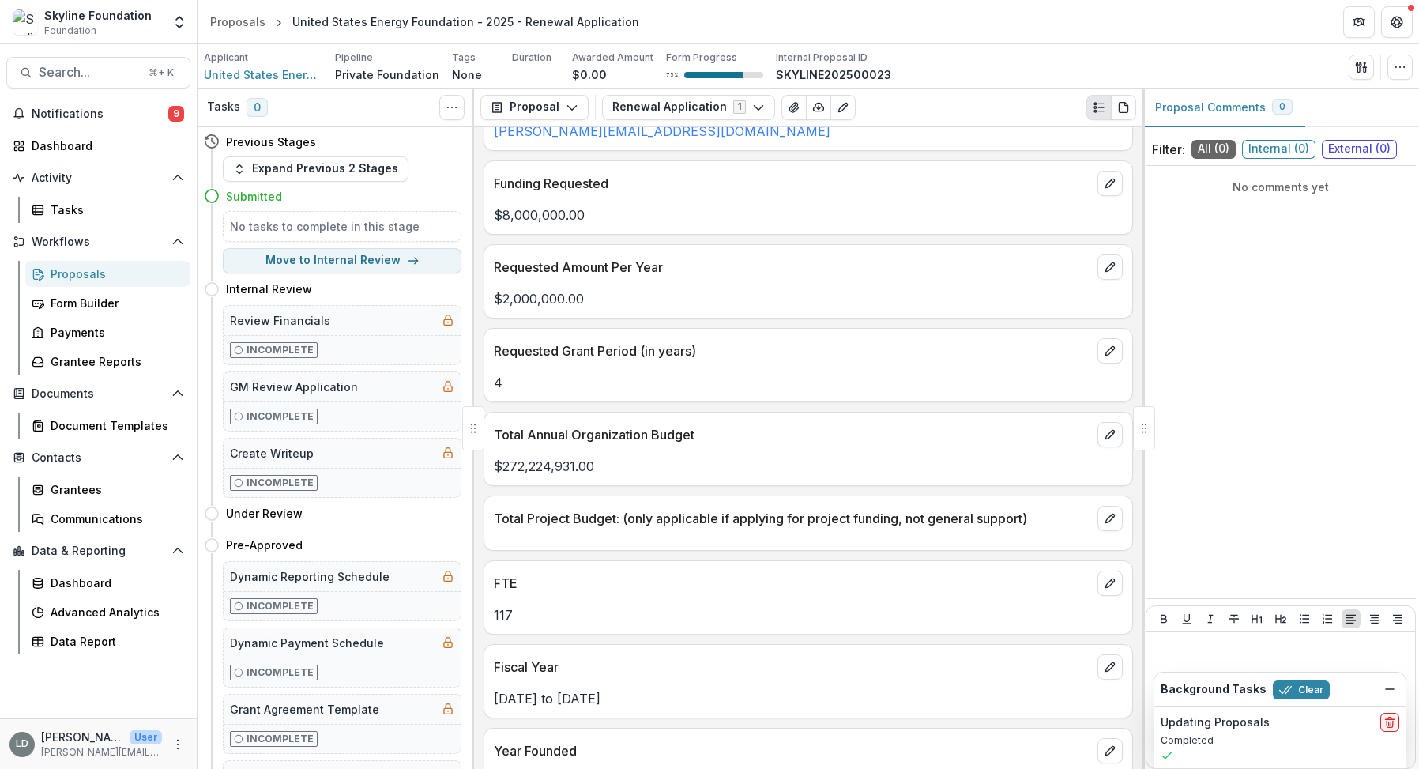
scroll to position [2807, 0]
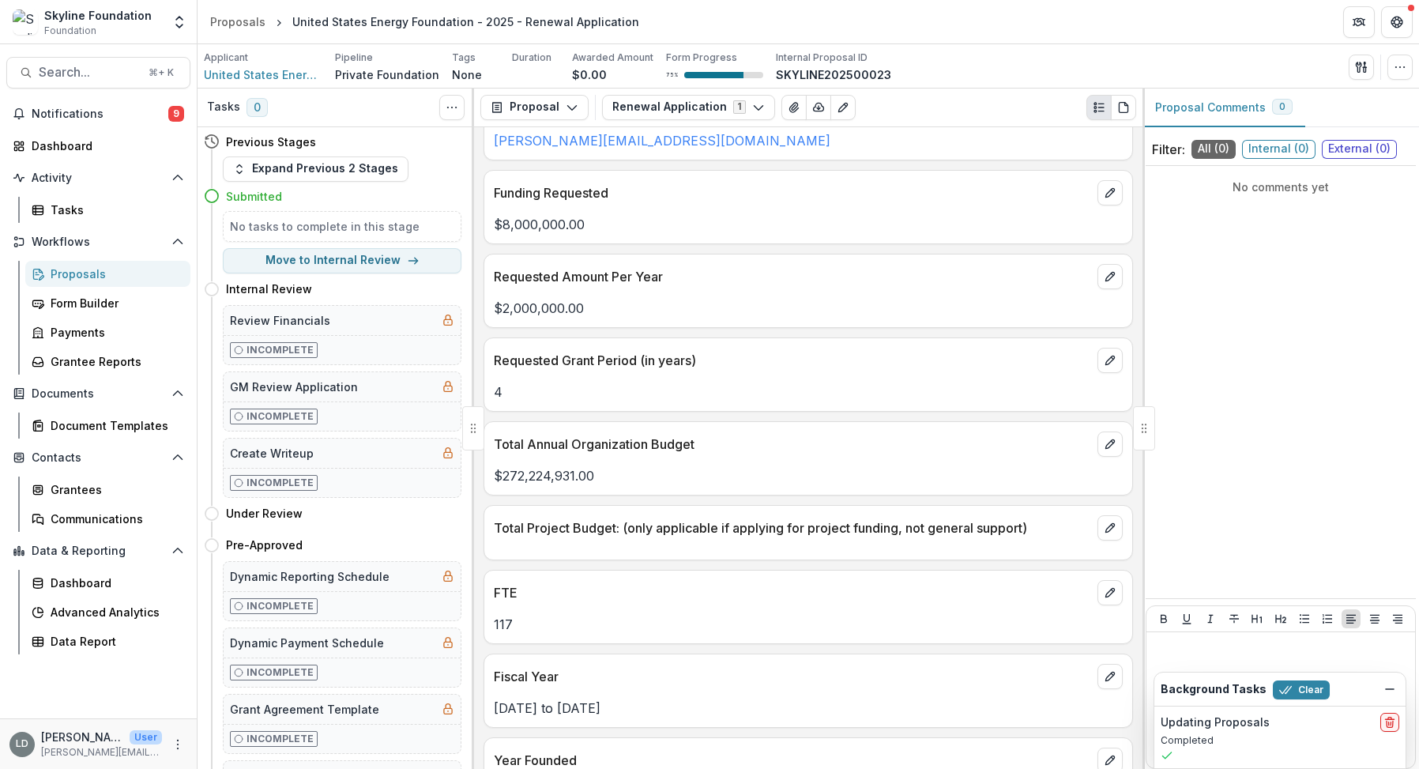
click at [571, 466] on p "$272,224,931.00" at bounding box center [808, 475] width 629 height 19
copy p "$272,224,931.00"
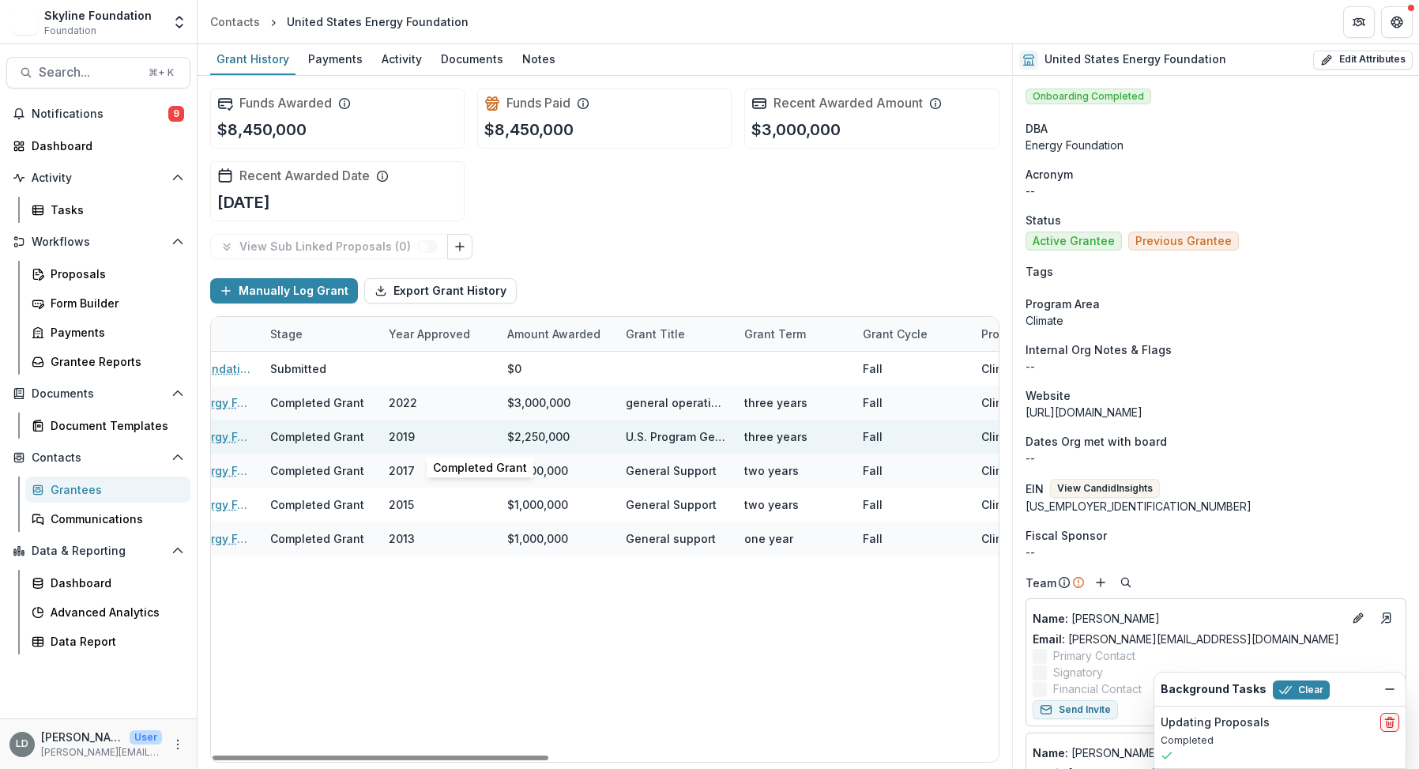
scroll to position [0, 270]
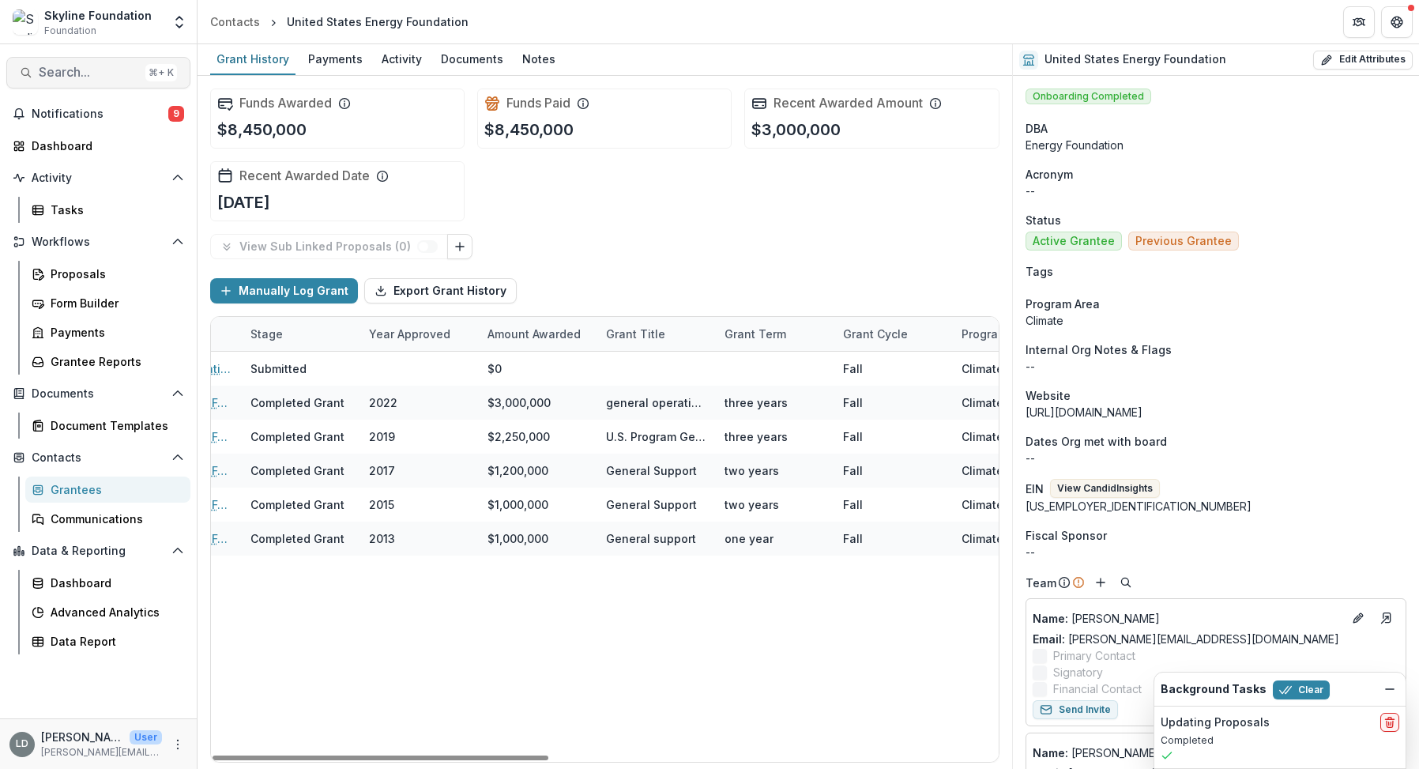
click at [118, 73] on span "Search..." at bounding box center [89, 72] width 100 height 15
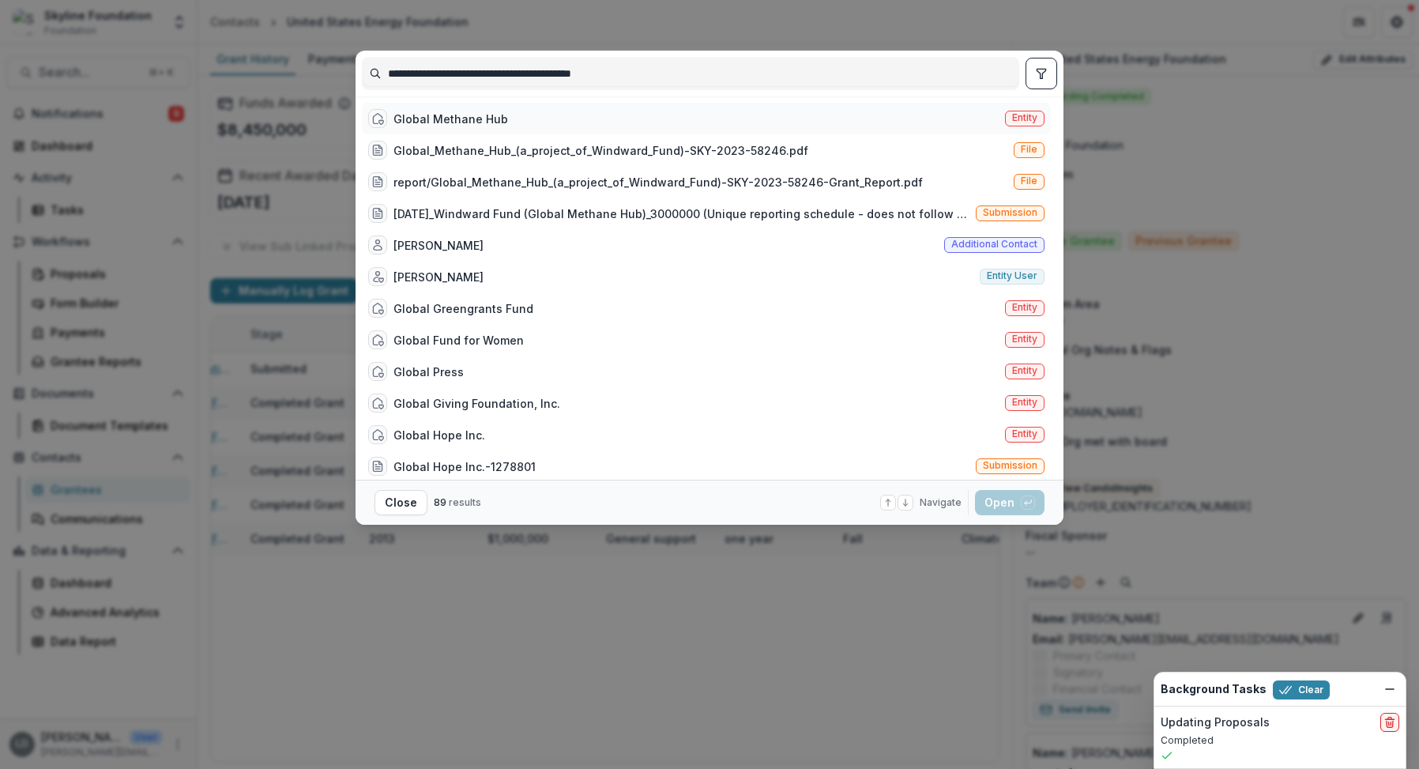
type input "**********"
click at [484, 121] on div "Global Methane Hub" at bounding box center [451, 119] width 115 height 17
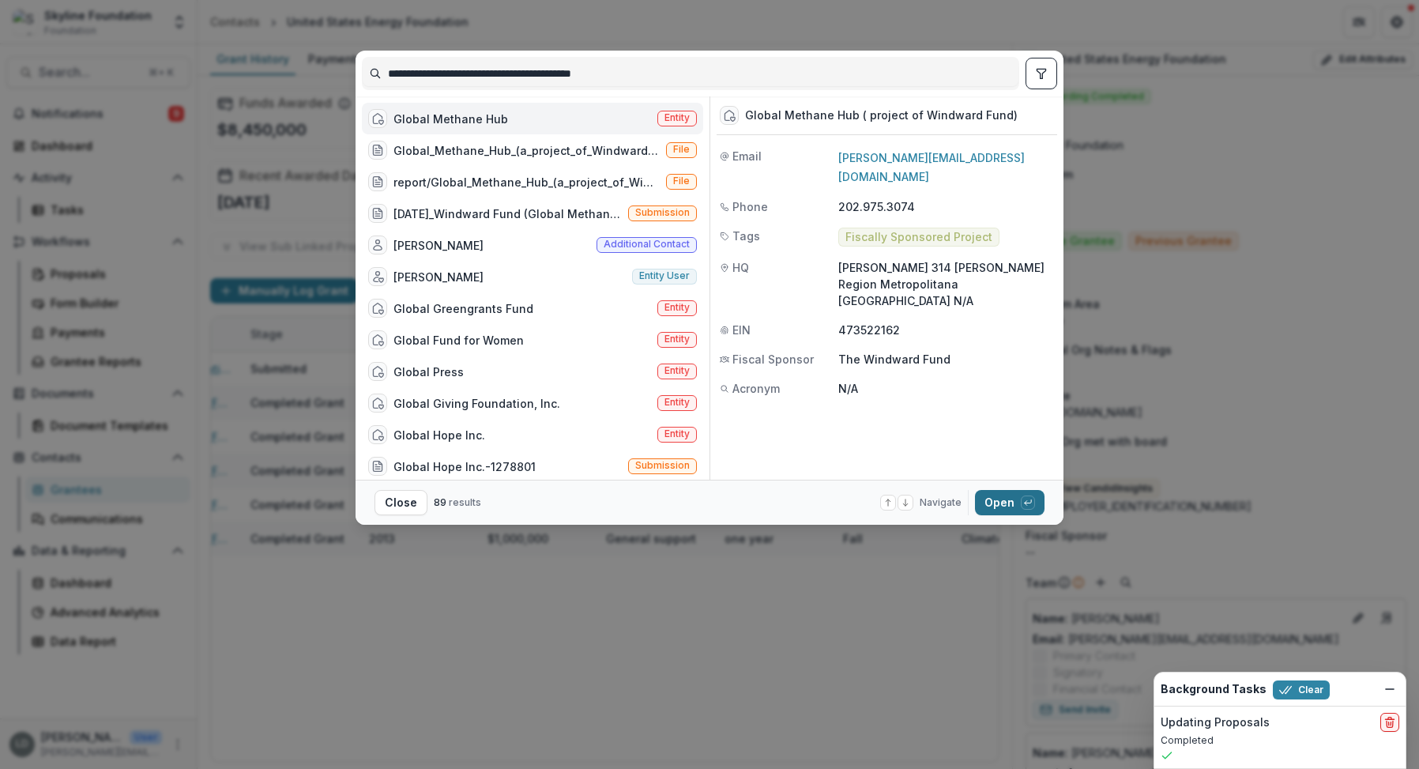
click at [997, 490] on button "Open with enter key" at bounding box center [1010, 502] width 70 height 25
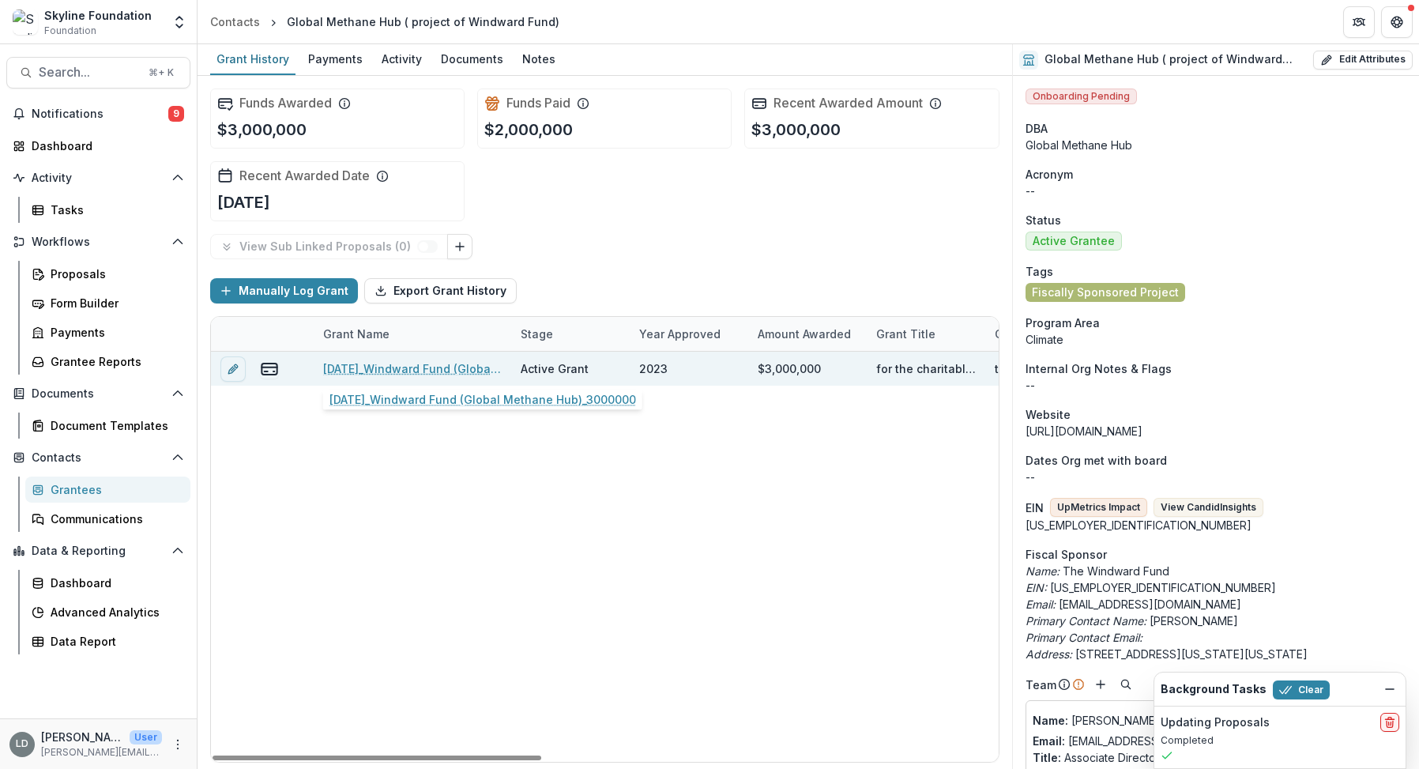
click at [448, 373] on link "[DATE]_Windward Fund (Global Methane Hub)_3000000" at bounding box center [412, 368] width 179 height 17
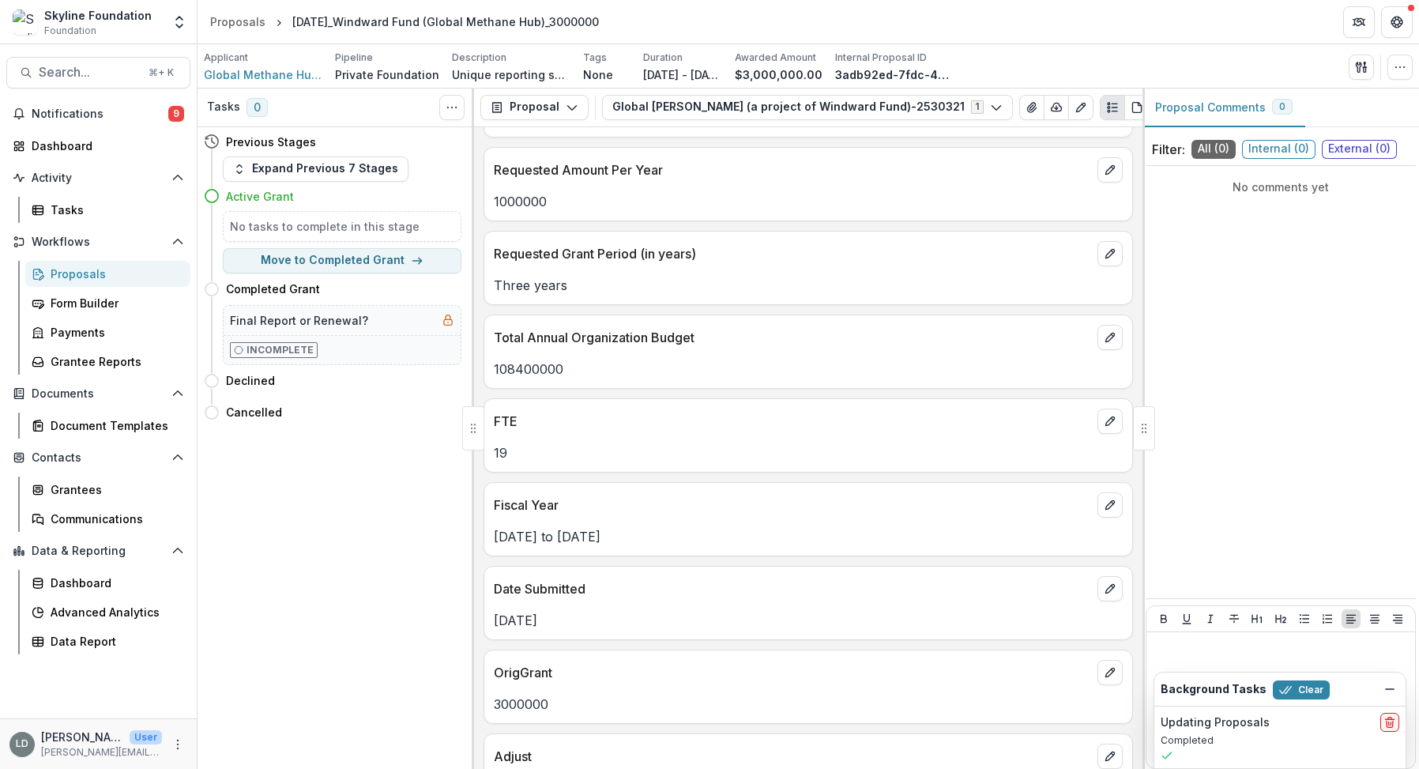
scroll to position [1613, 0]
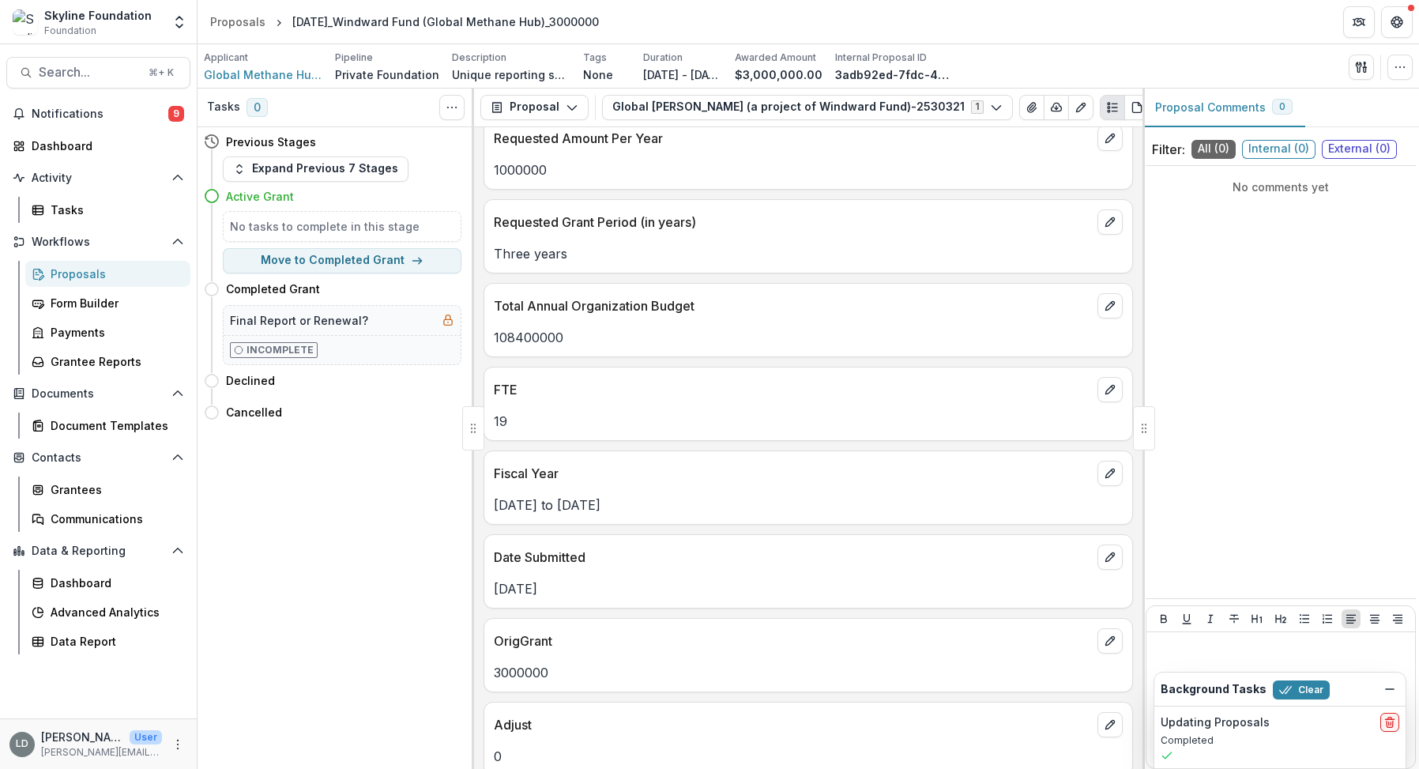
click at [544, 328] on p "108400000" at bounding box center [808, 337] width 629 height 19
copy p "108400000"
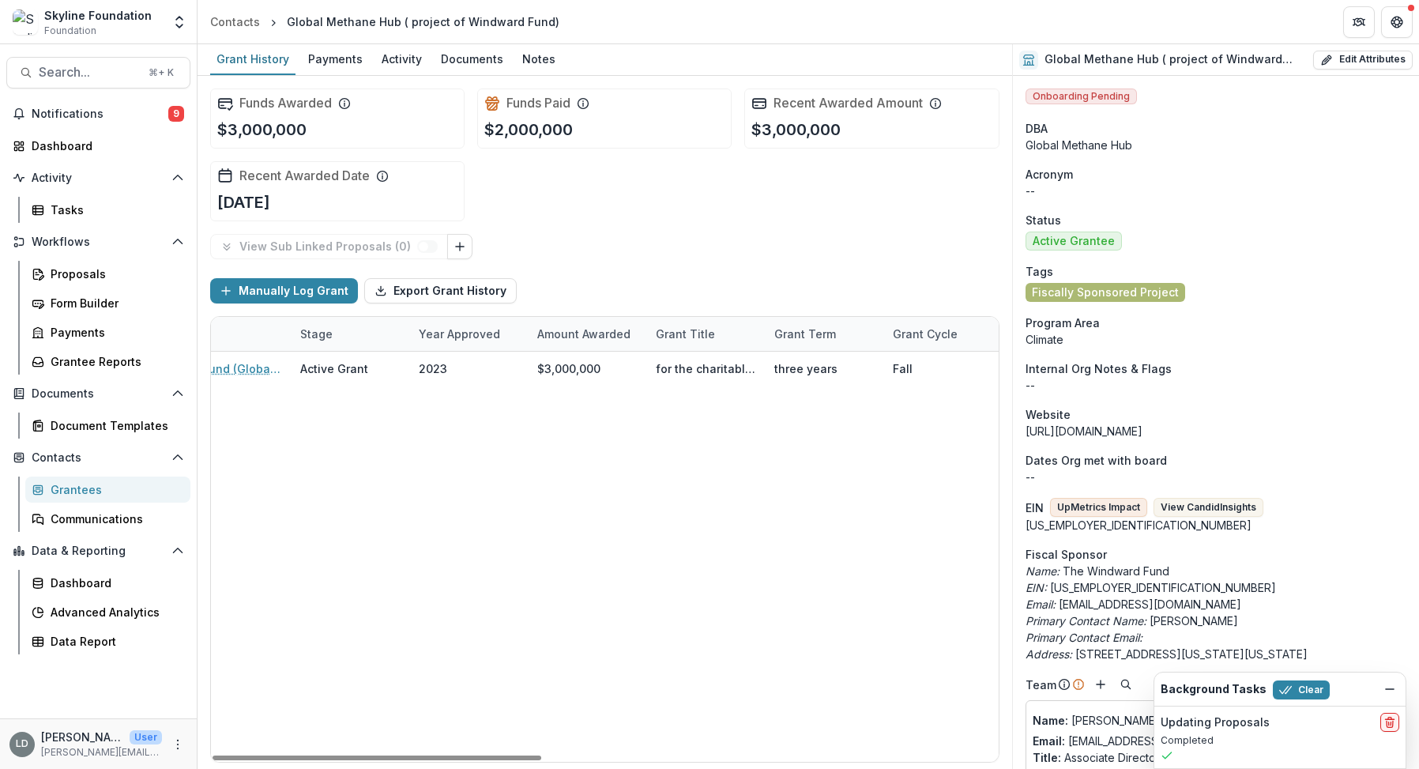
scroll to position [0, 297]
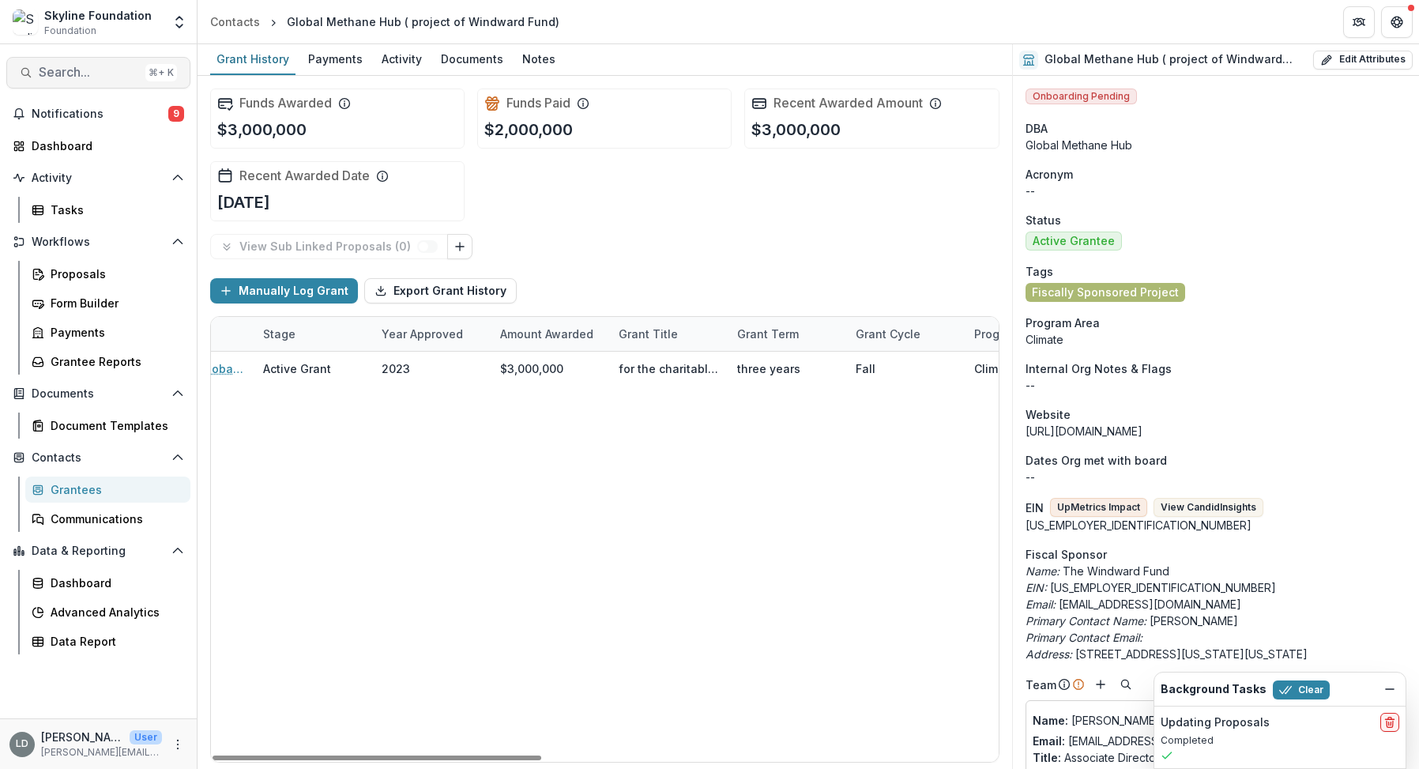
click at [106, 67] on span "Search..." at bounding box center [89, 72] width 100 height 15
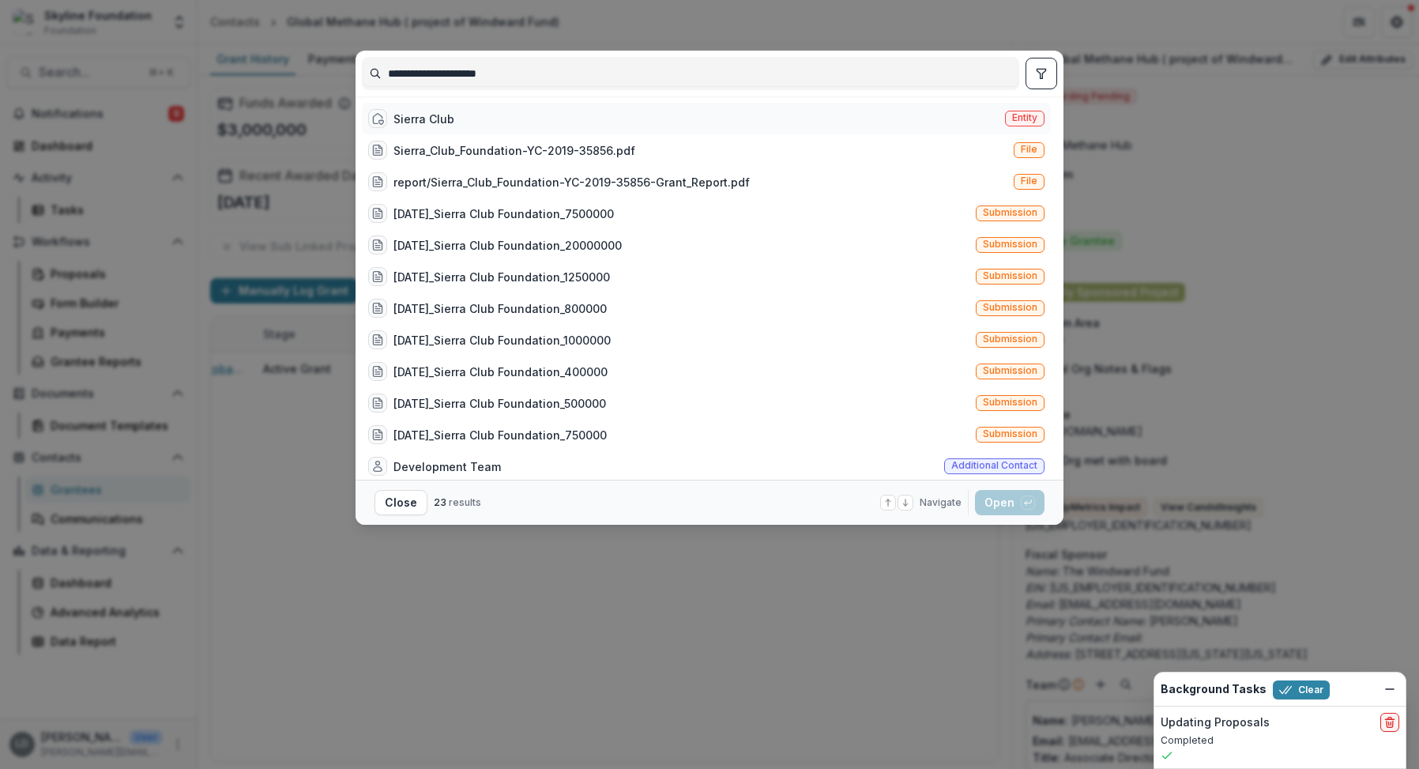
type input "**********"
click at [487, 118] on div "Sierra Club Entity" at bounding box center [706, 119] width 689 height 32
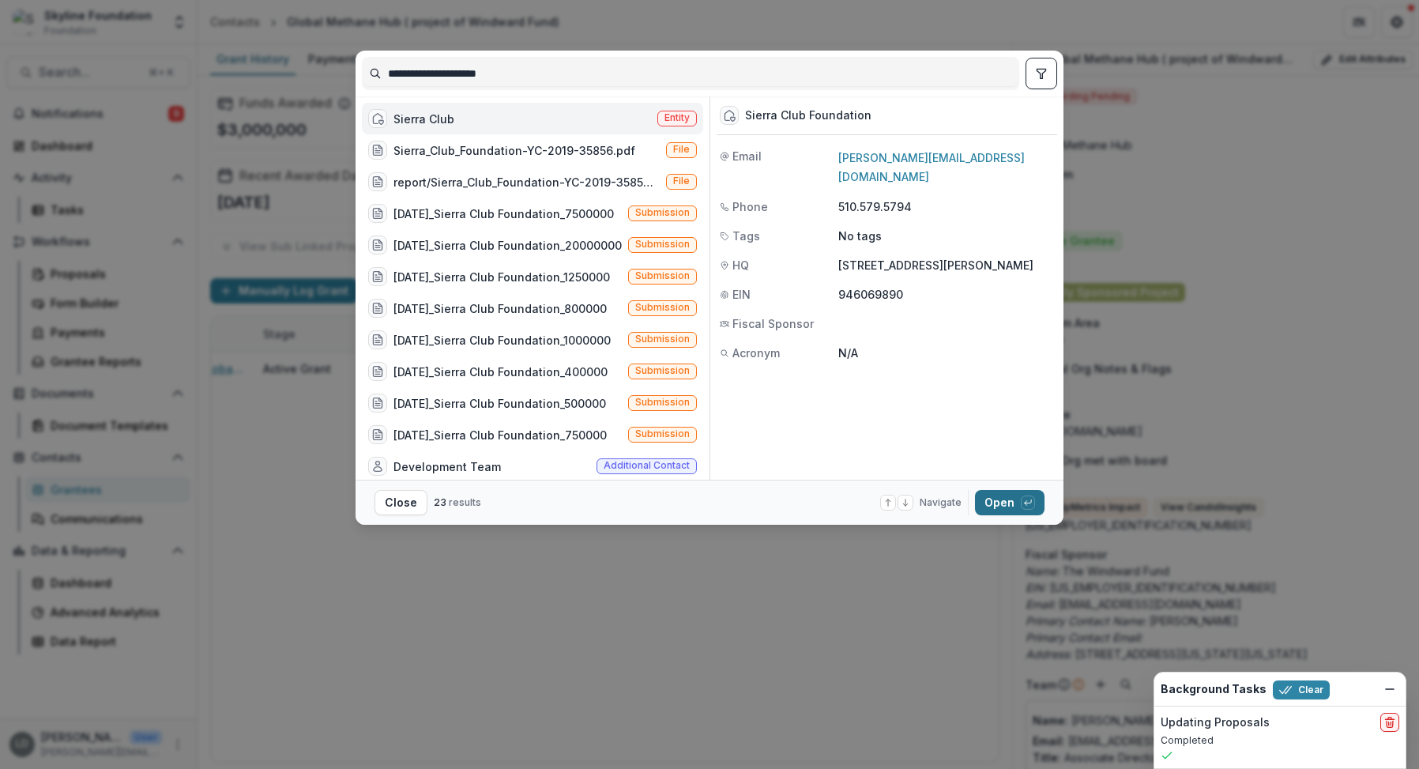
click at [998, 496] on button "Open with enter key" at bounding box center [1010, 502] width 70 height 25
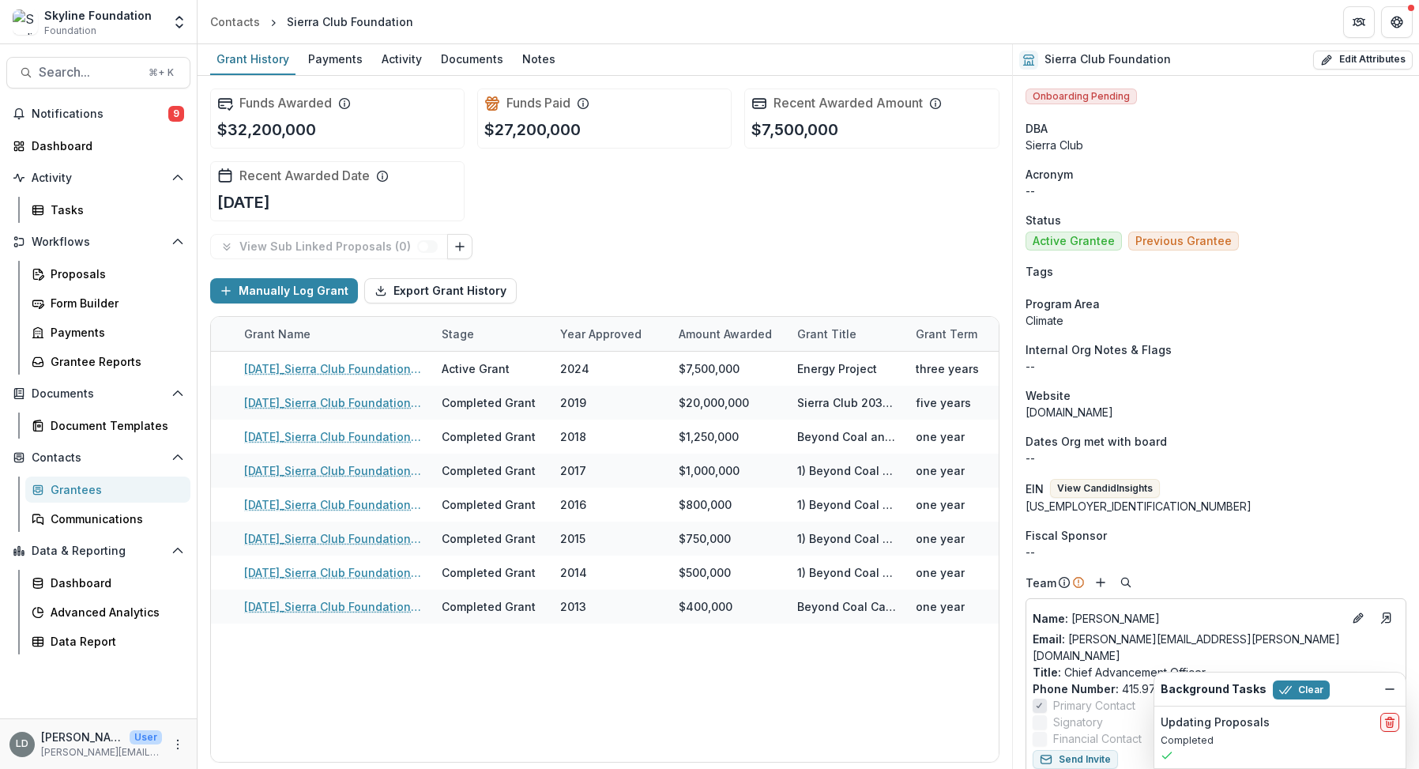
scroll to position [0, 58]
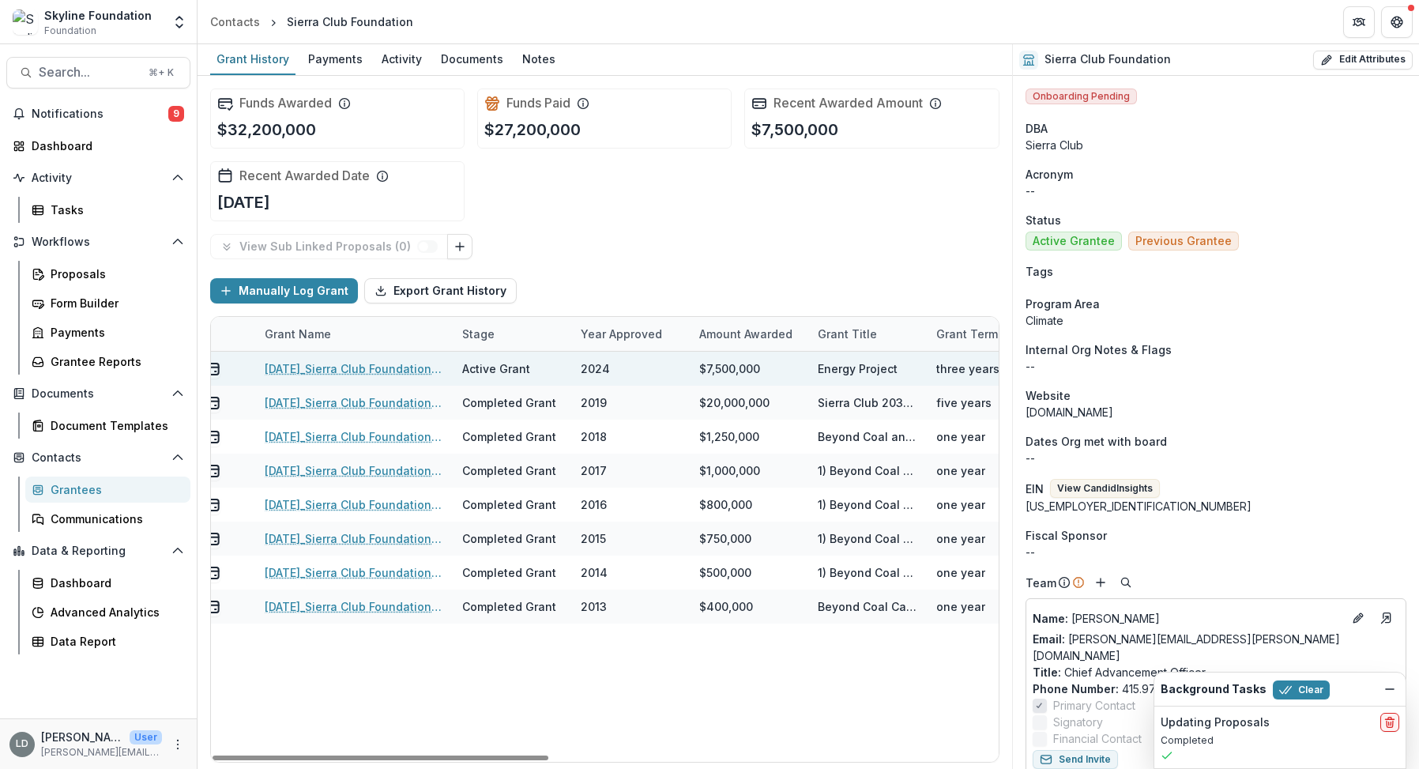
click at [386, 360] on link "[DATE]_Sierra Club Foundation_7500000" at bounding box center [354, 368] width 179 height 17
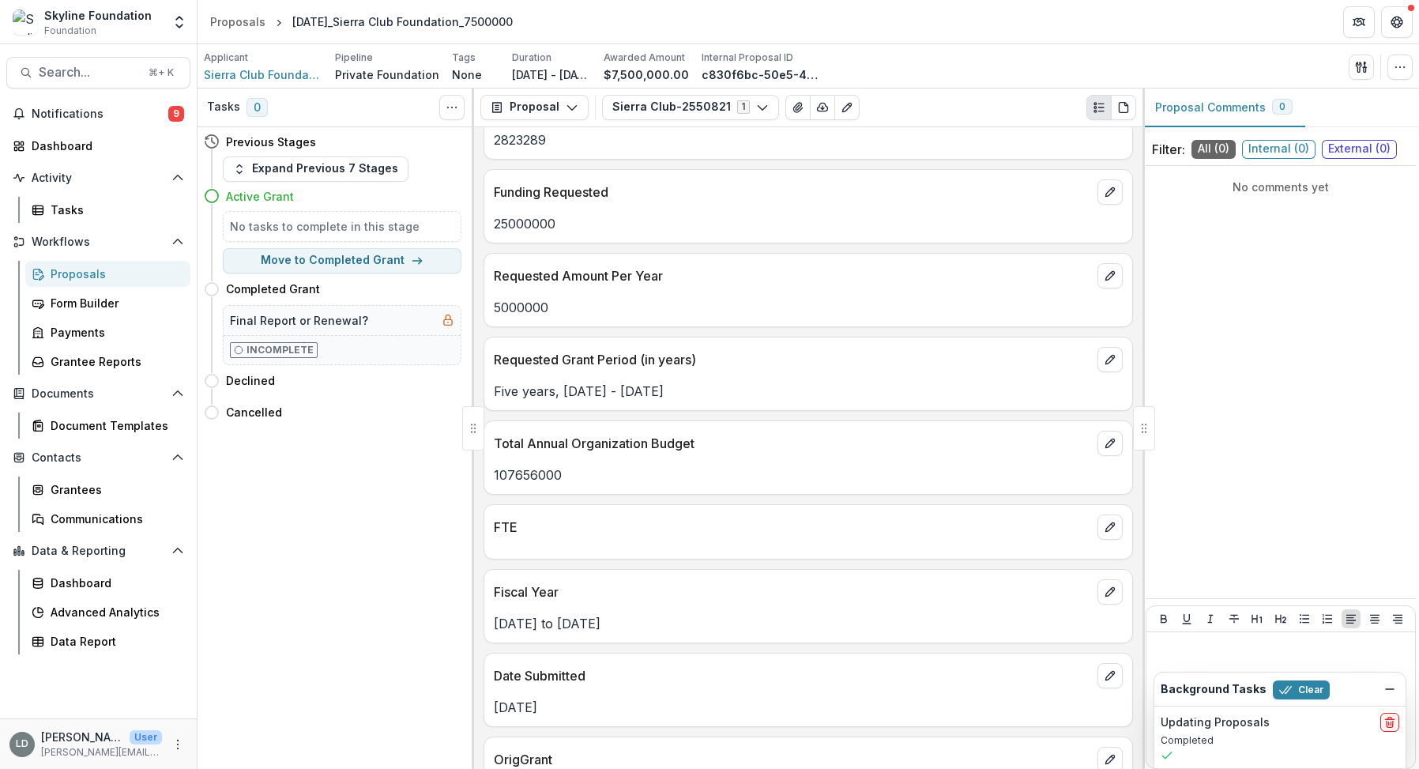
scroll to position [1710, 0]
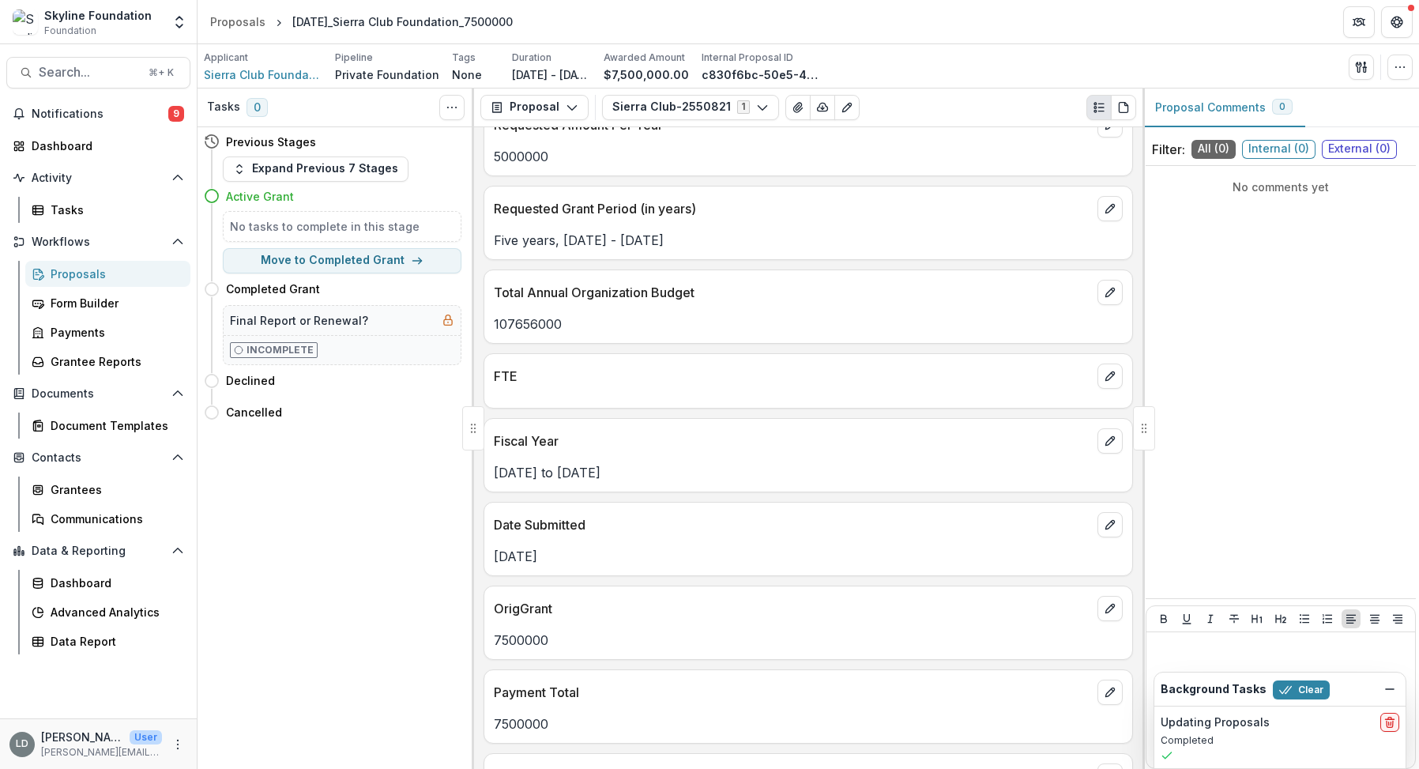
click at [514, 315] on p "107656000" at bounding box center [808, 324] width 629 height 19
copy p "107656000"
click at [122, 55] on div "Search... ⌘ + K Notifications 9 Dashboard Activity Tasks Workflows Proposals Fo…" at bounding box center [99, 406] width 198 height 725
click at [136, 70] on span "Search..." at bounding box center [89, 72] width 100 height 15
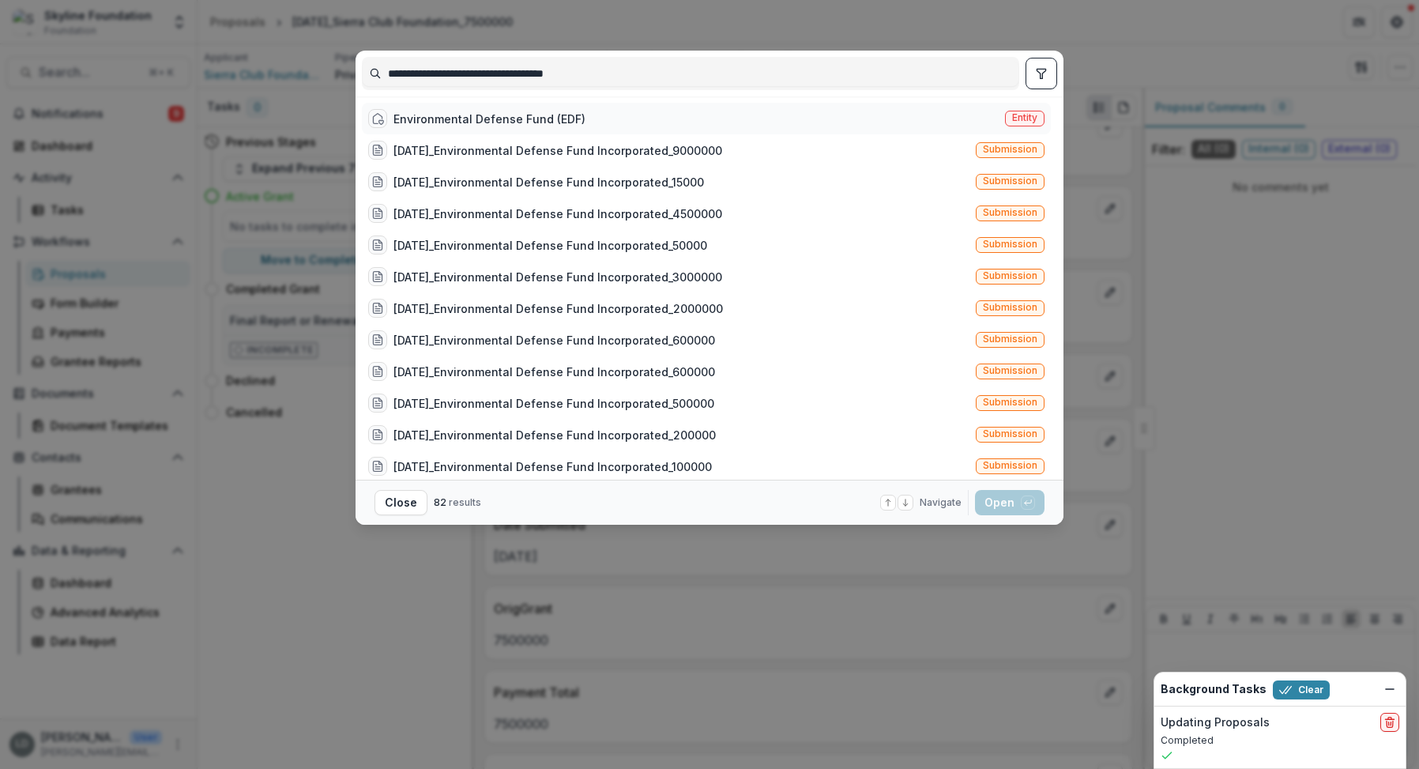
type input "**********"
click at [507, 114] on div "Environmental Defense Fund (EDF)" at bounding box center [490, 119] width 192 height 17
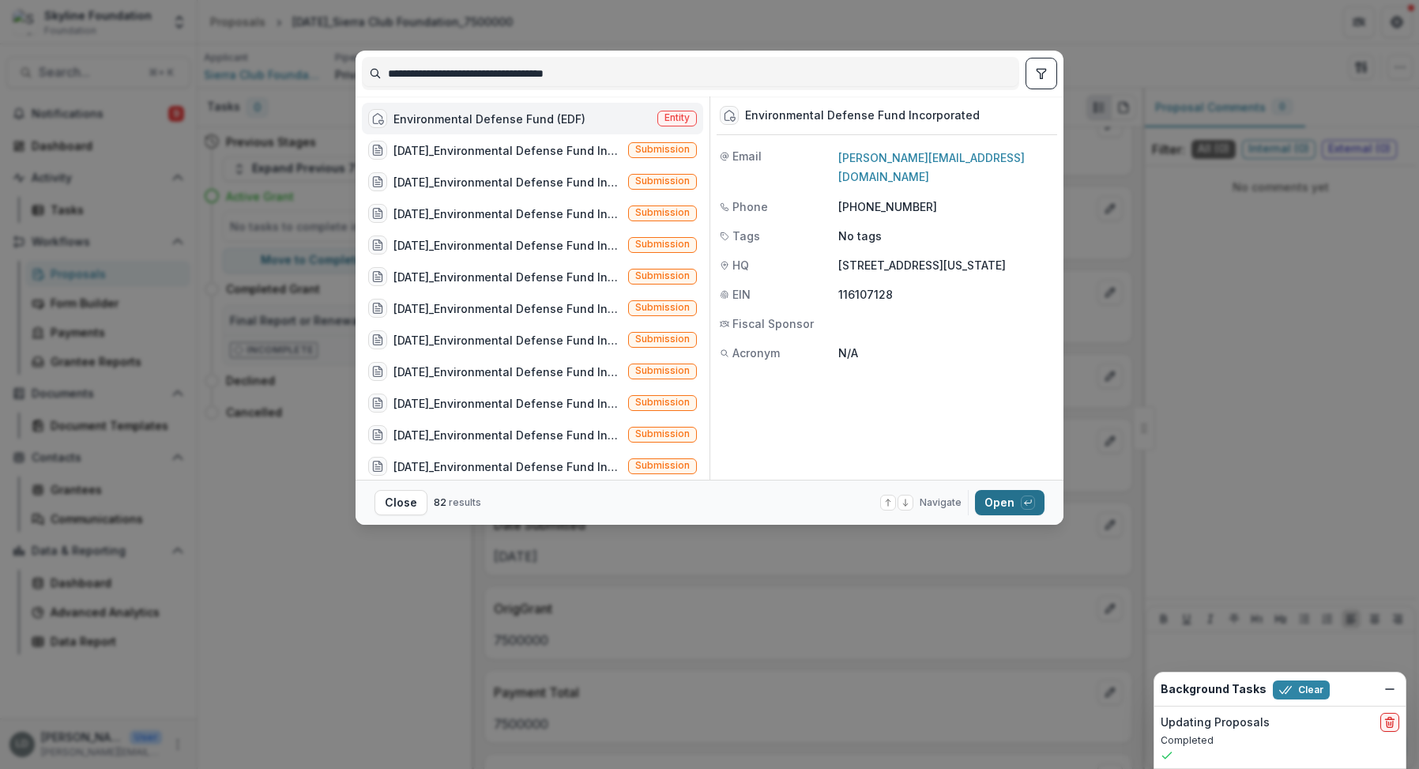
click at [1007, 508] on button "Open with enter key" at bounding box center [1010, 502] width 70 height 25
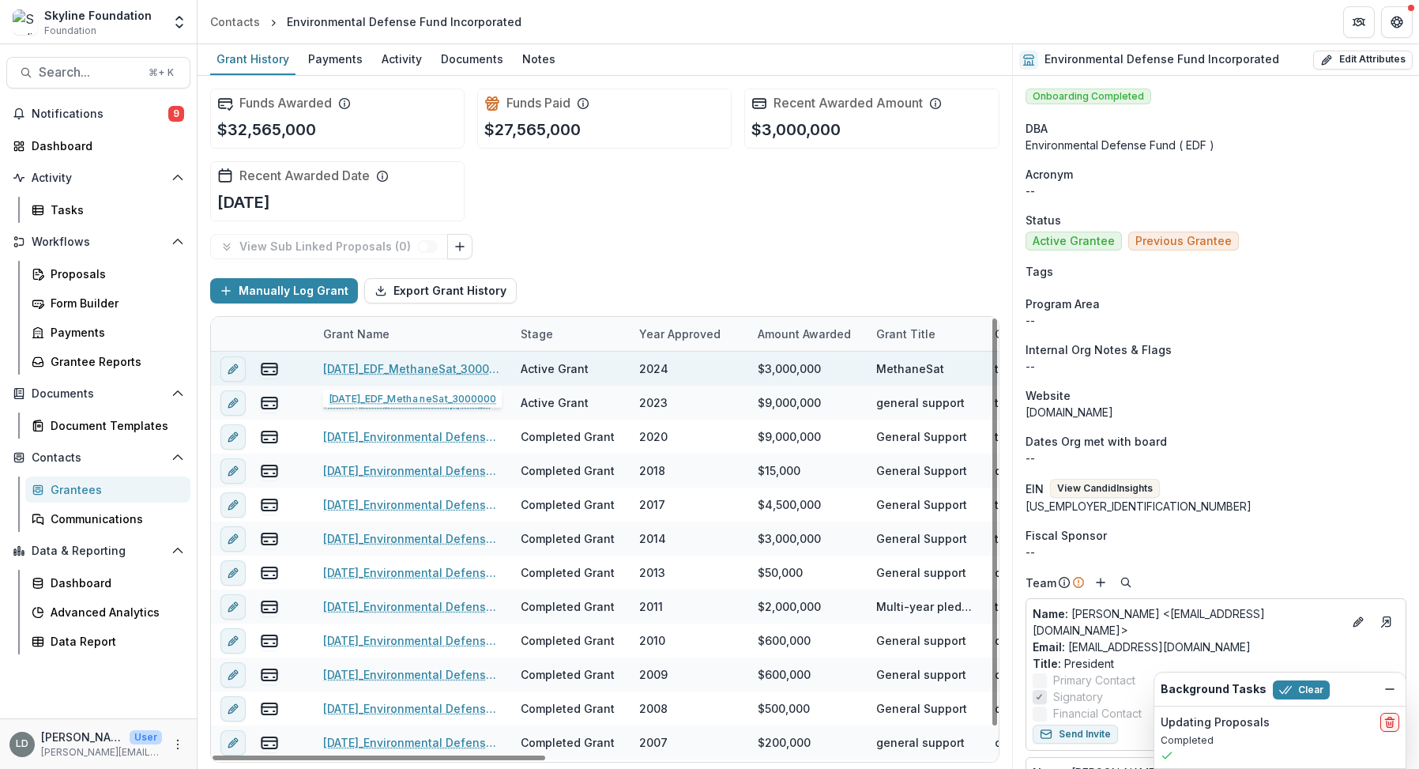
click at [396, 364] on link "[DATE]_EDF_MethaneSat_3000000" at bounding box center [412, 368] width 179 height 17
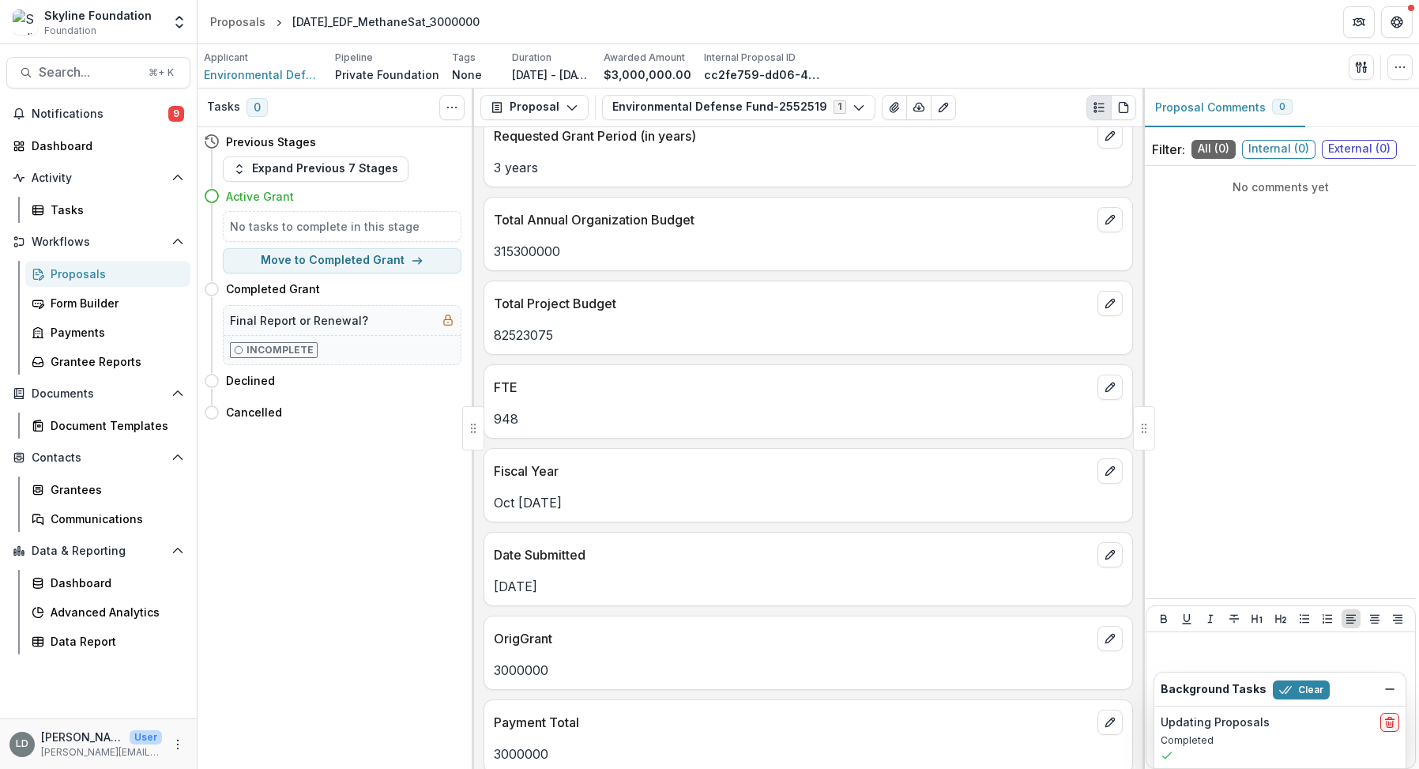
scroll to position [1826, 0]
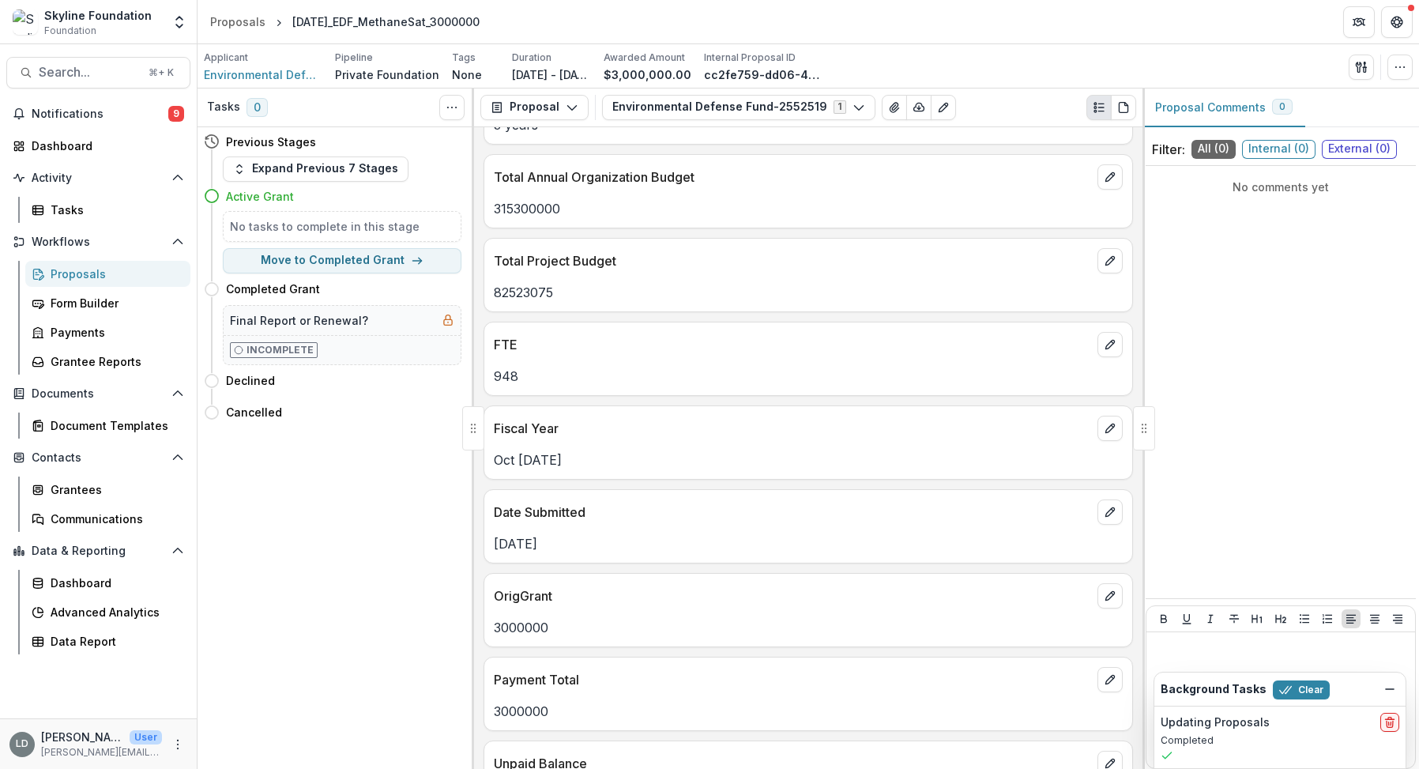
click at [537, 199] on p "315300000" at bounding box center [808, 208] width 629 height 19
copy p "315300000"
click at [113, 61] on button "Search... ⌘ + K" at bounding box center [98, 73] width 184 height 32
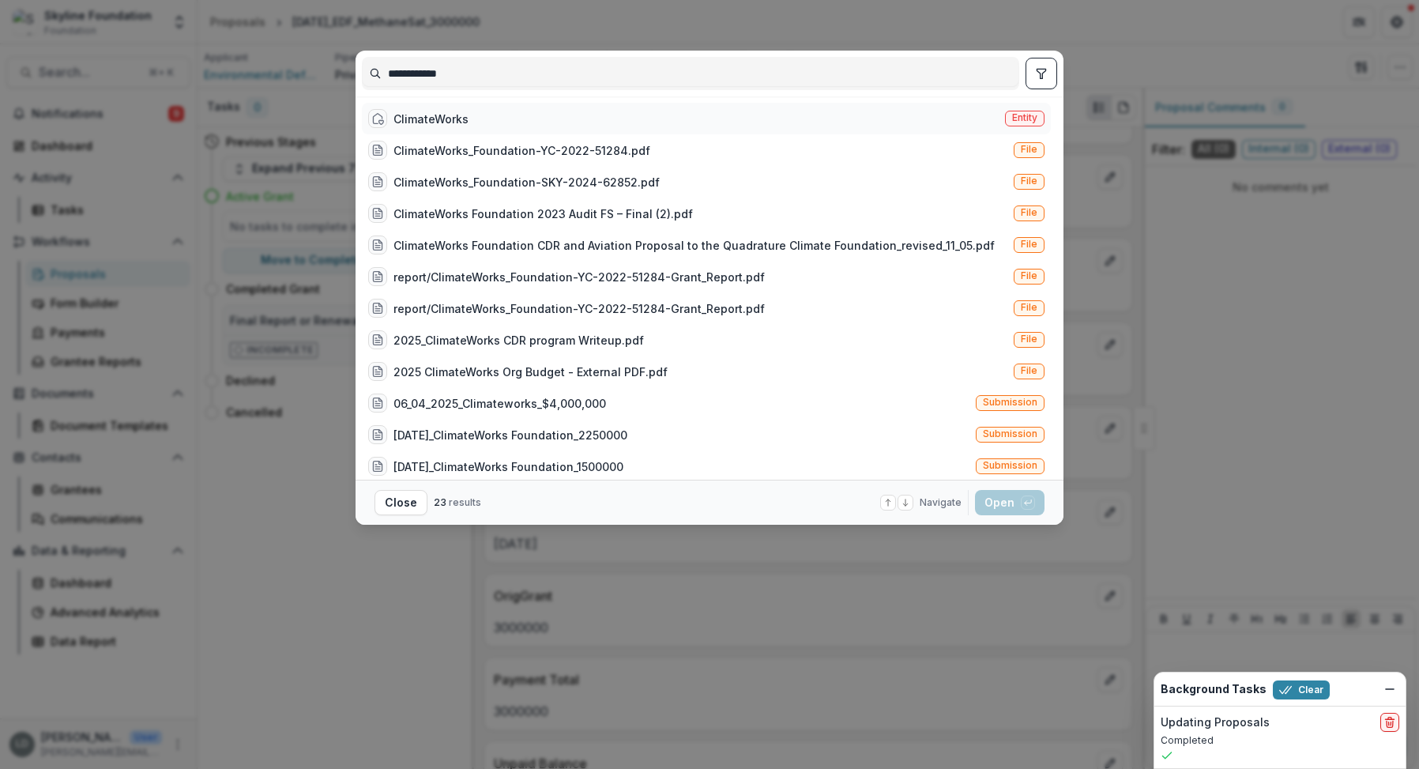
type input "**********"
click at [428, 119] on div "ClimateWorks" at bounding box center [431, 119] width 75 height 17
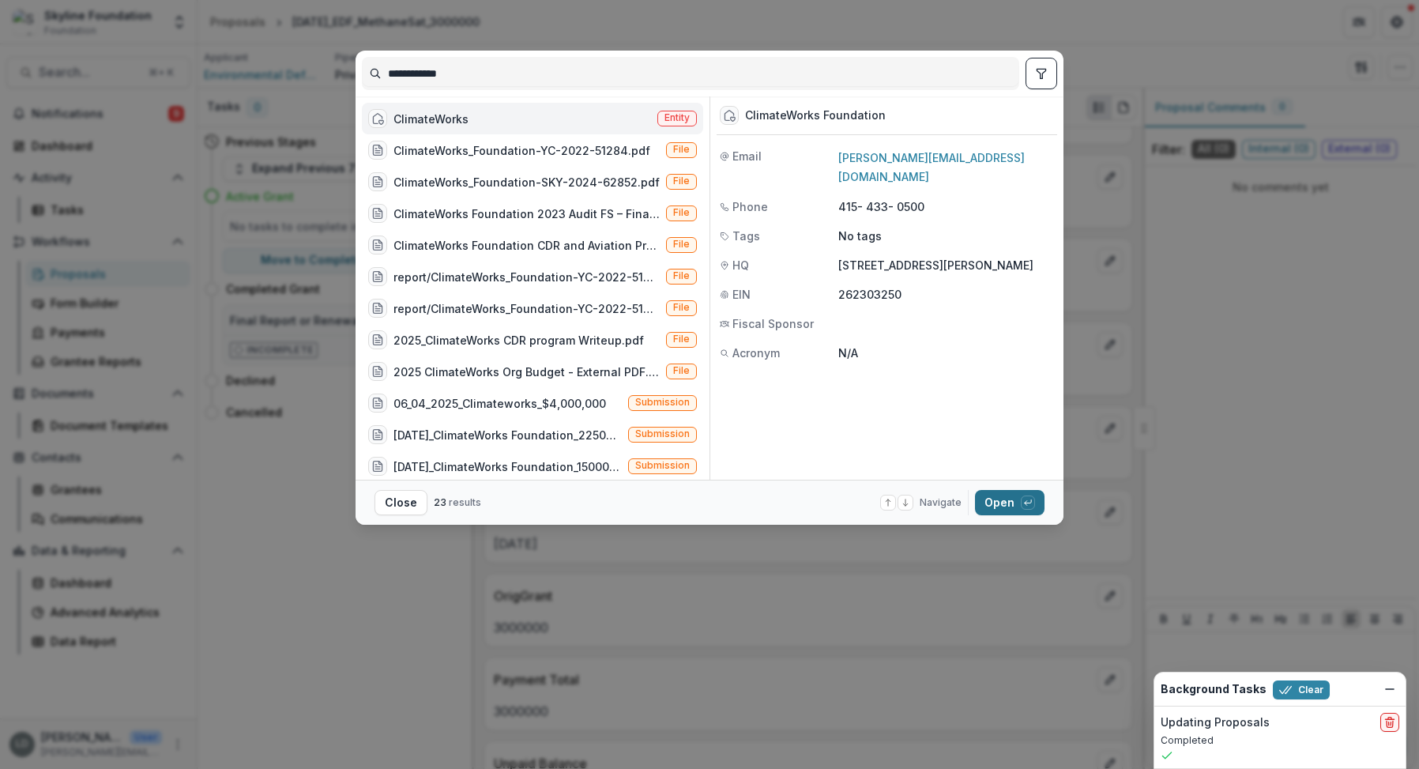
click at [995, 496] on button "Open with enter key" at bounding box center [1010, 502] width 70 height 25
